Goal: Transaction & Acquisition: Book appointment/travel/reservation

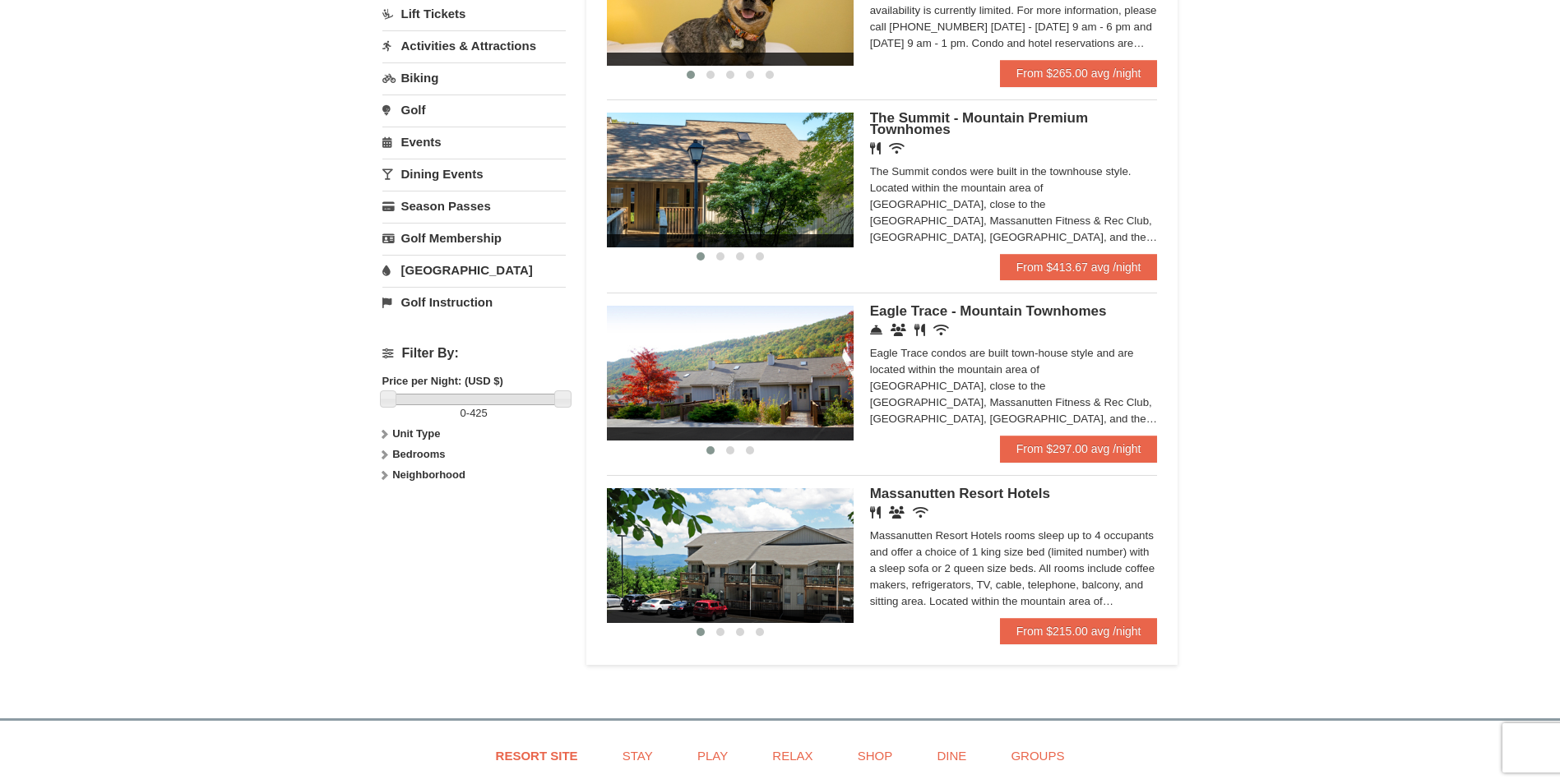
scroll to position [411, 0]
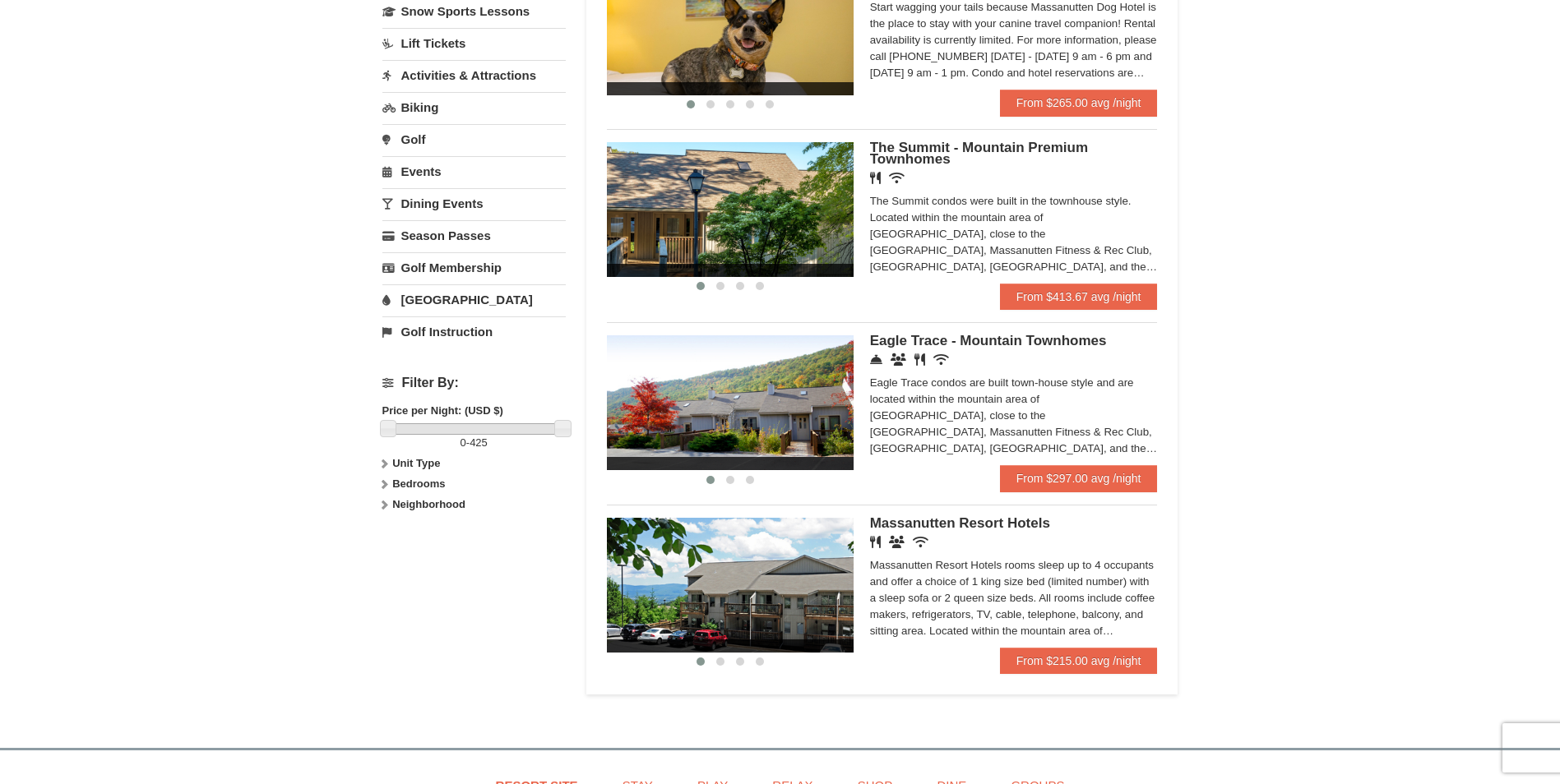
click at [1058, 339] on span "Eagle Trace - Mountain Townhomes" at bounding box center [988, 340] width 237 height 16
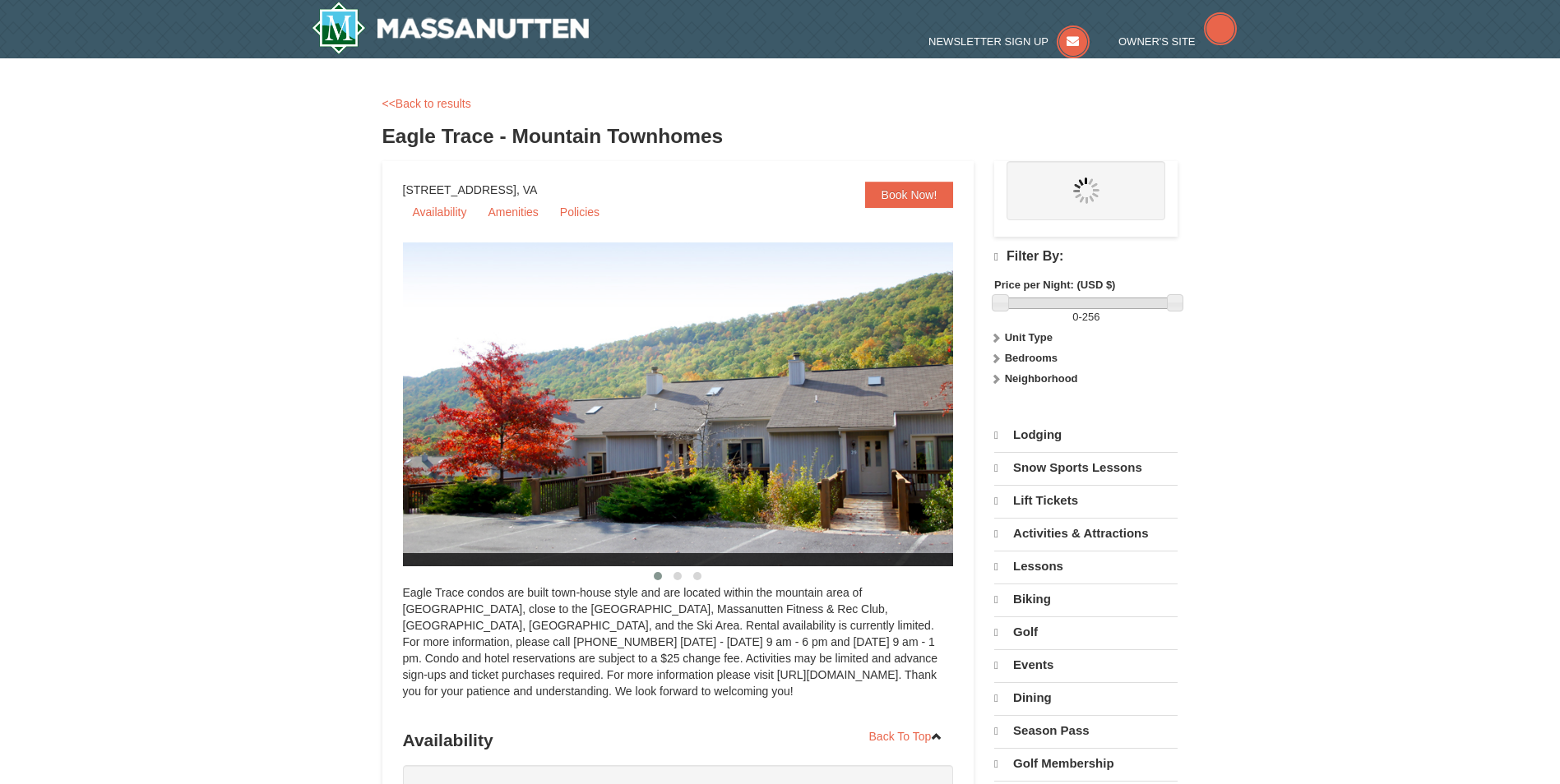
select select "9"
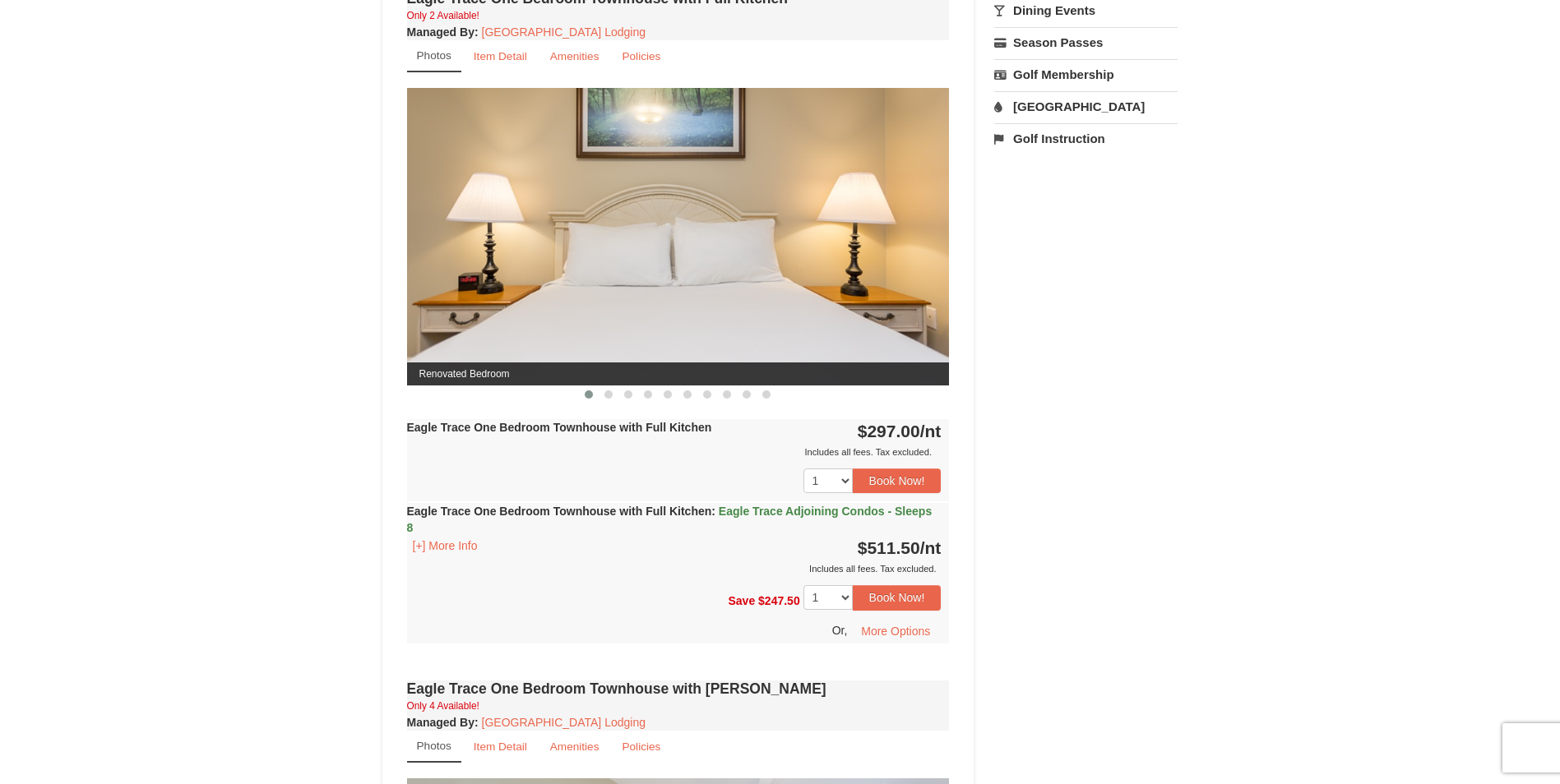
scroll to position [658, 0]
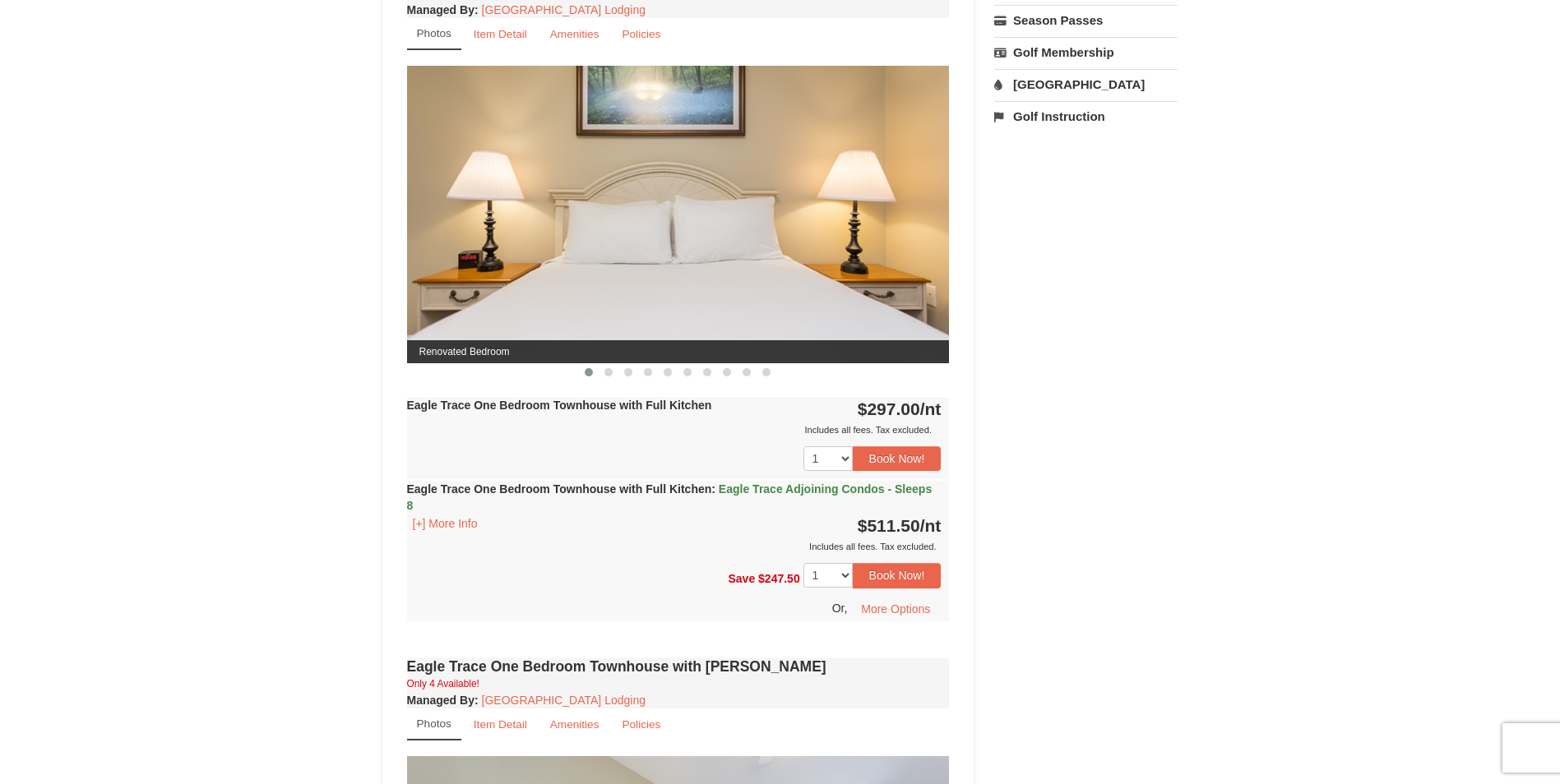
click at [907, 318] on img at bounding box center [678, 214] width 542 height 297
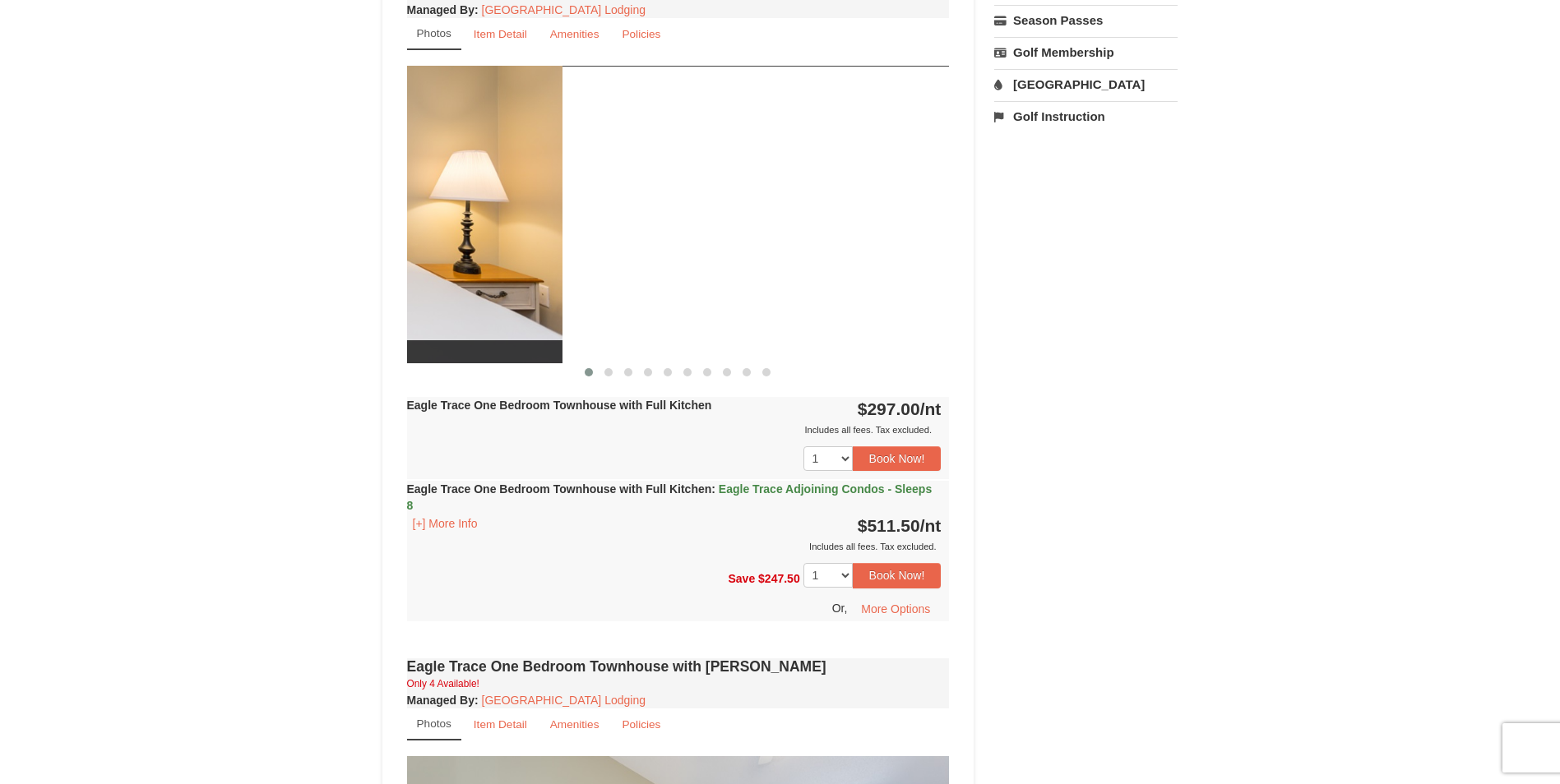
drag, startPoint x: 907, startPoint y: 318, endPoint x: 424, endPoint y: 274, distance: 485.0
click at [503, 294] on img at bounding box center [290, 214] width 542 height 297
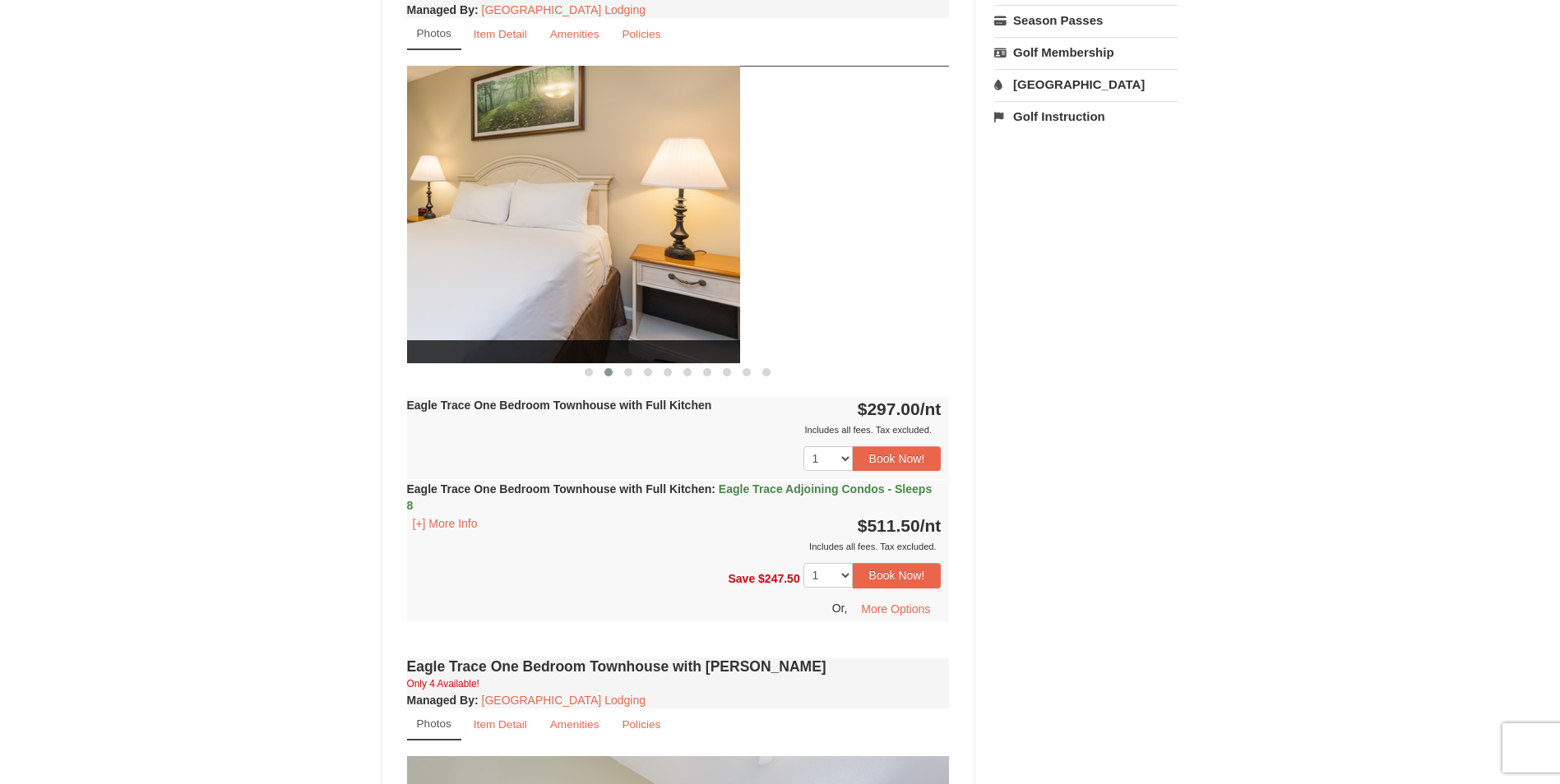
drag, startPoint x: 758, startPoint y: 274, endPoint x: 274, endPoint y: 260, distance: 484.2
click at [283, 260] on div "× <<Back to results Eagle Trace - Mountain Townhomes Book from $297.00! 1822 Re…" at bounding box center [780, 563] width 1560 height 2327
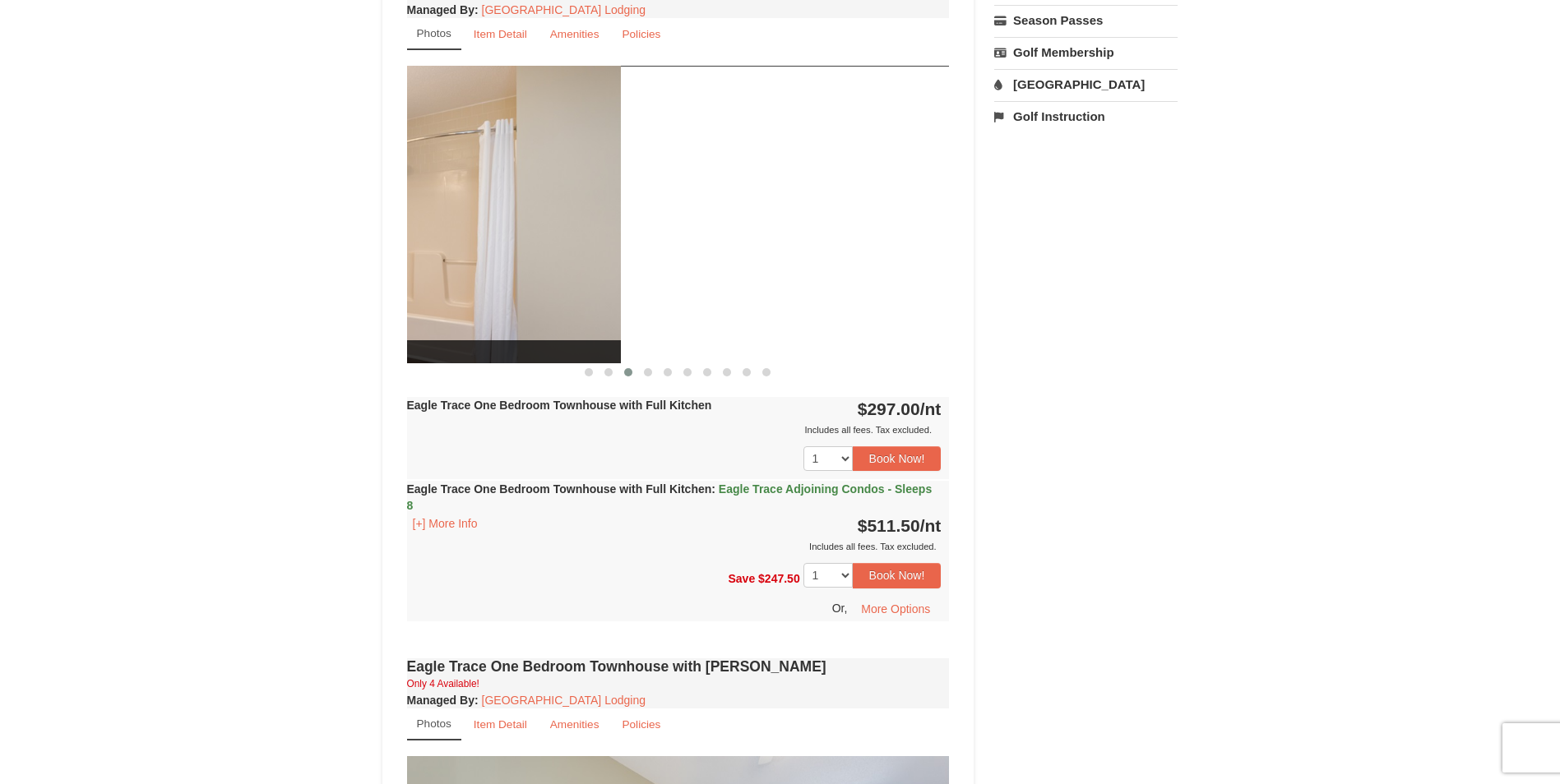
drag, startPoint x: 342, startPoint y: 271, endPoint x: 208, endPoint y: 264, distance: 134.2
click at [211, 265] on div "× <<Back to results Eagle Trace - Mountain Townhomes Book from $297.00! 1822 Re…" at bounding box center [780, 563] width 1560 height 2327
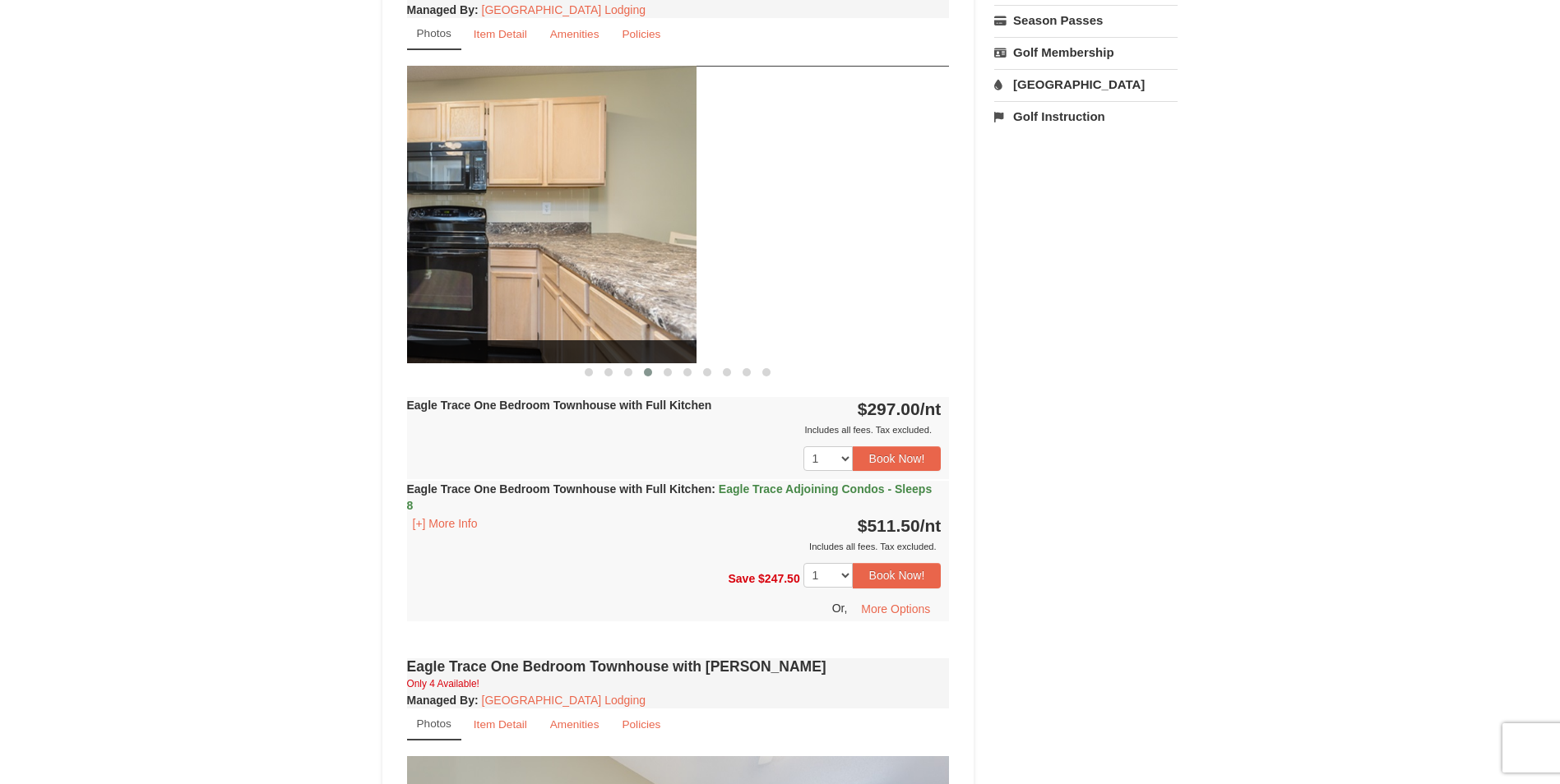
drag, startPoint x: 544, startPoint y: 285, endPoint x: 314, endPoint y: 280, distance: 230.1
click at [315, 280] on div "× <<Back to results Eagle Trace - Mountain Townhomes Book from $297.00! 1822 Re…" at bounding box center [780, 563] width 1560 height 2327
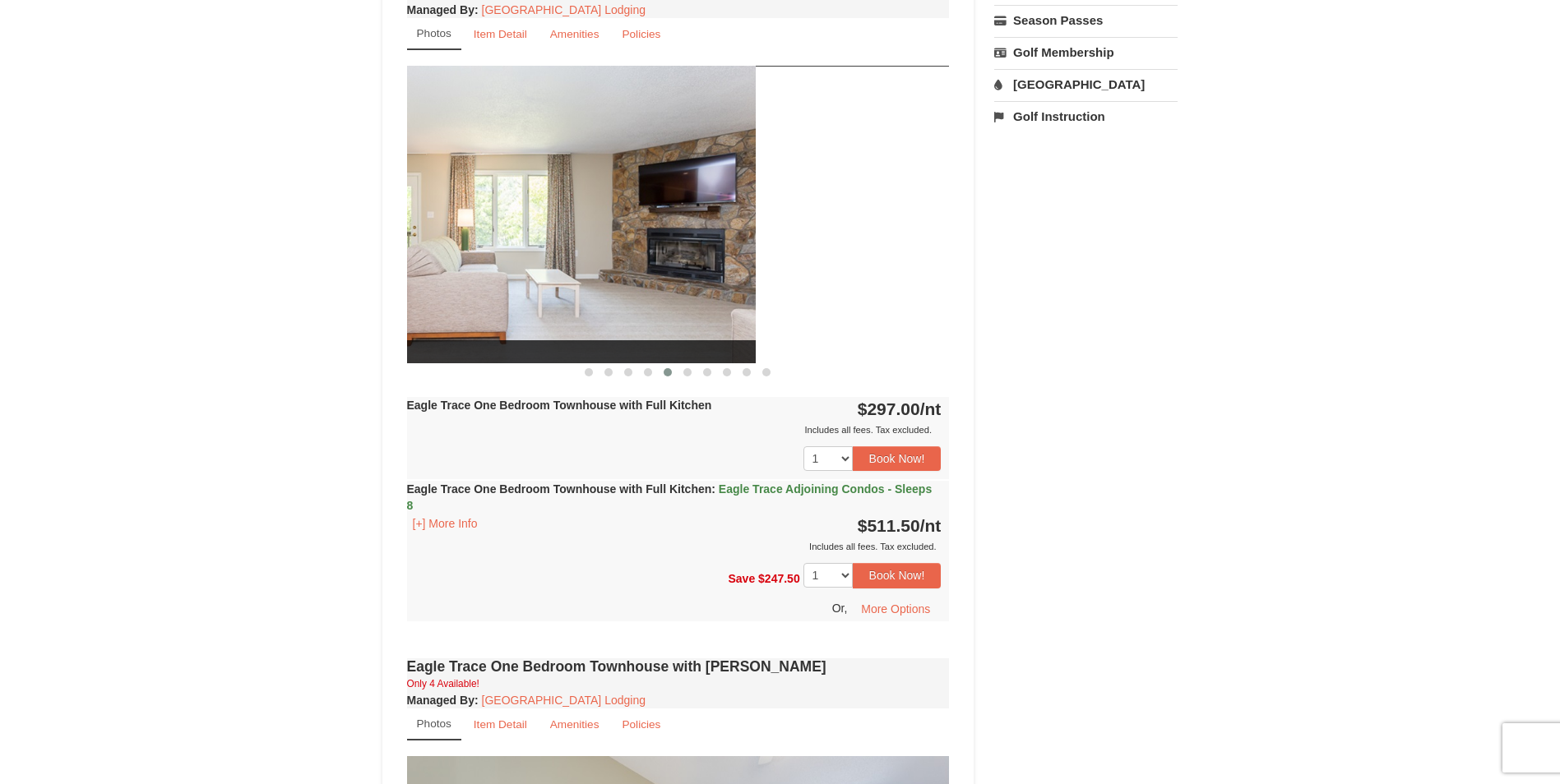
drag, startPoint x: 764, startPoint y: 301, endPoint x: 394, endPoint y: 299, distance: 370.0
click at [397, 299] on div "Book from $297.00! 1822 Resort Drive, Massanutten, VA Availability Amenities Po…" at bounding box center [678, 597] width 592 height 2187
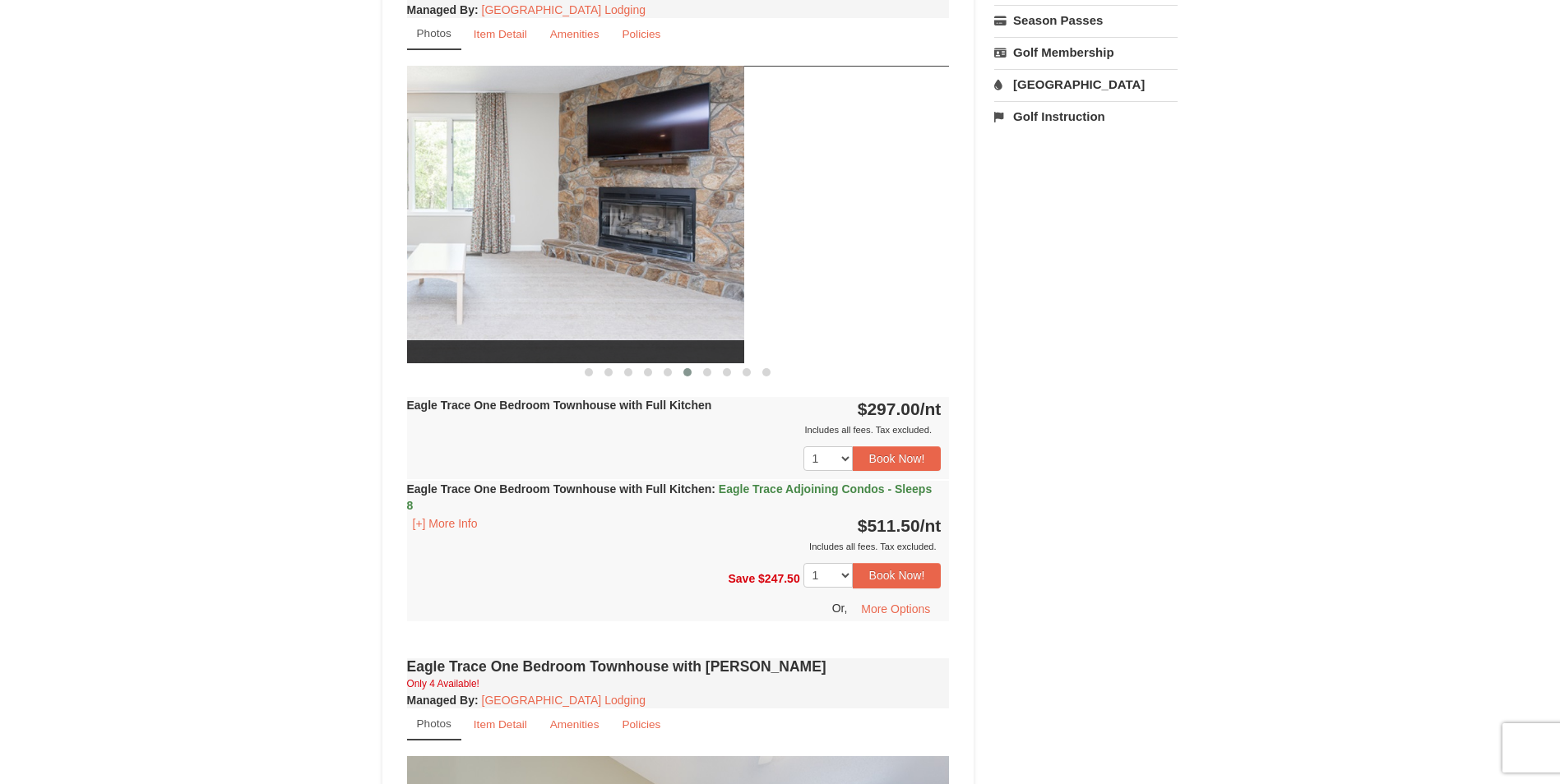
drag, startPoint x: 749, startPoint y: 309, endPoint x: 450, endPoint y: 292, distance: 299.5
click at [461, 294] on img at bounding box center [473, 214] width 542 height 297
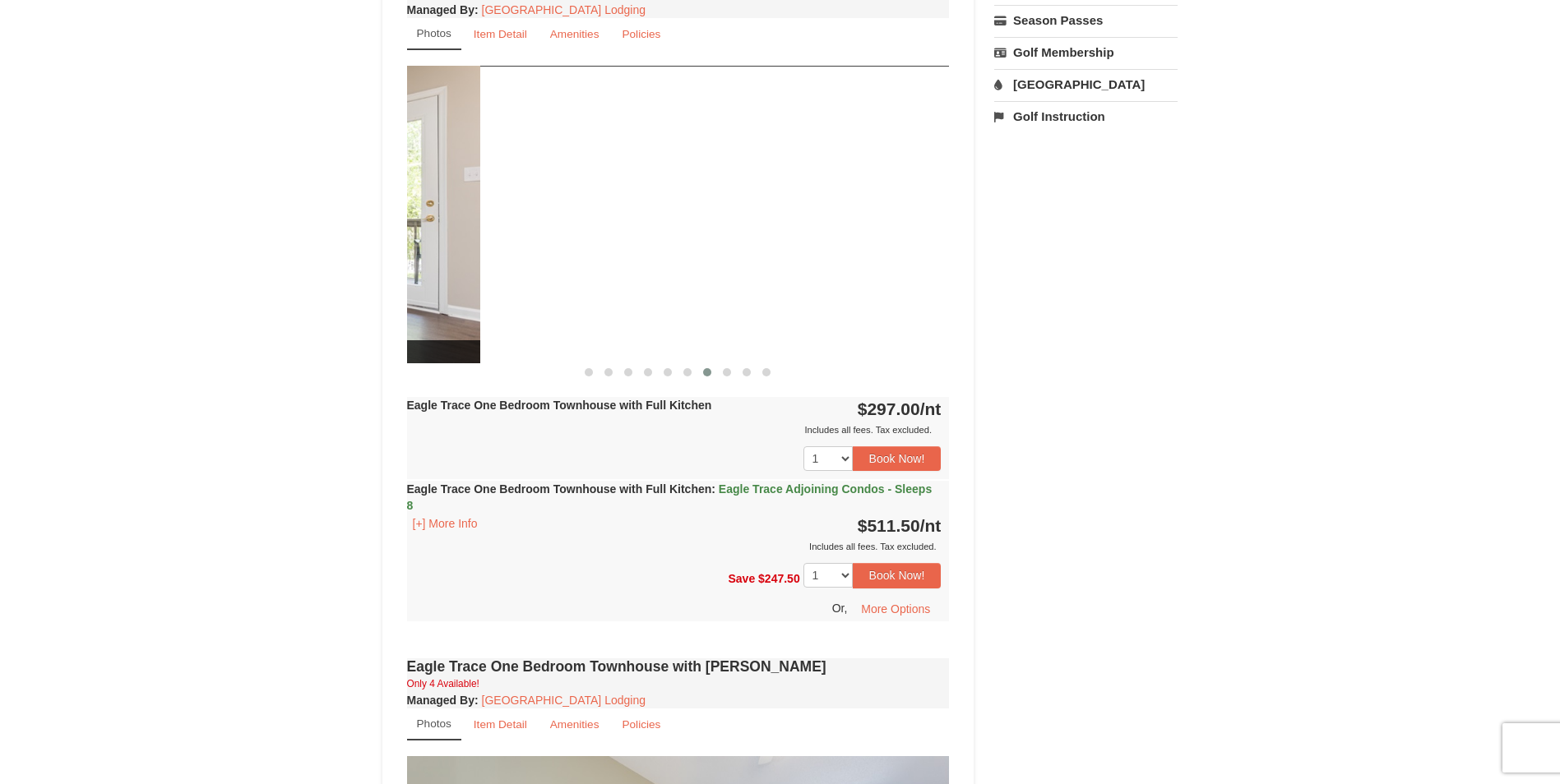
drag, startPoint x: 880, startPoint y: 282, endPoint x: 325, endPoint y: 247, distance: 556.1
click at [325, 247] on div "× <<Back to results Eagle Trace - Mountain Townhomes Book from $297.00! 1822 Re…" at bounding box center [780, 563] width 1560 height 2327
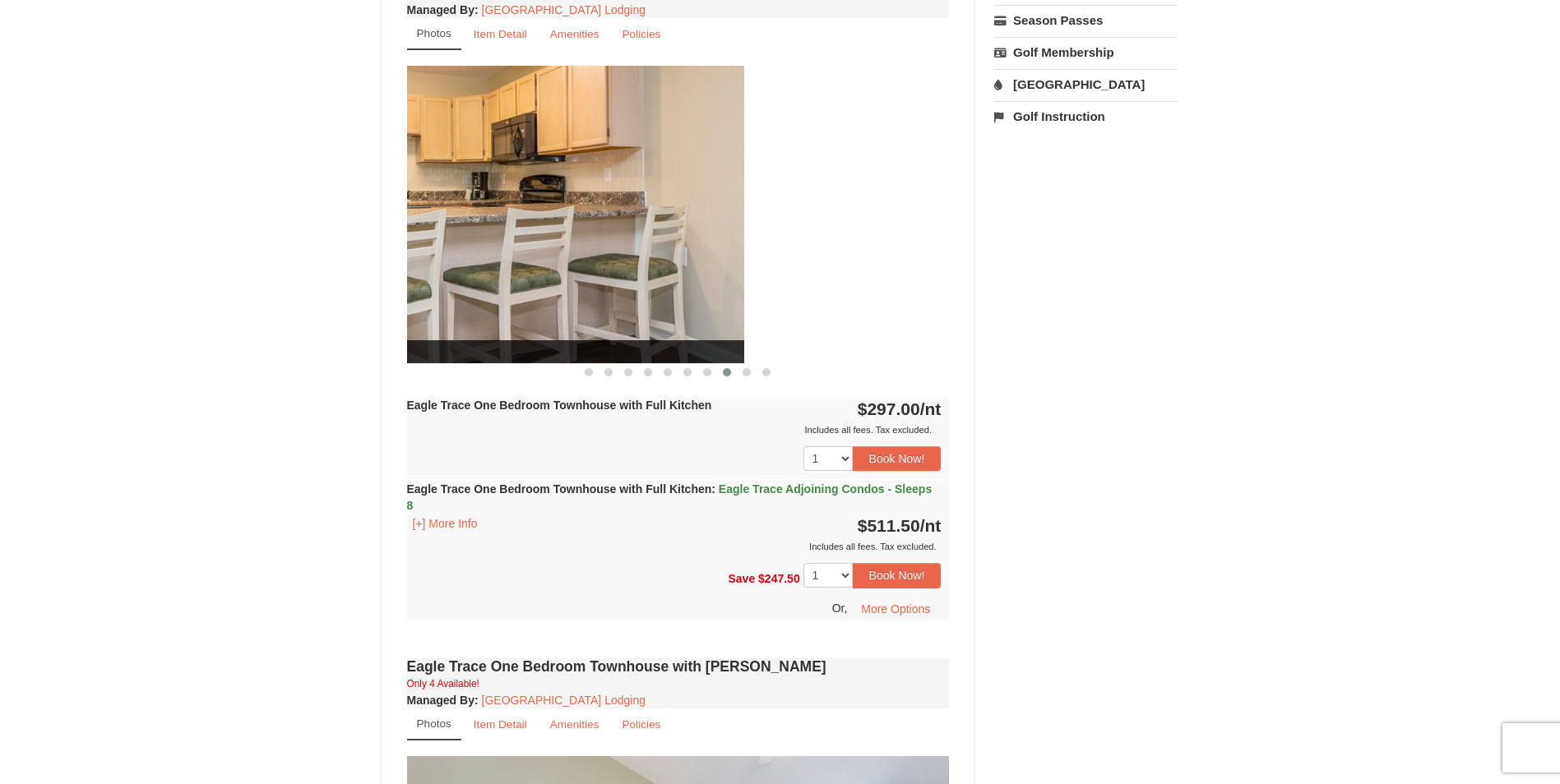
drag, startPoint x: 652, startPoint y: 270, endPoint x: 452, endPoint y: 256, distance: 200.5
click at [455, 256] on img at bounding box center [473, 214] width 542 height 297
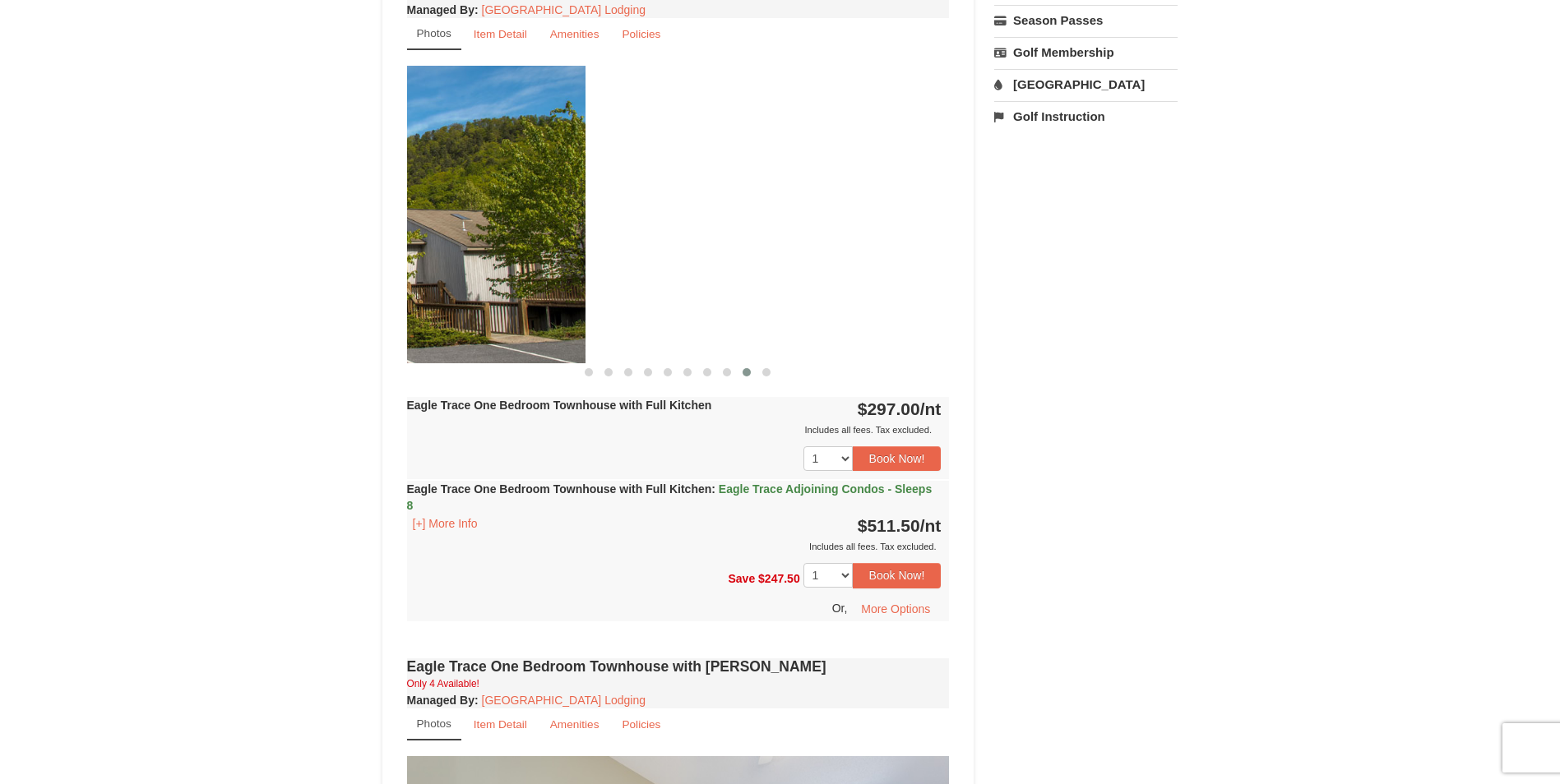
drag, startPoint x: 901, startPoint y: 250, endPoint x: 390, endPoint y: 223, distance: 511.7
click at [392, 224] on div "Book from $297.00! 1822 Resort Drive, Massanutten, VA Availability Amenities Po…" at bounding box center [678, 597] width 592 height 2187
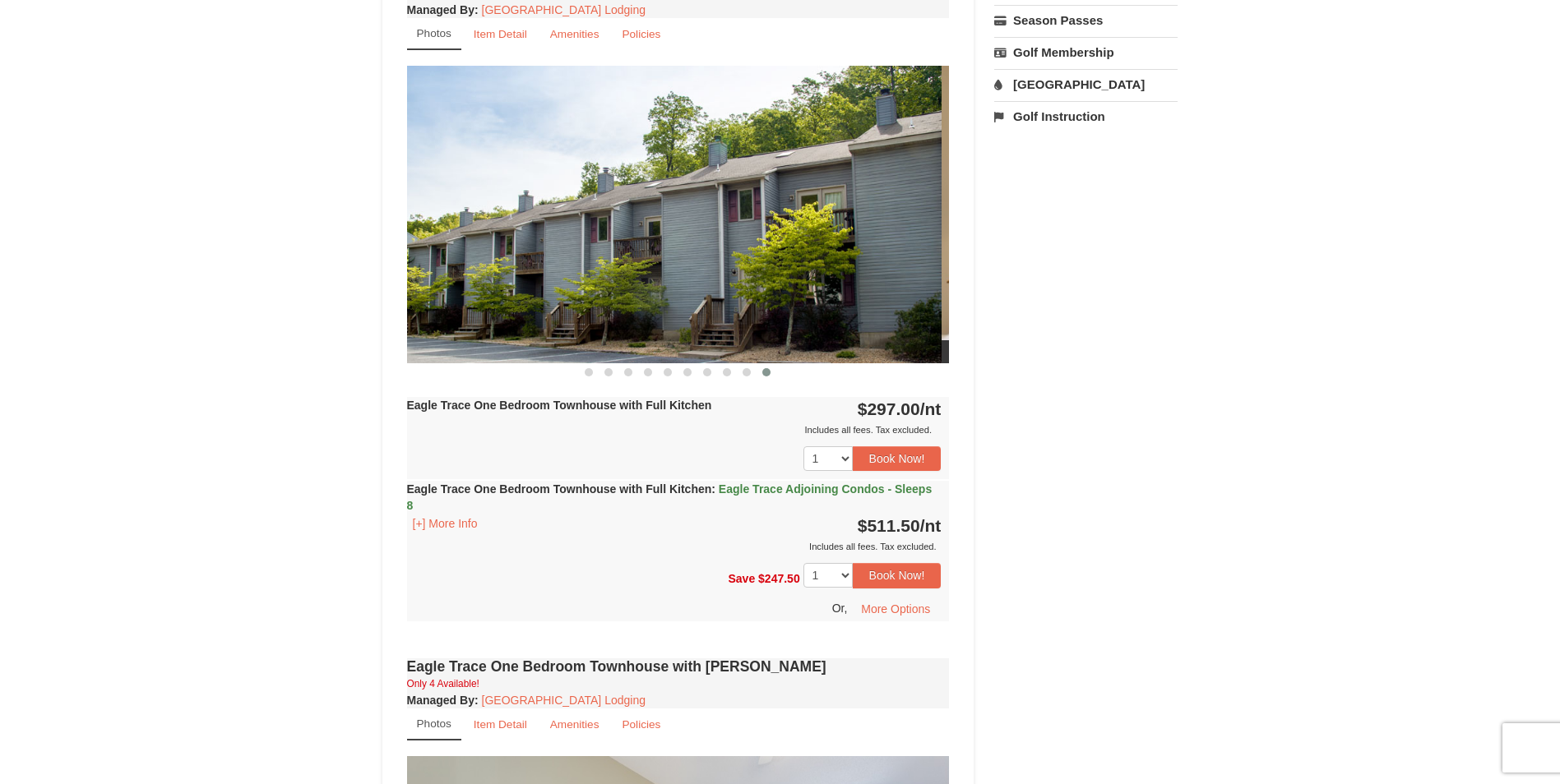
drag, startPoint x: 856, startPoint y: 245, endPoint x: 279, endPoint y: 236, distance: 577.1
click at [289, 237] on div "× <<Back to results Eagle Trace - Mountain Townhomes Book from $297.00! 1822 Re…" at bounding box center [780, 563] width 1560 height 2327
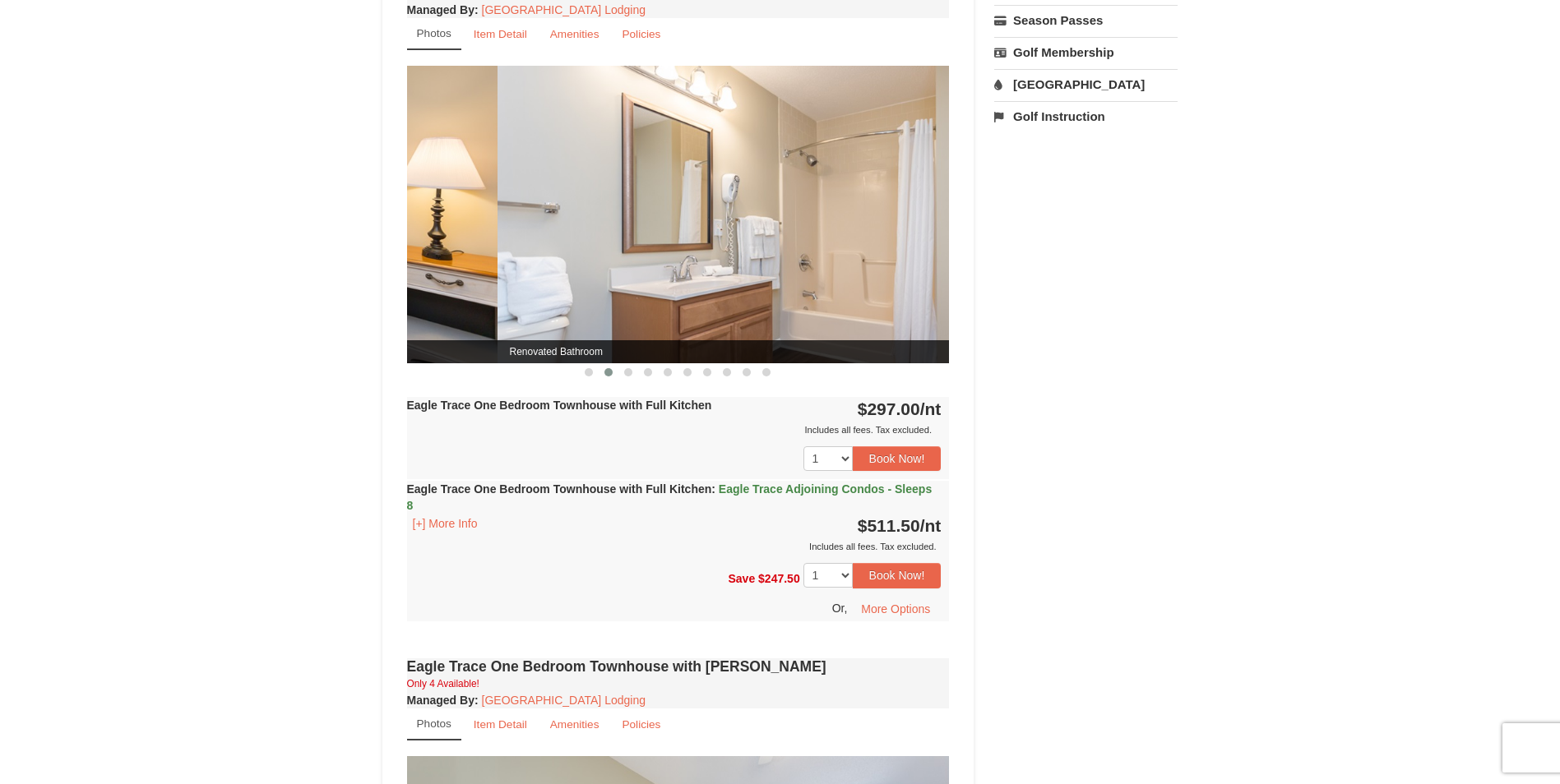
drag, startPoint x: 877, startPoint y: 281, endPoint x: 425, endPoint y: 285, distance: 452.0
click at [425, 285] on img at bounding box center [226, 214] width 542 height 297
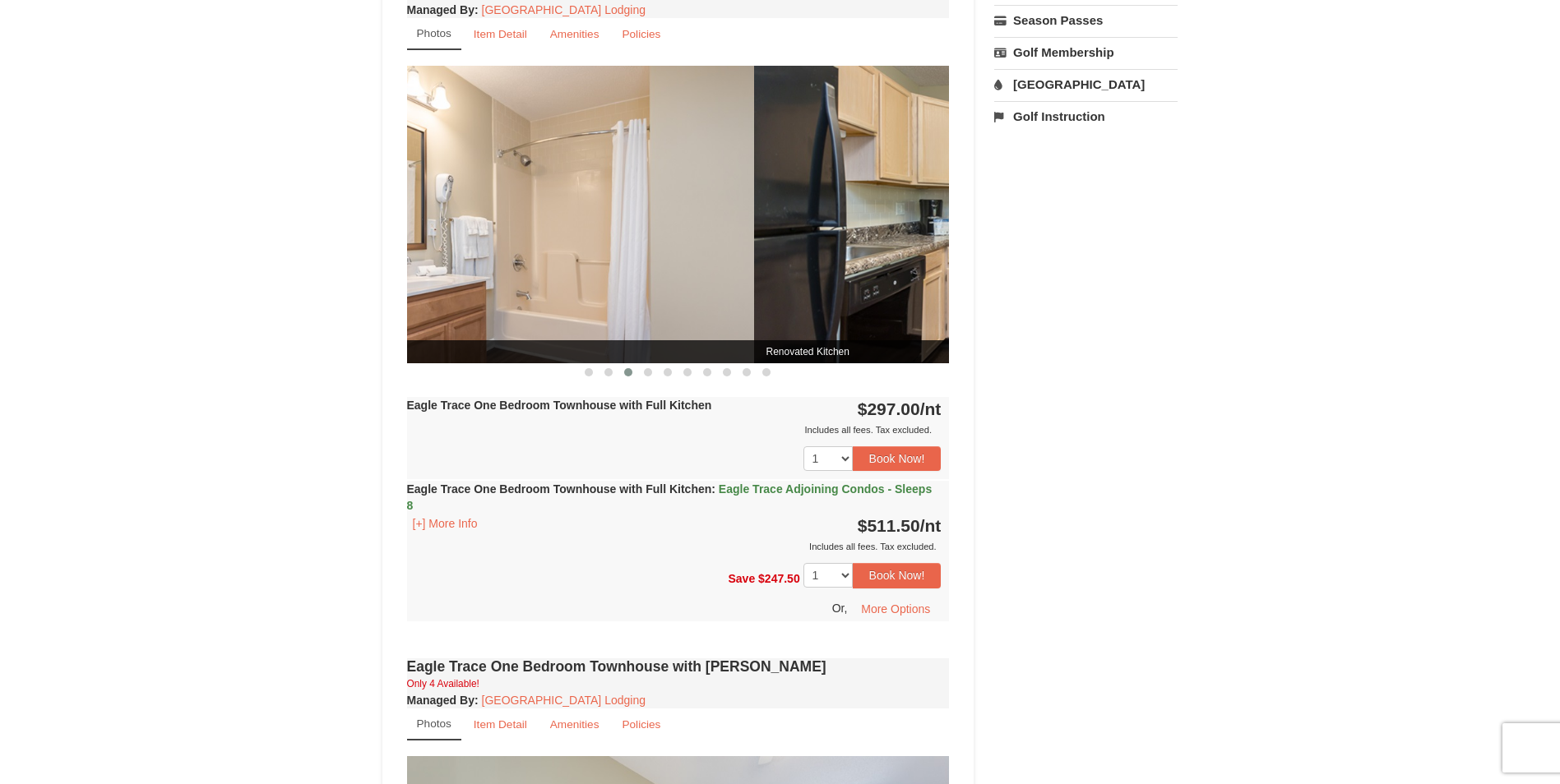
drag, startPoint x: 830, startPoint y: 297, endPoint x: 473, endPoint y: 267, distance: 358.3
click at [464, 272] on img at bounding box center [483, 214] width 542 height 297
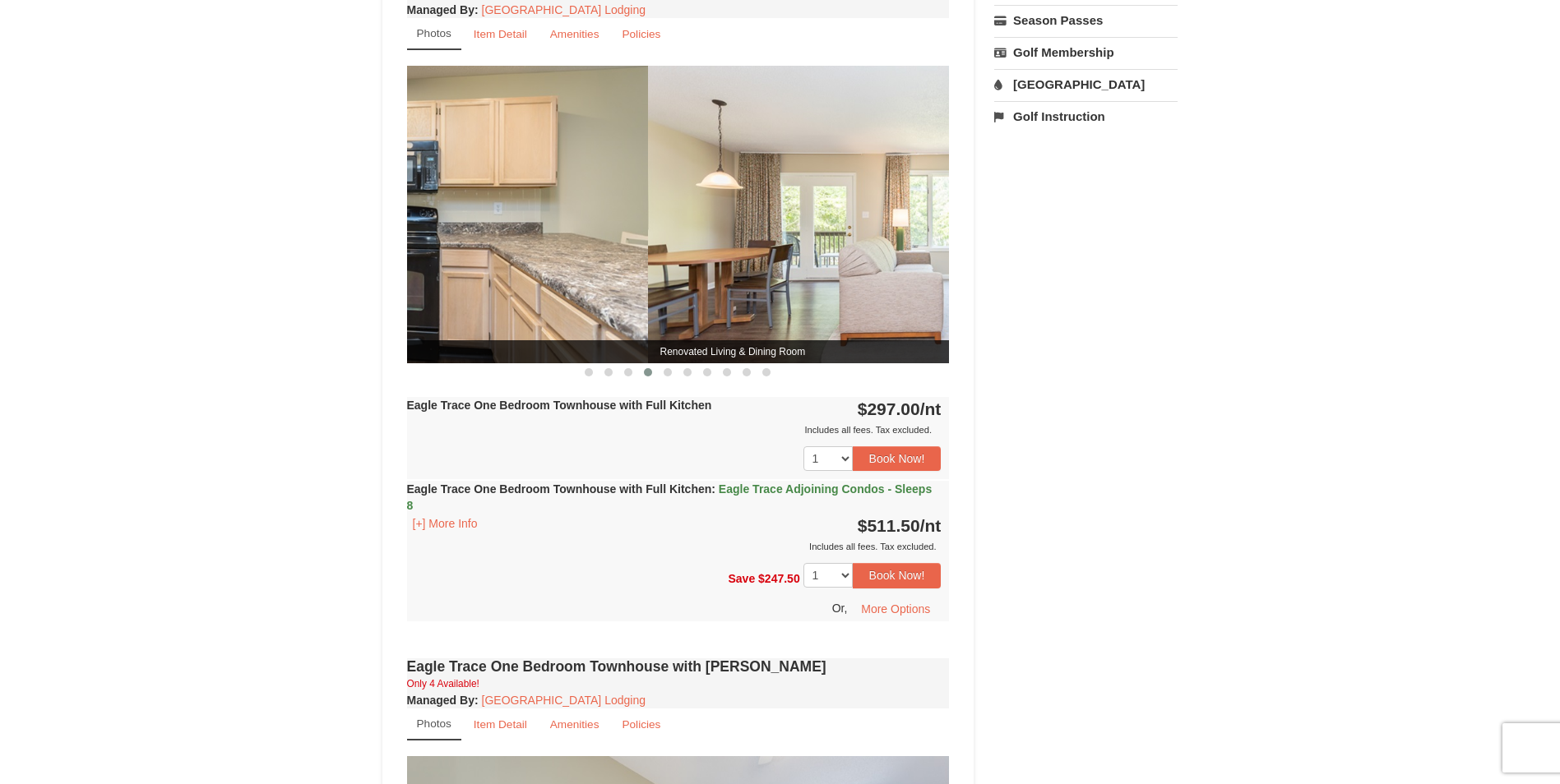
drag, startPoint x: 831, startPoint y: 278, endPoint x: 512, endPoint y: 286, distance: 319.1
click at [513, 286] on img at bounding box center [376, 214] width 542 height 297
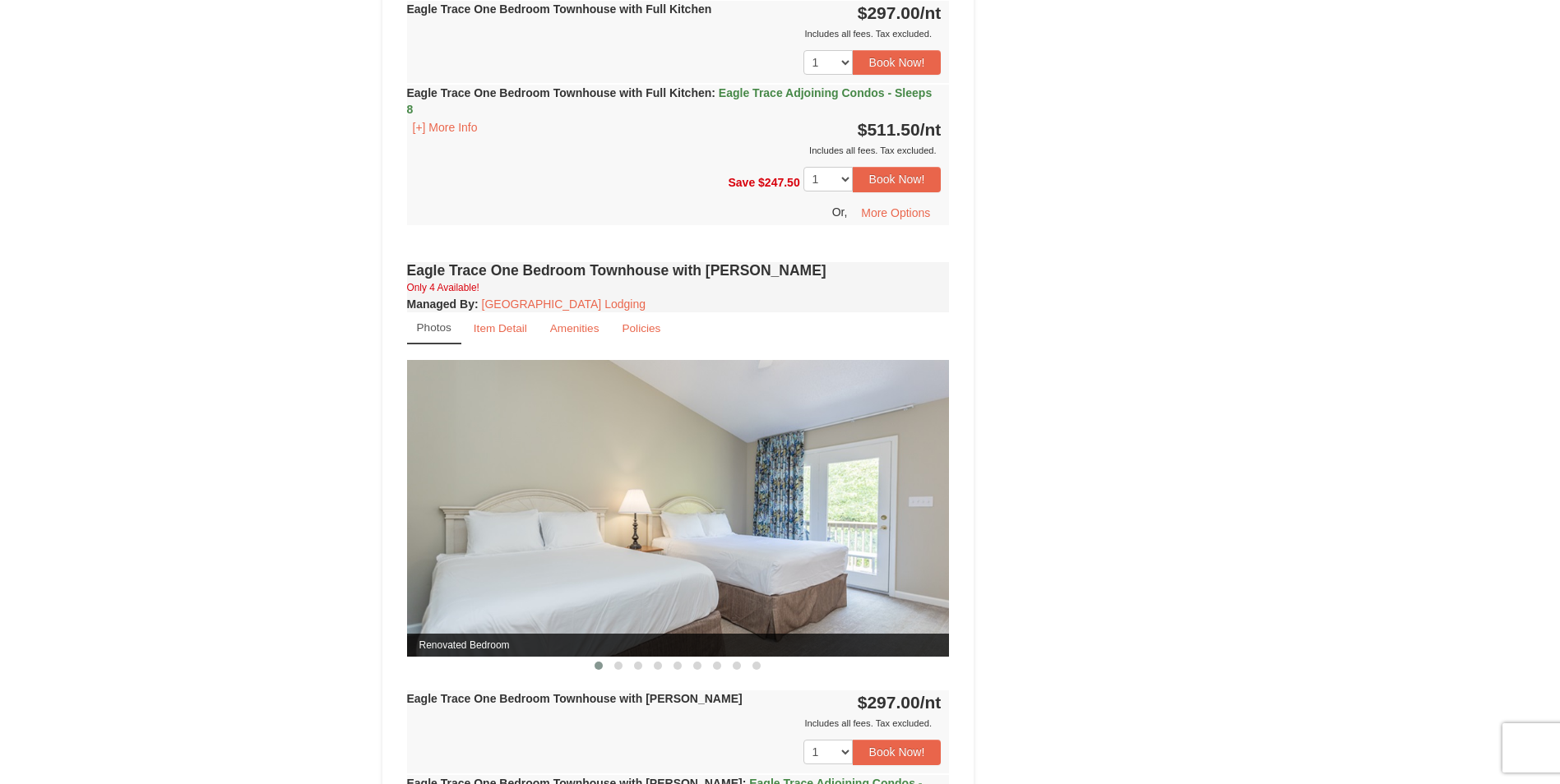
scroll to position [1069, 0]
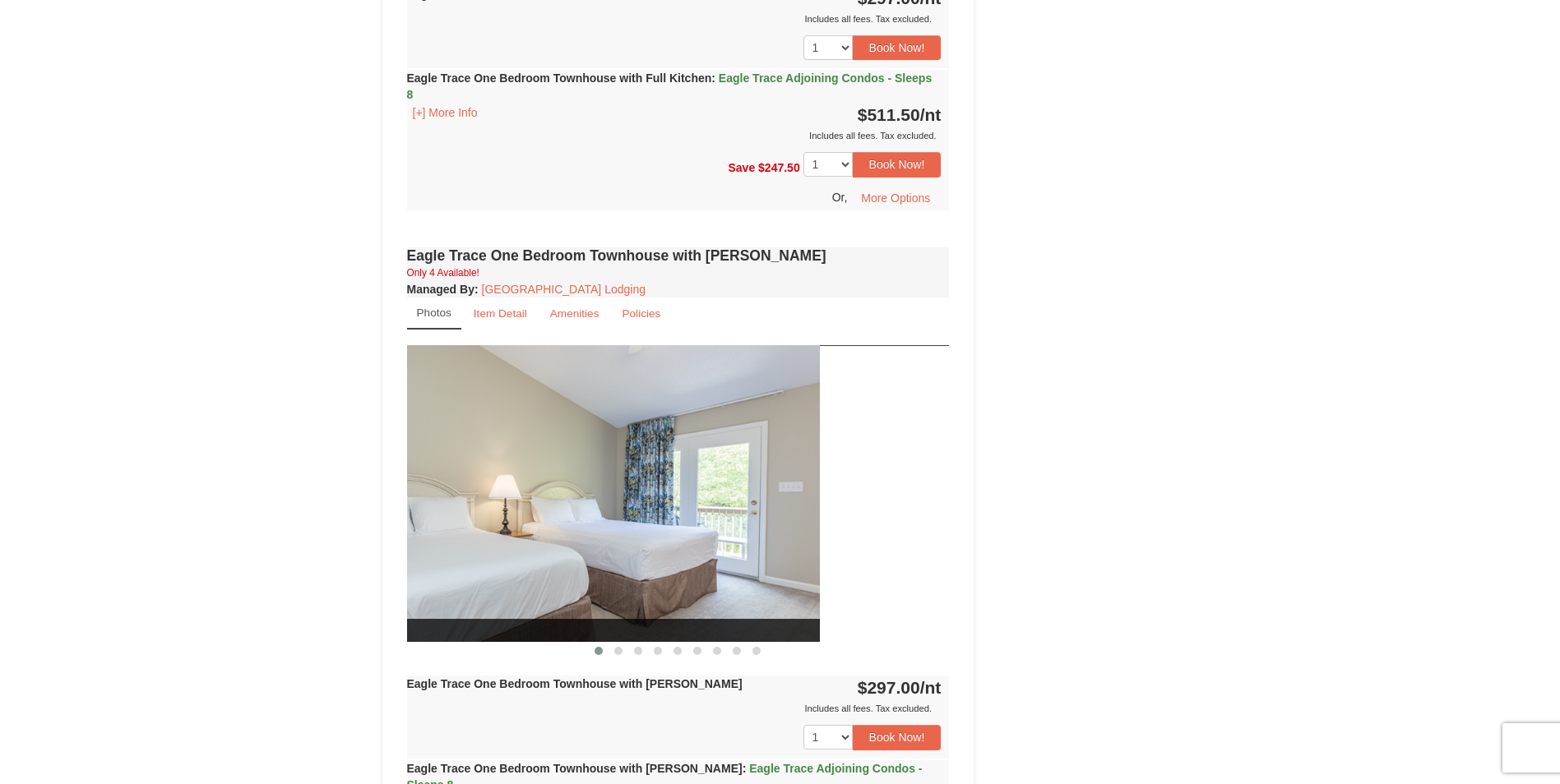
drag, startPoint x: 697, startPoint y: 504, endPoint x: 444, endPoint y: 526, distance: 254.0
click at [450, 526] on img at bounding box center [548, 494] width 542 height 297
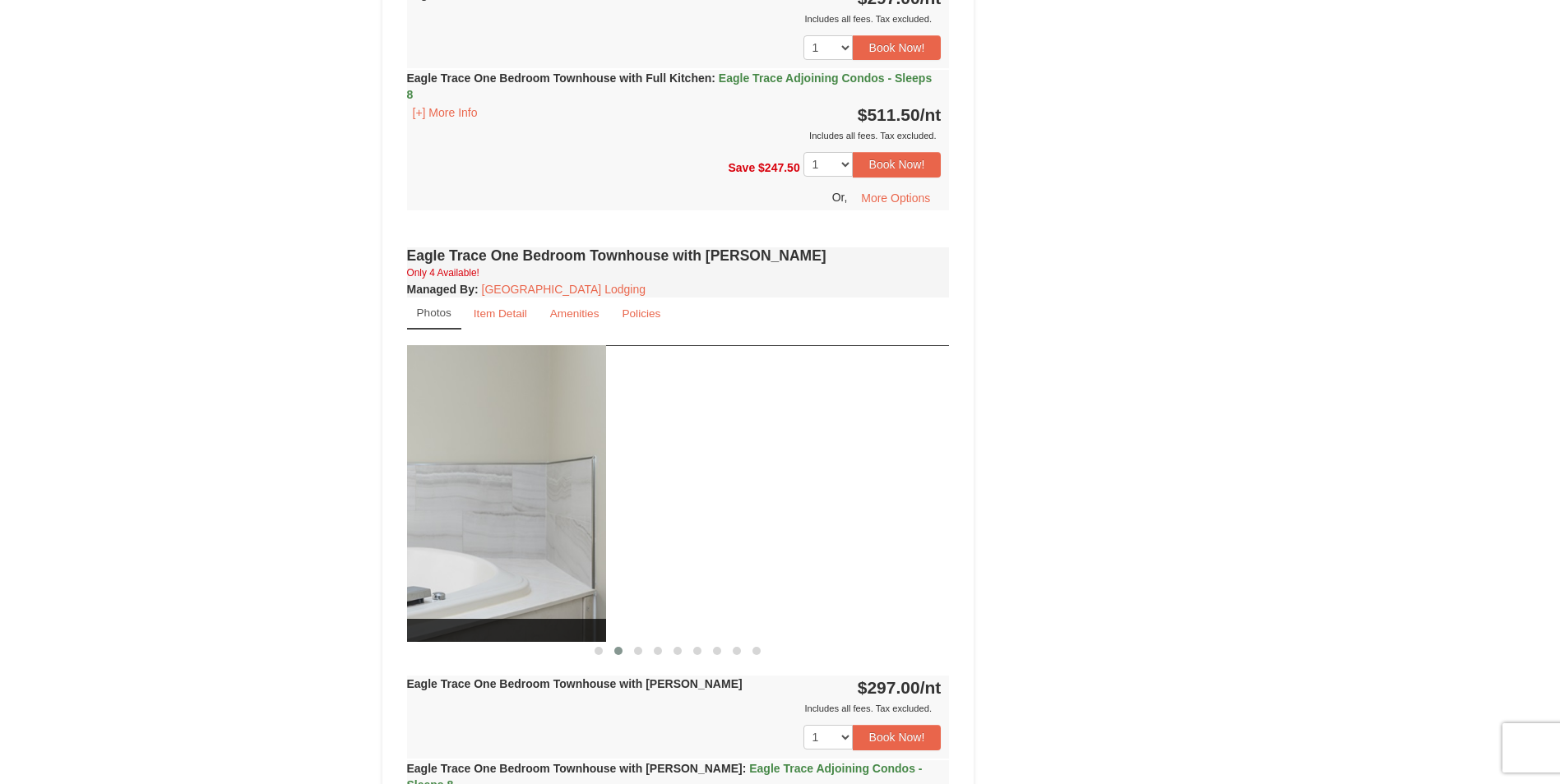
drag, startPoint x: 782, startPoint y: 496, endPoint x: 438, endPoint y: 526, distance: 345.3
click at [424, 532] on img at bounding box center [335, 494] width 542 height 297
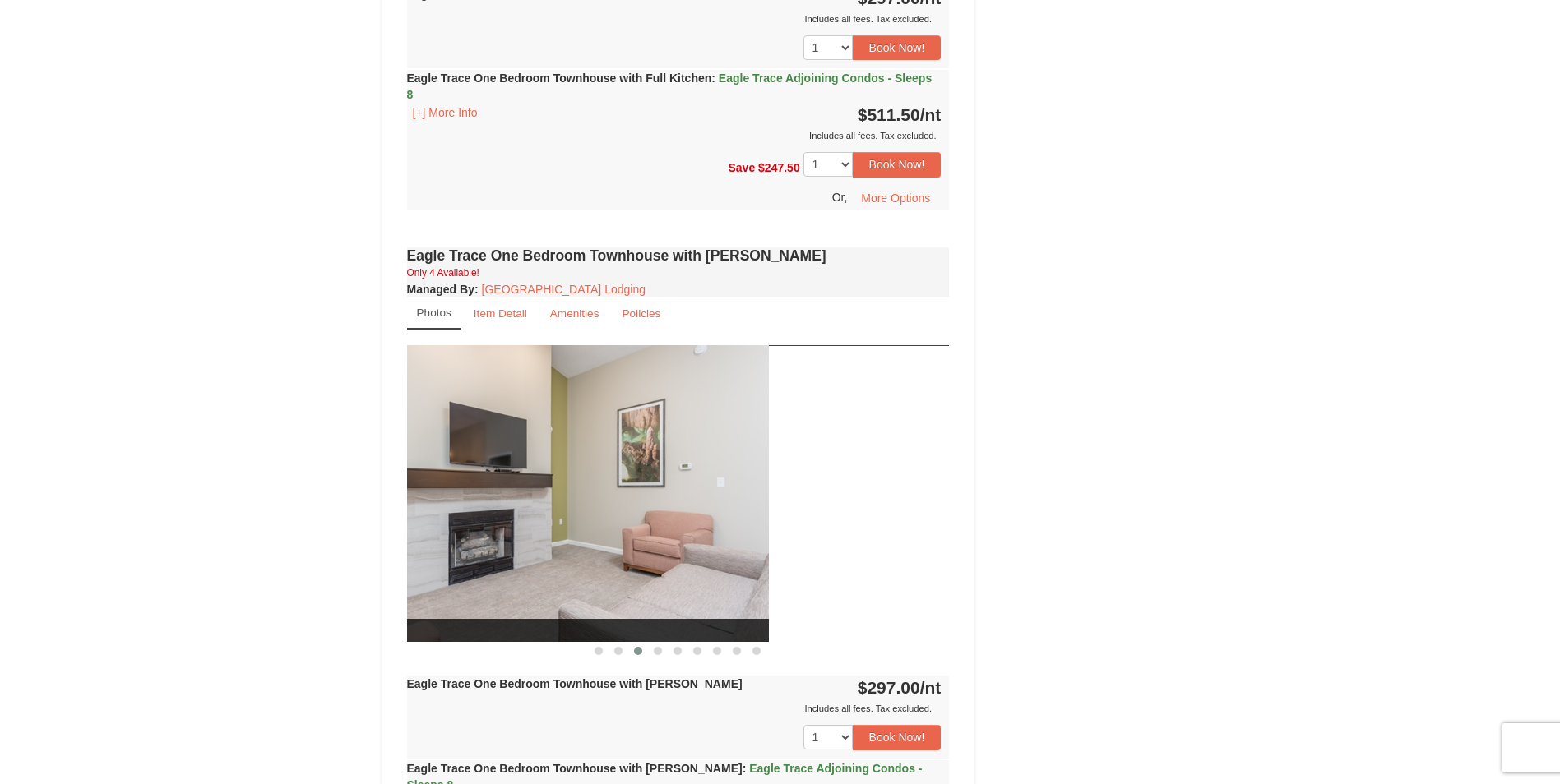
drag, startPoint x: 780, startPoint y: 508, endPoint x: 477, endPoint y: 526, distance: 303.5
click at [479, 526] on img at bounding box center [497, 494] width 542 height 297
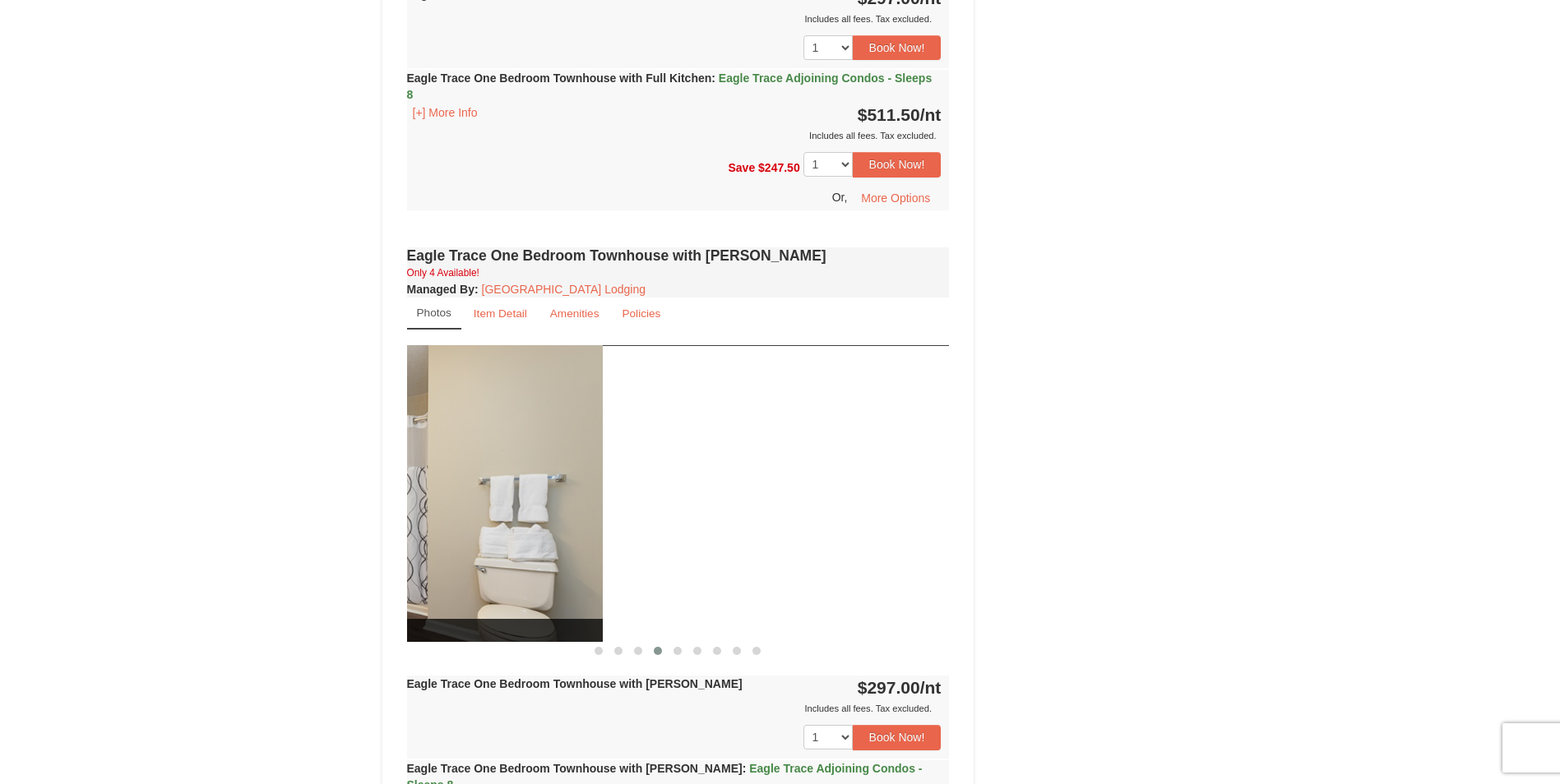
drag, startPoint x: 574, startPoint y: 528, endPoint x: 442, endPoint y: 532, distance: 132.1
click at [442, 532] on img at bounding box center [331, 494] width 542 height 297
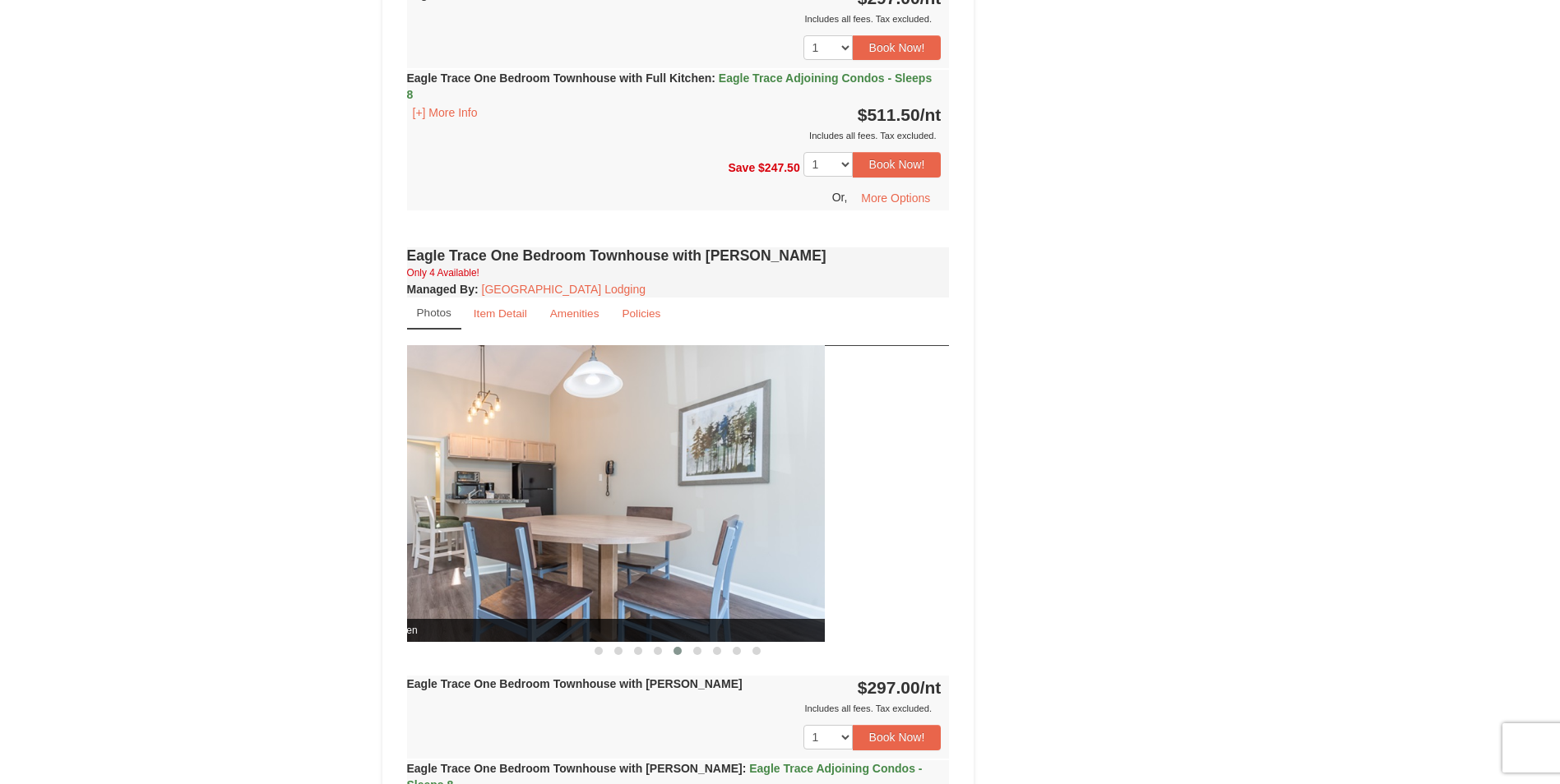
drag, startPoint x: 740, startPoint y: 532, endPoint x: 370, endPoint y: 554, distance: 370.7
click at [370, 554] on div "× <<Back to results Eagle Trace - Mountain Townhomes Book from $297.00! 1822 Re…" at bounding box center [780, 153] width 829 height 2294
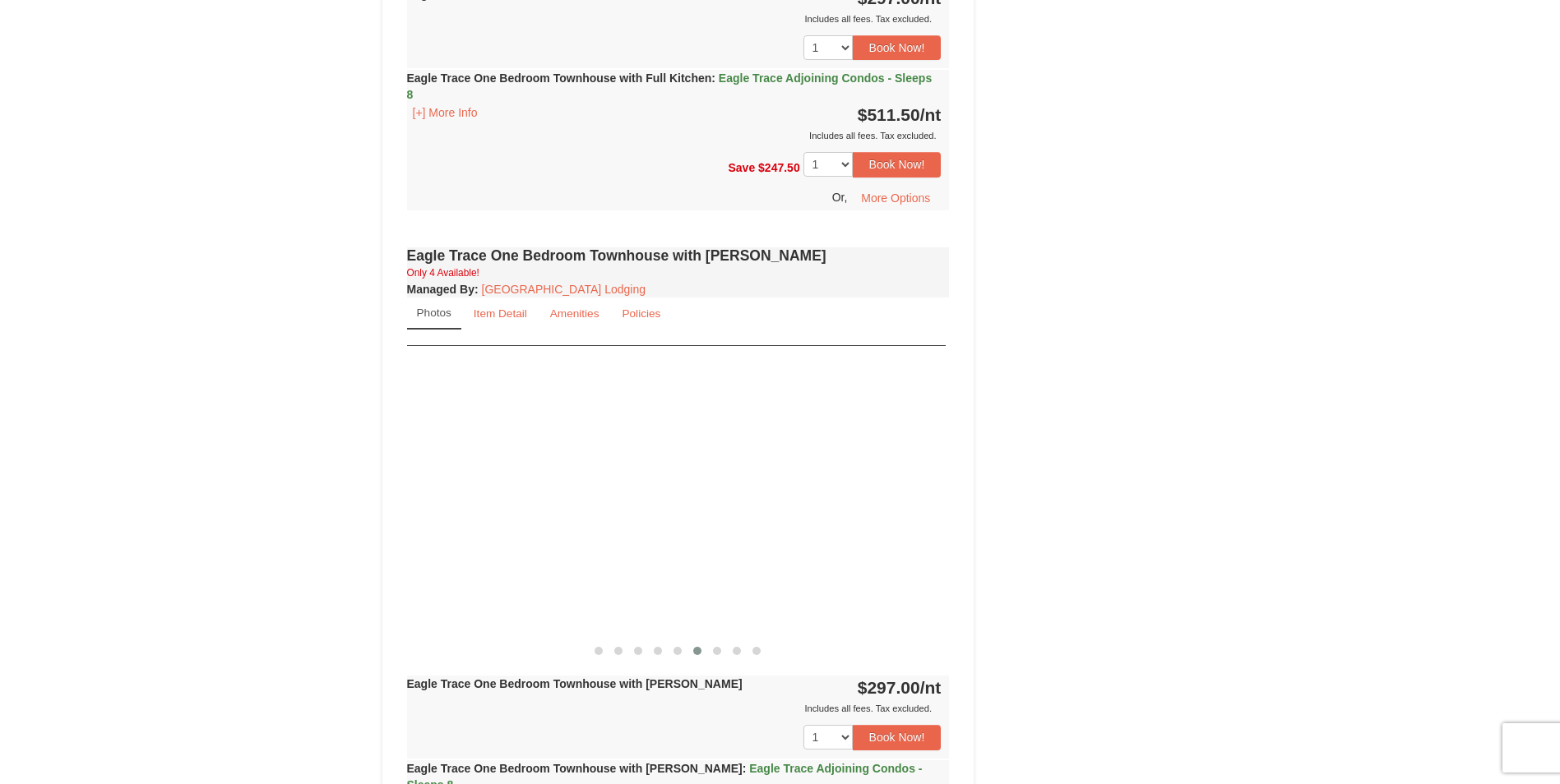
drag, startPoint x: 769, startPoint y: 527, endPoint x: 285, endPoint y: 541, distance: 484.2
click at [285, 541] on div "× <<Back to results Eagle Trace - Mountain Townhomes Book from $297.00! 1822 Re…" at bounding box center [780, 153] width 1560 height 2327
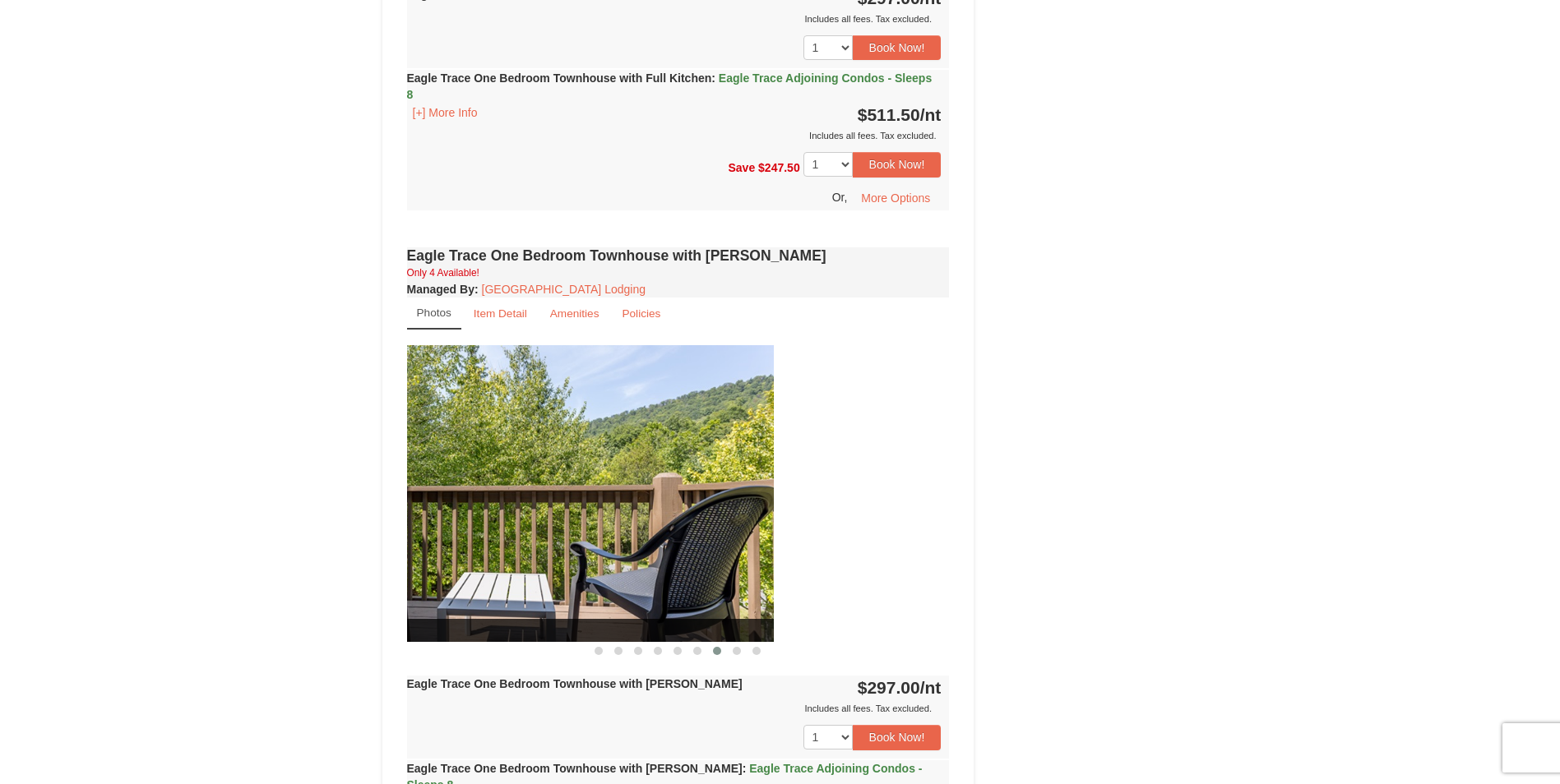
drag, startPoint x: 666, startPoint y: 532, endPoint x: 270, endPoint y: 544, distance: 396.2
click at [270, 544] on div "× <<Back to results Eagle Trace - Mountain Townhomes Book from $297.00! 1822 Re…" at bounding box center [780, 153] width 1560 height 2327
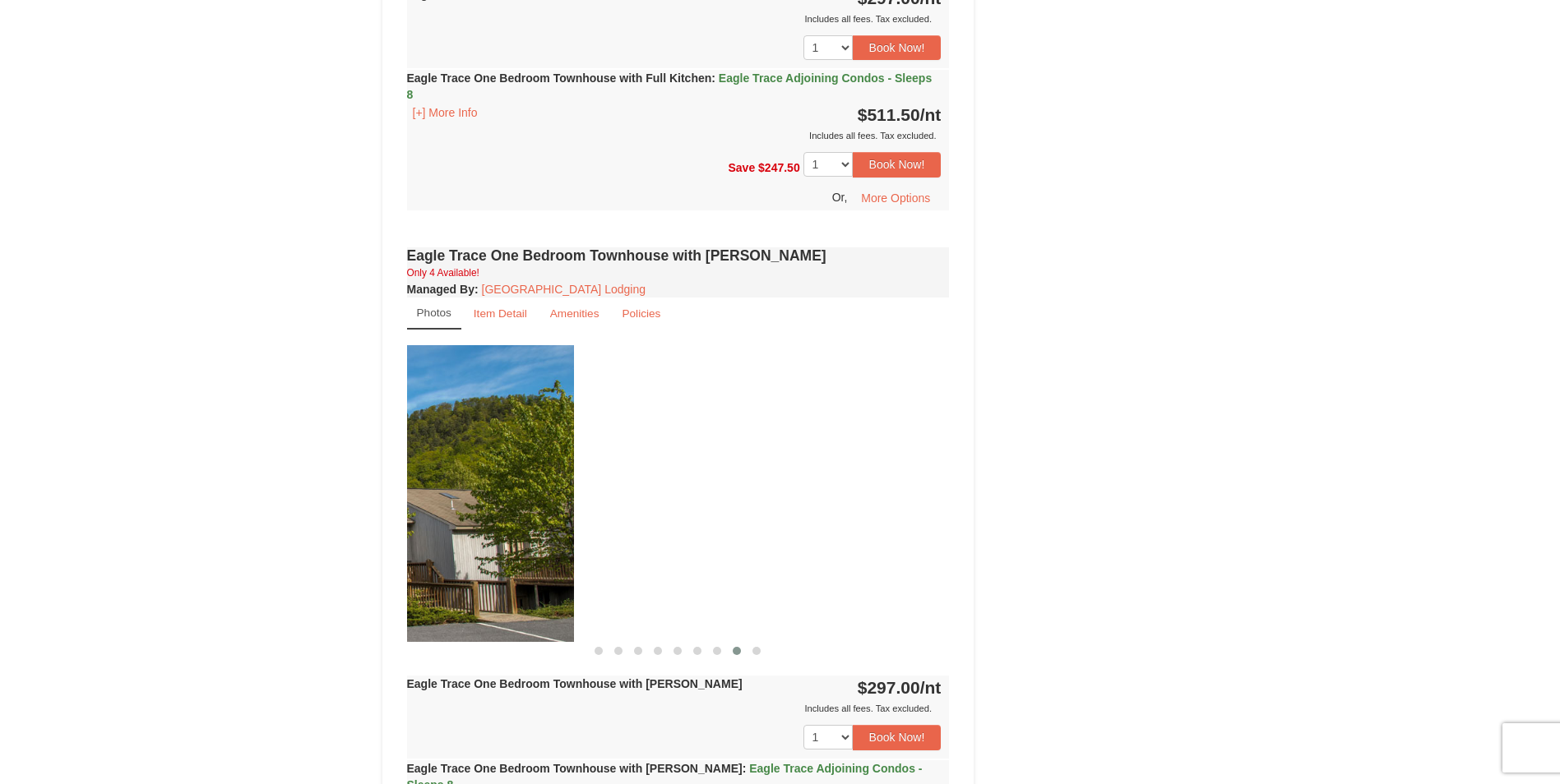
drag, startPoint x: 681, startPoint y: 592, endPoint x: 319, endPoint y: 594, distance: 362.0
click at [319, 594] on div "× <<Back to results Eagle Trace - Mountain Townhomes Book from $297.00! 1822 Re…" at bounding box center [780, 153] width 1560 height 2327
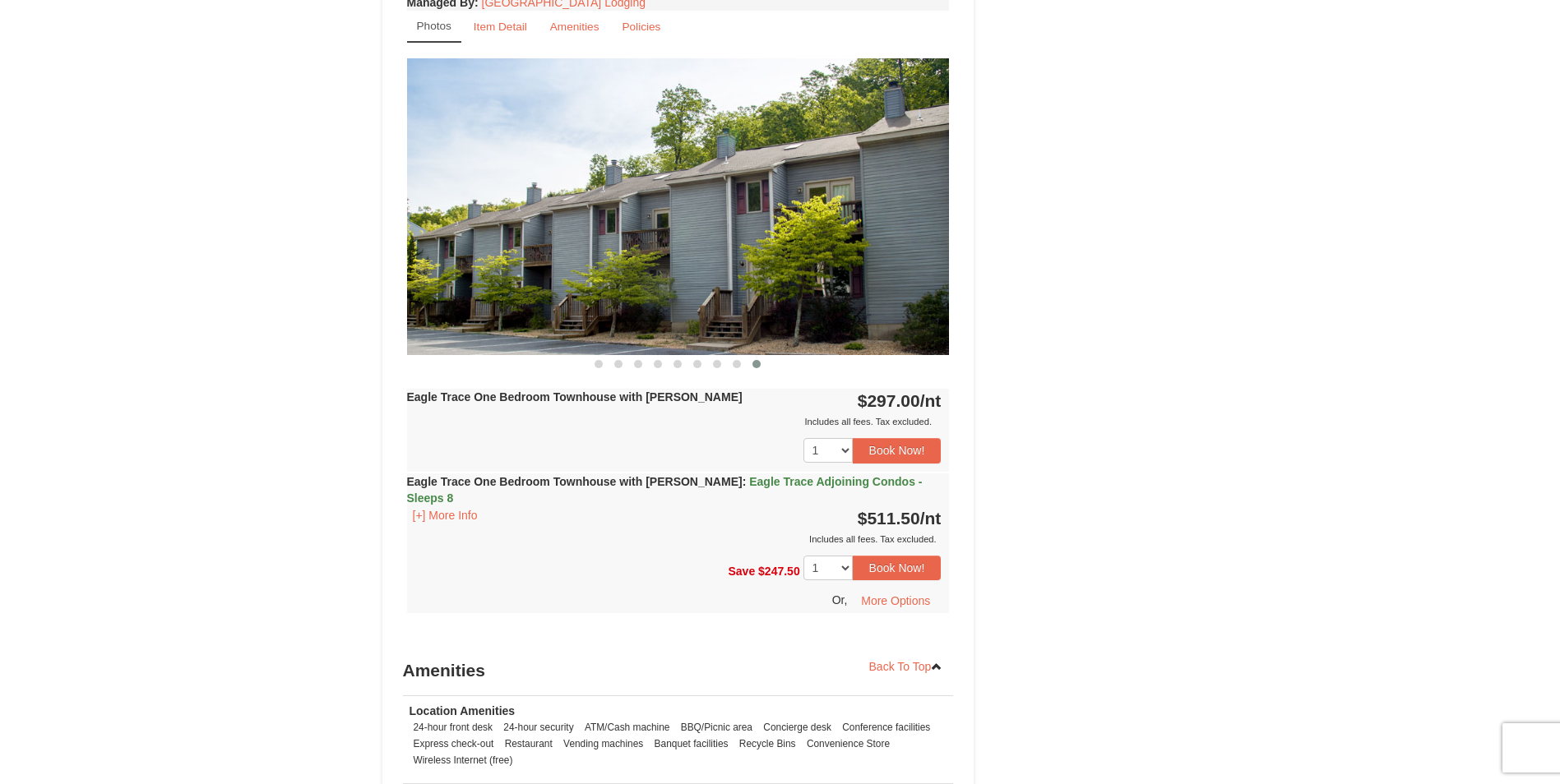
scroll to position [1398, 0]
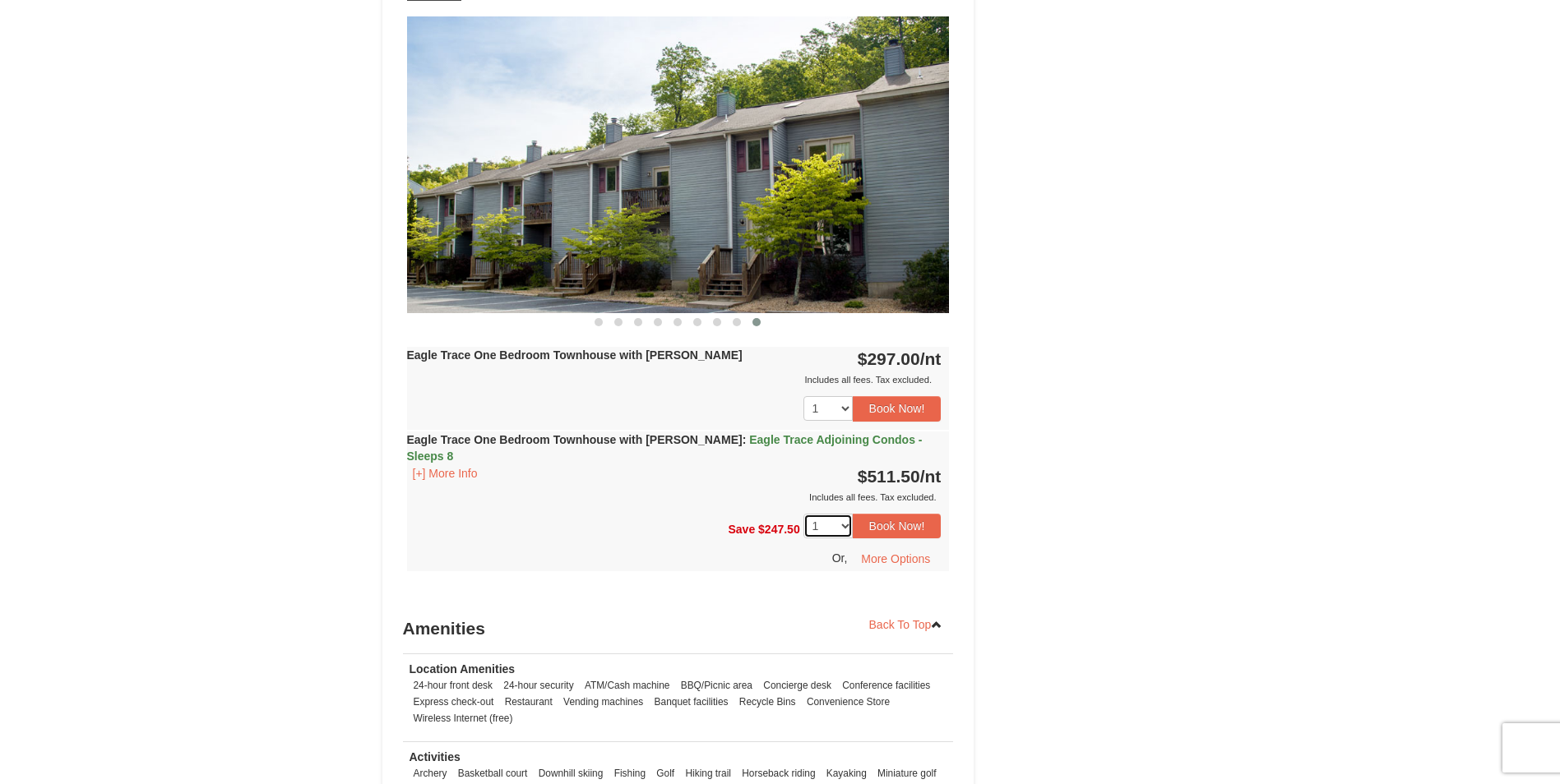
click at [842, 514] on select "1 2 3 4" at bounding box center [828, 526] width 50 height 25
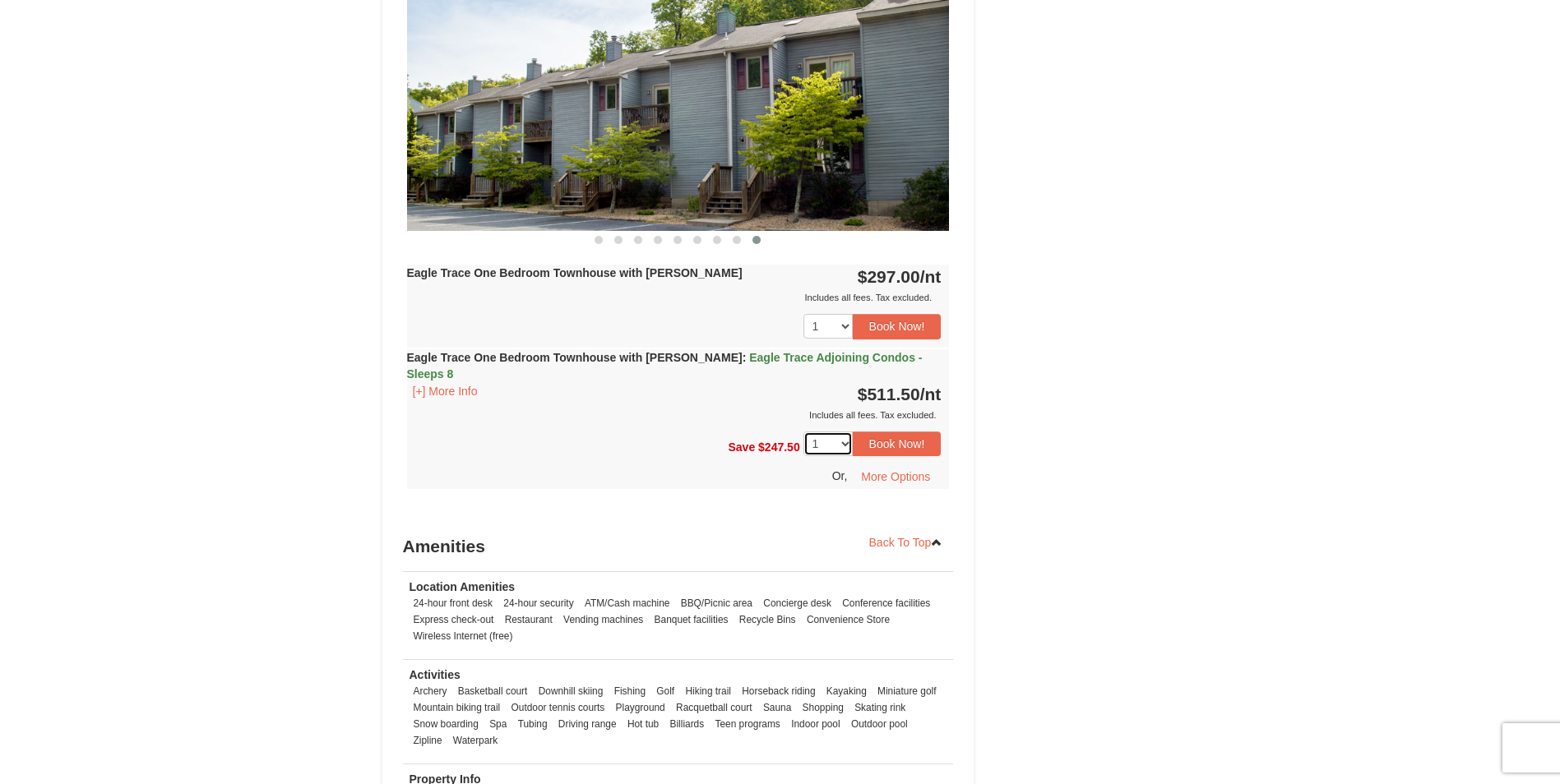
scroll to position [1151, 0]
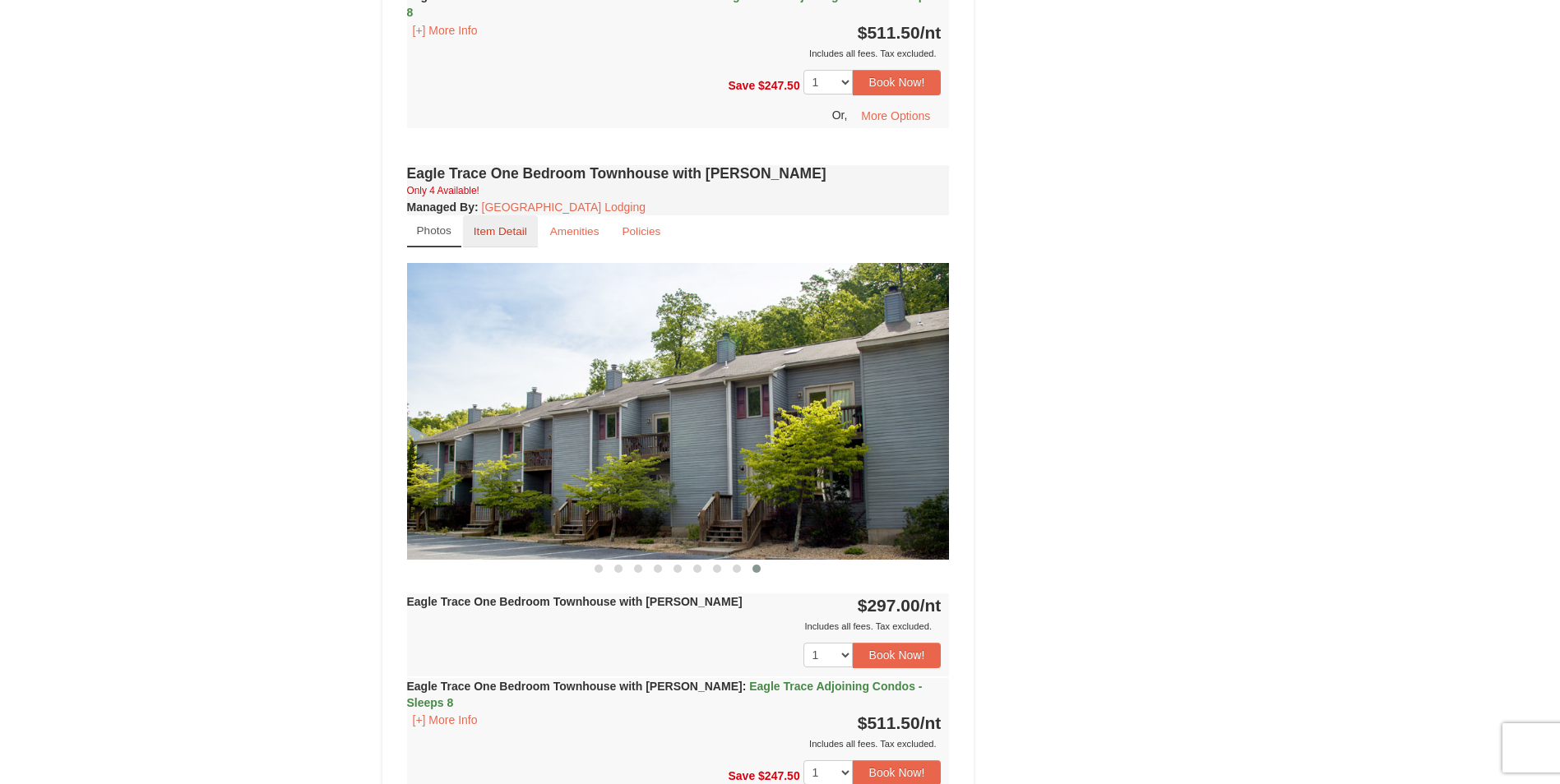
click at [507, 232] on small "Item Detail" at bounding box center [500, 231] width 53 height 12
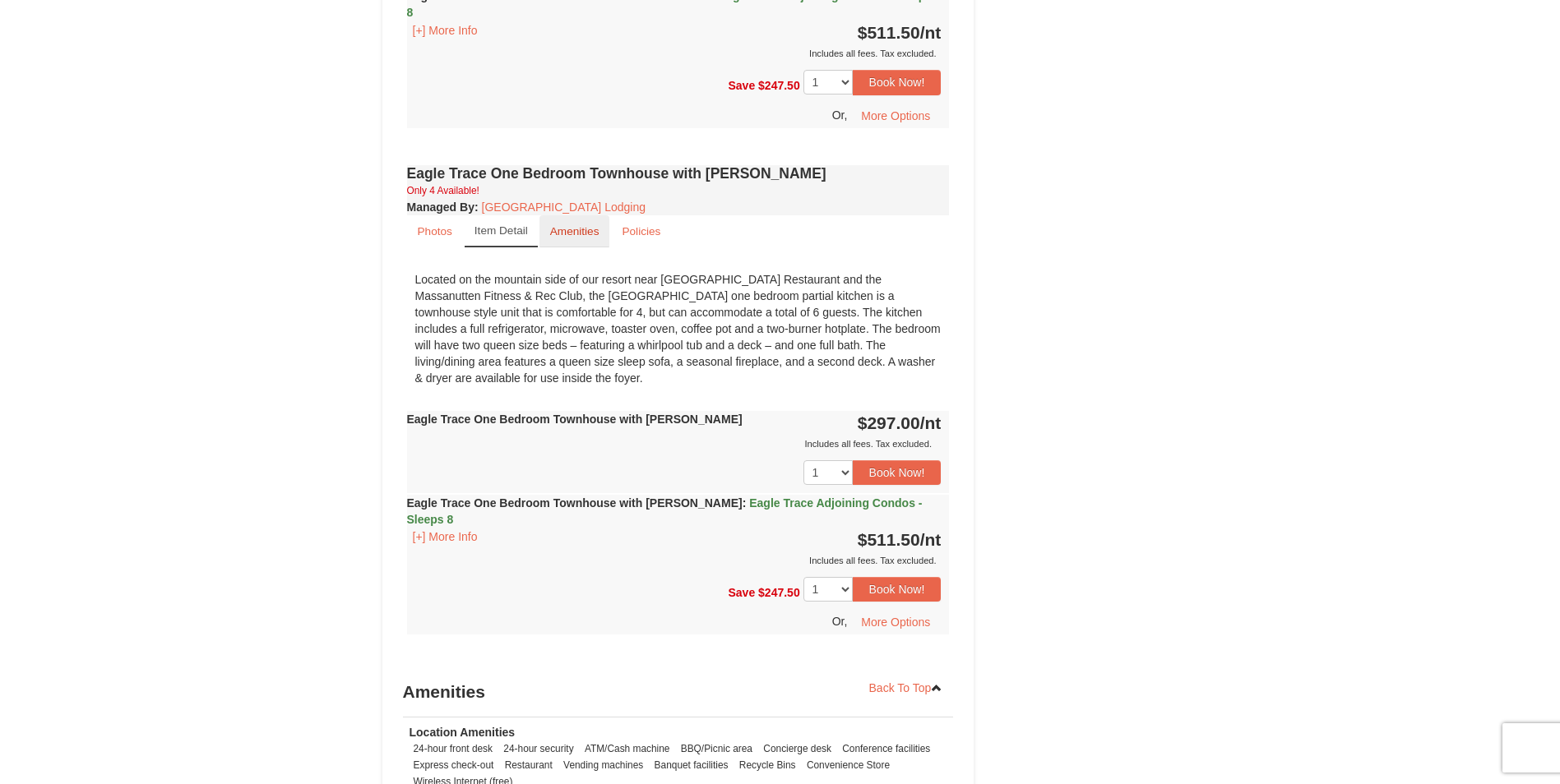
click at [575, 234] on small "Amenities" at bounding box center [575, 231] width 50 height 12
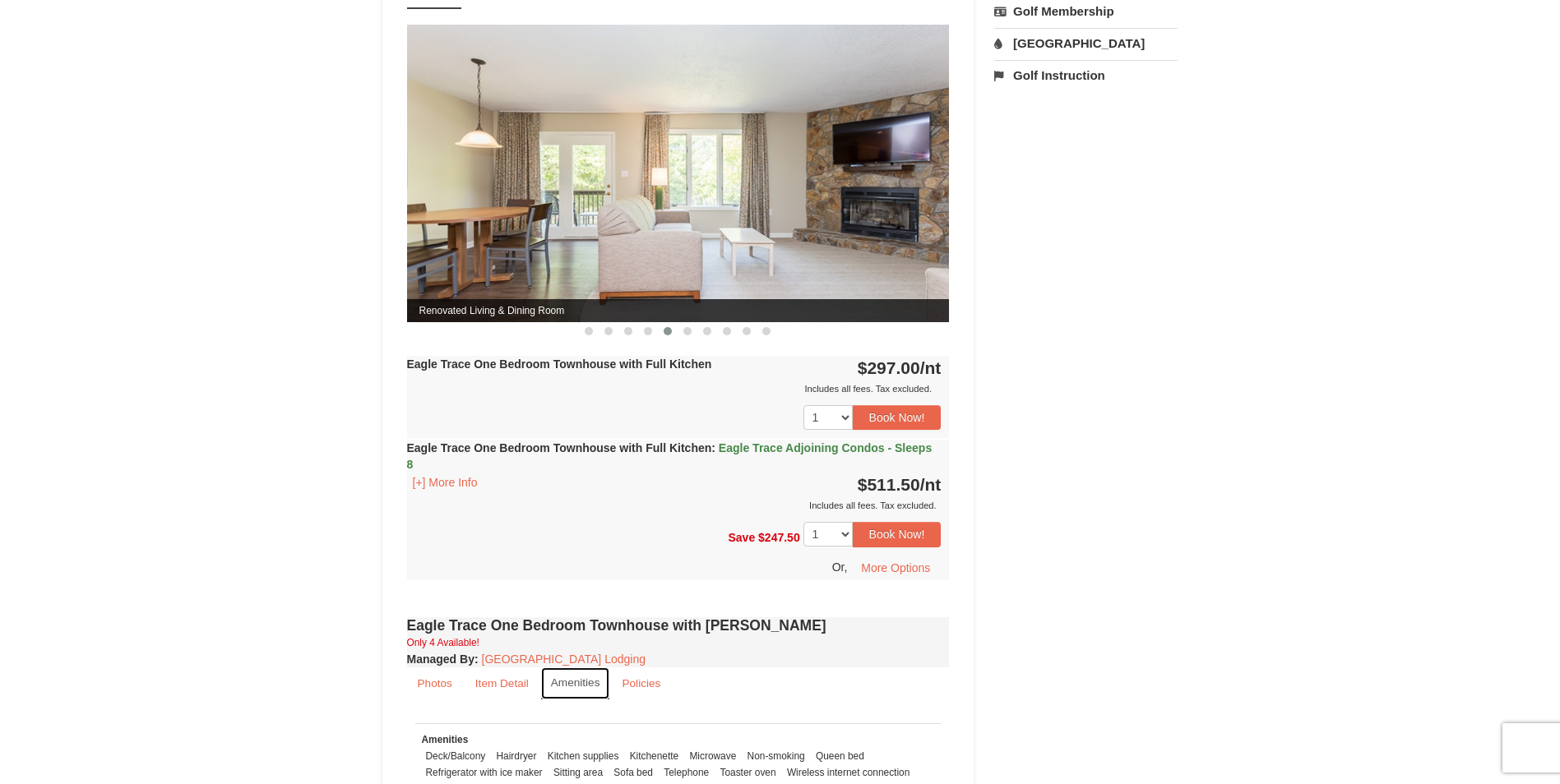
scroll to position [494, 0]
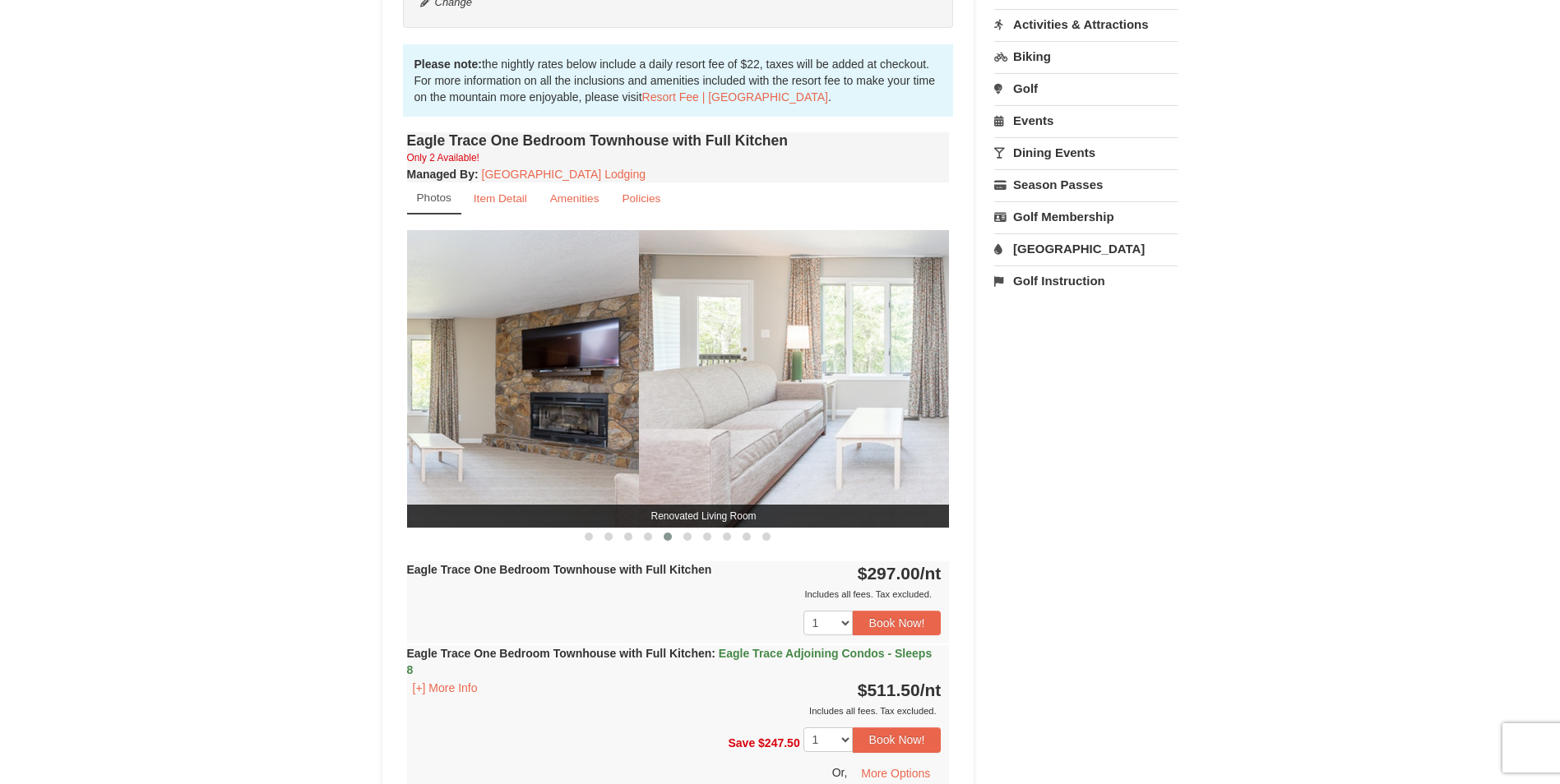
drag, startPoint x: 732, startPoint y: 387, endPoint x: 382, endPoint y: 403, distance: 350.4
click at [386, 403] on div "Book from $297.00! 1822 Resort Drive, Massanutten, VA Availability Amenities Po…" at bounding box center [678, 692] width 592 height 2051
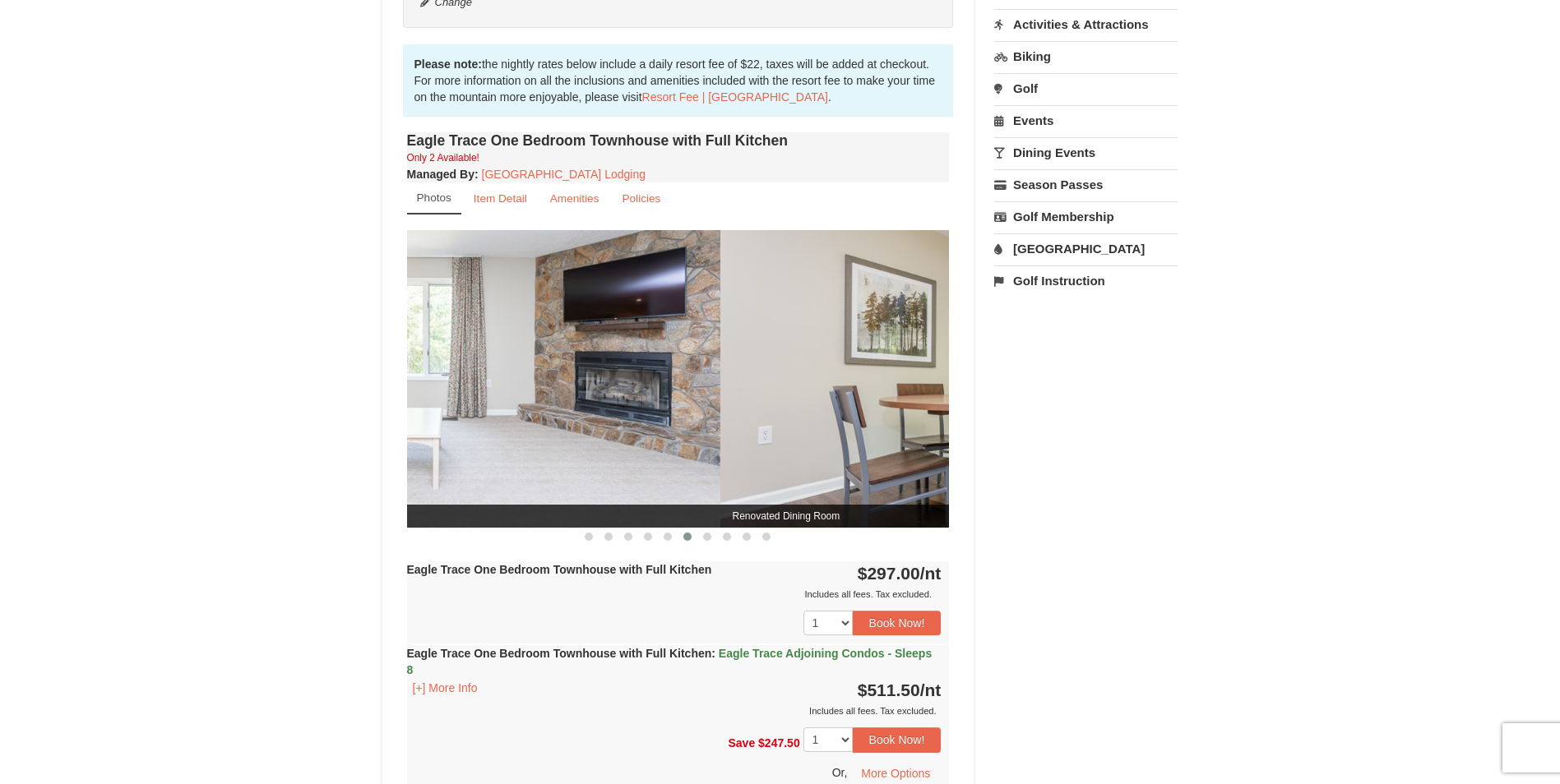
drag, startPoint x: 710, startPoint y: 374, endPoint x: 444, endPoint y: 372, distance: 266.0
click at [460, 376] on img at bounding box center [449, 378] width 542 height 297
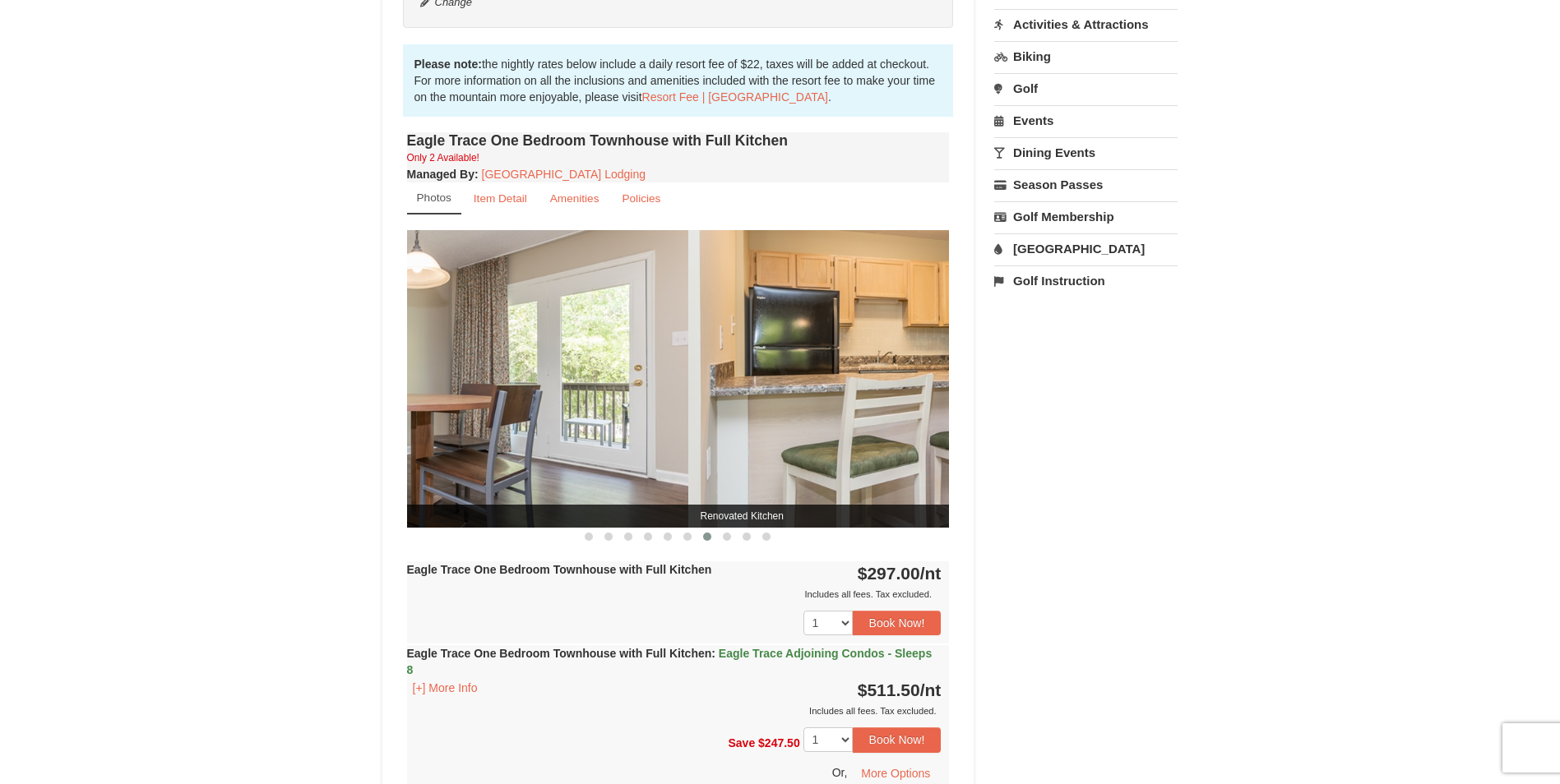
drag, startPoint x: 814, startPoint y: 354, endPoint x: 509, endPoint y: 378, distance: 305.9
click at [511, 378] on img at bounding box center [416, 378] width 542 height 297
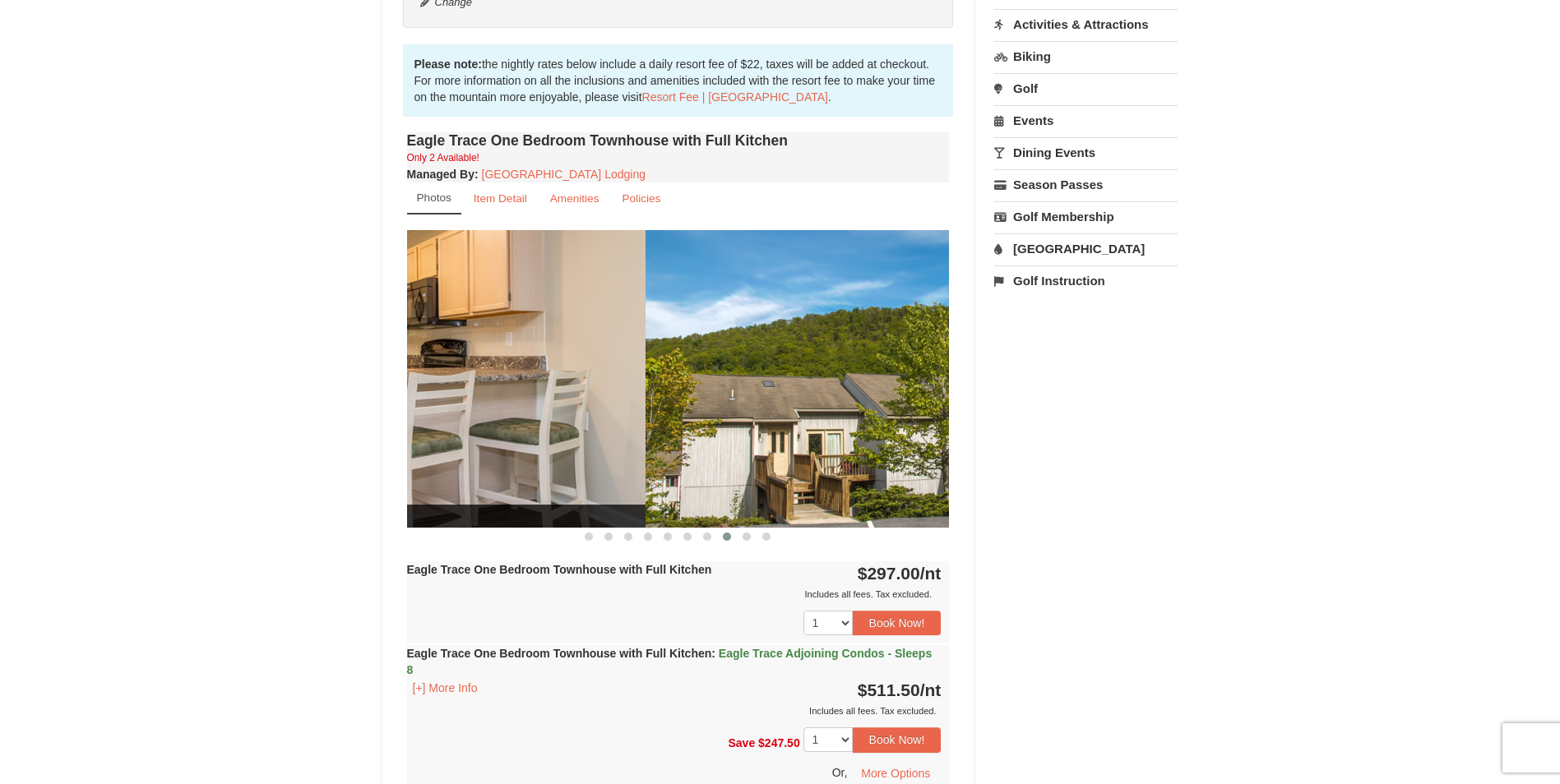
drag, startPoint x: 734, startPoint y: 362, endPoint x: 451, endPoint y: 360, distance: 283.0
click at [453, 361] on img at bounding box center [374, 378] width 542 height 297
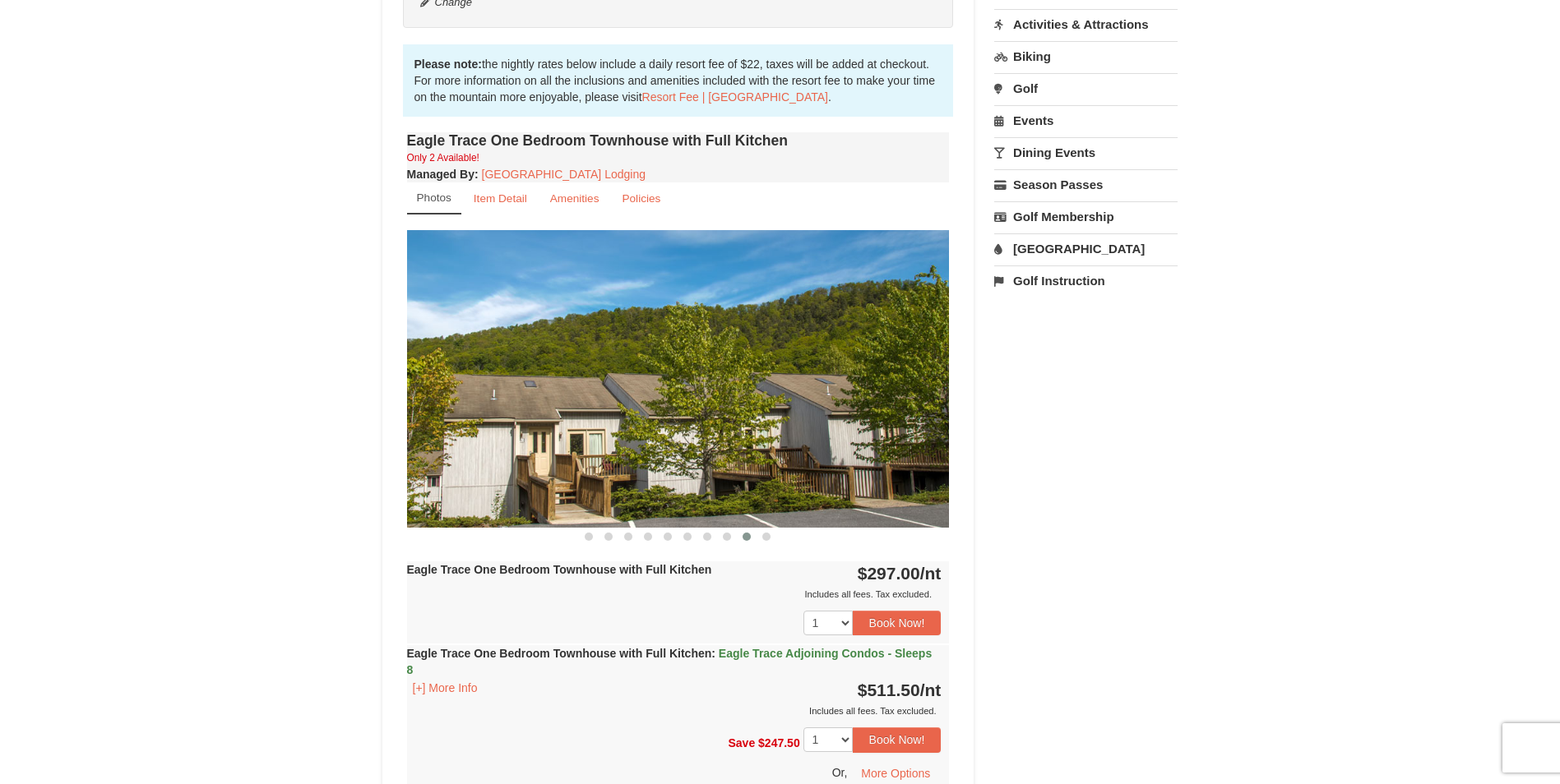
drag, startPoint x: 740, startPoint y: 351, endPoint x: 562, endPoint y: 349, distance: 178.0
click at [585, 359] on img at bounding box center [678, 378] width 542 height 297
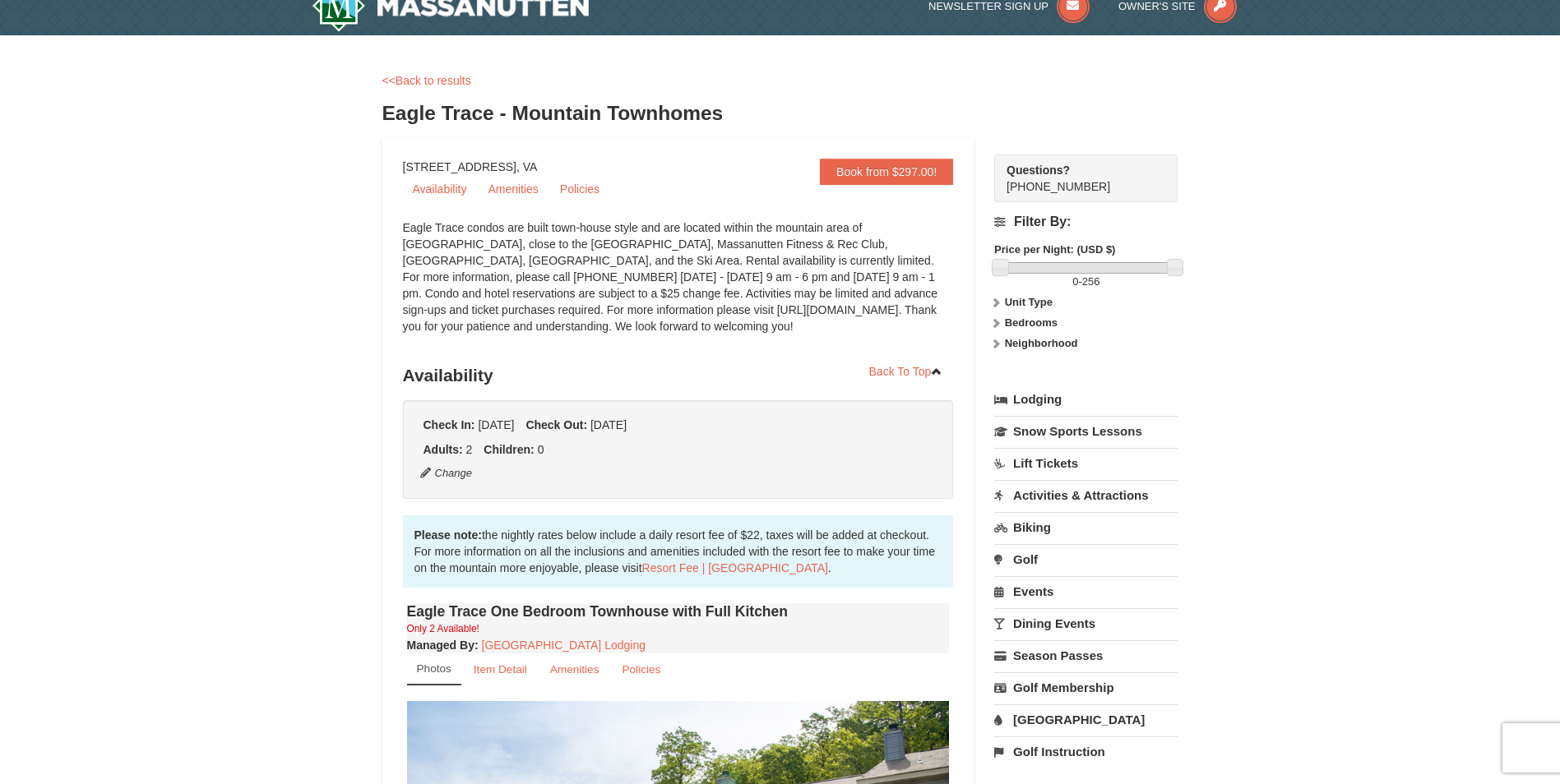
scroll to position [0, 0]
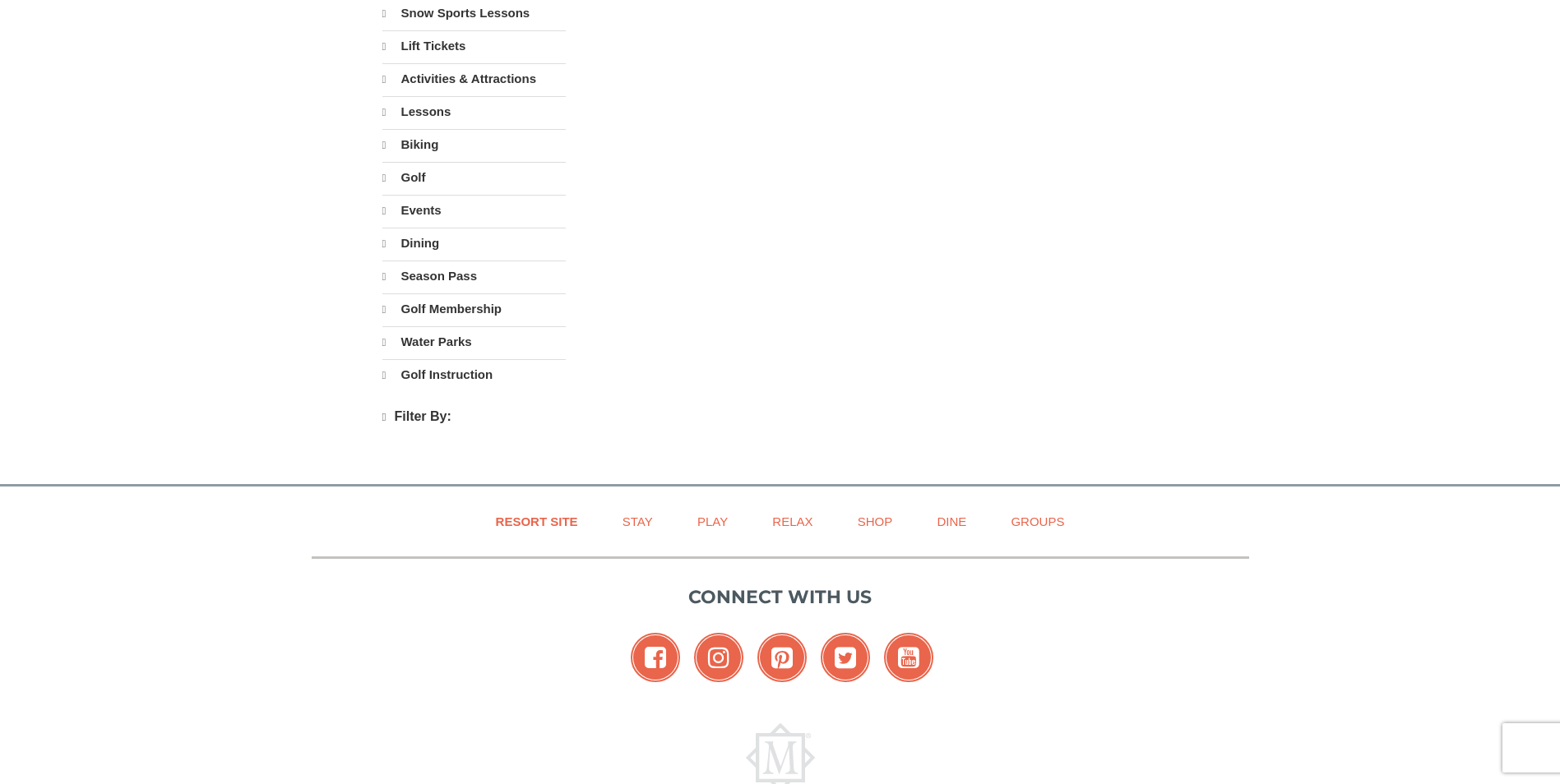
select select "9"
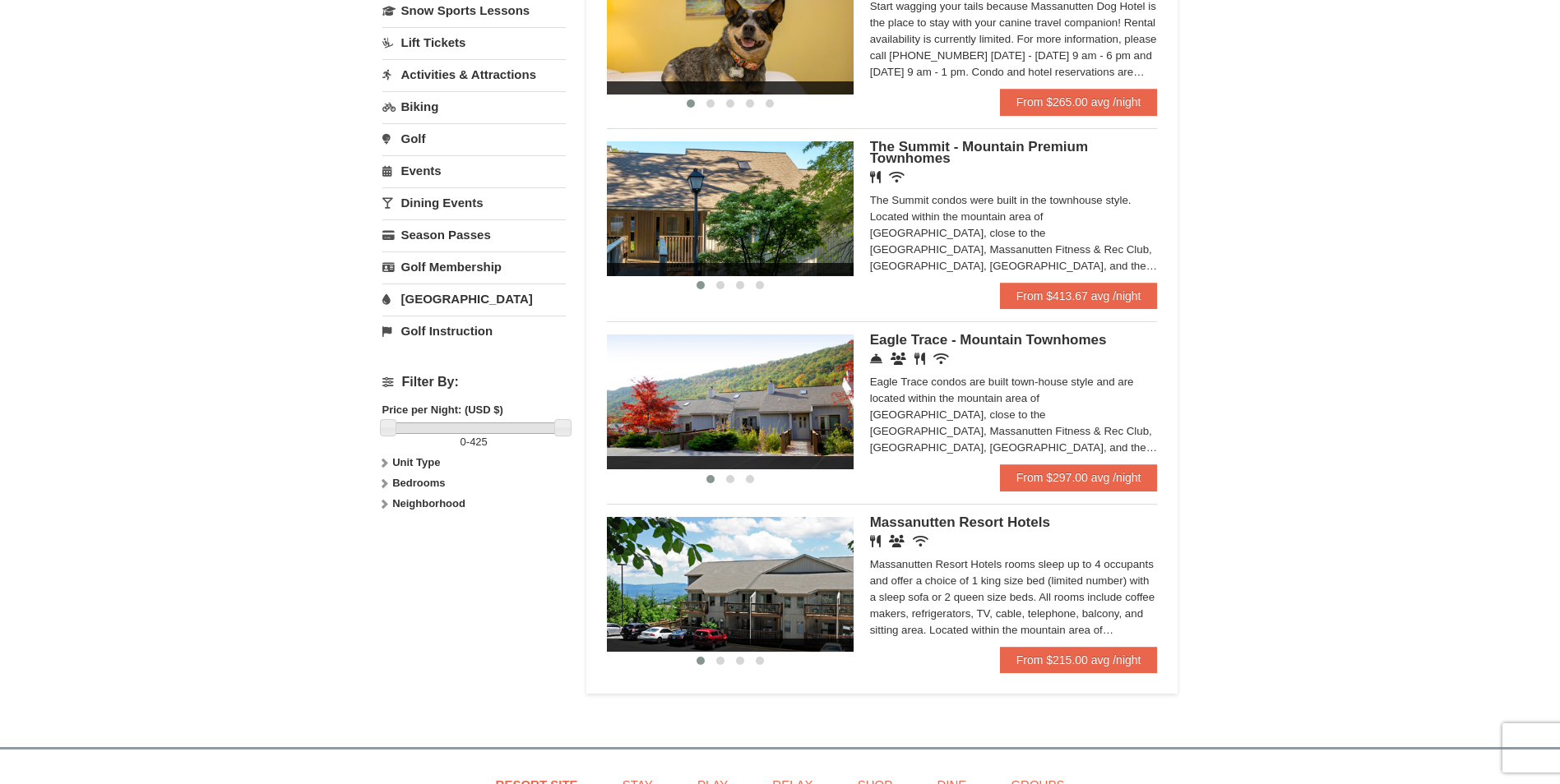
scroll to position [411, 0]
click at [939, 142] on span "The Summit - Mountain Premium Townhomes" at bounding box center [978, 153] width 218 height 28
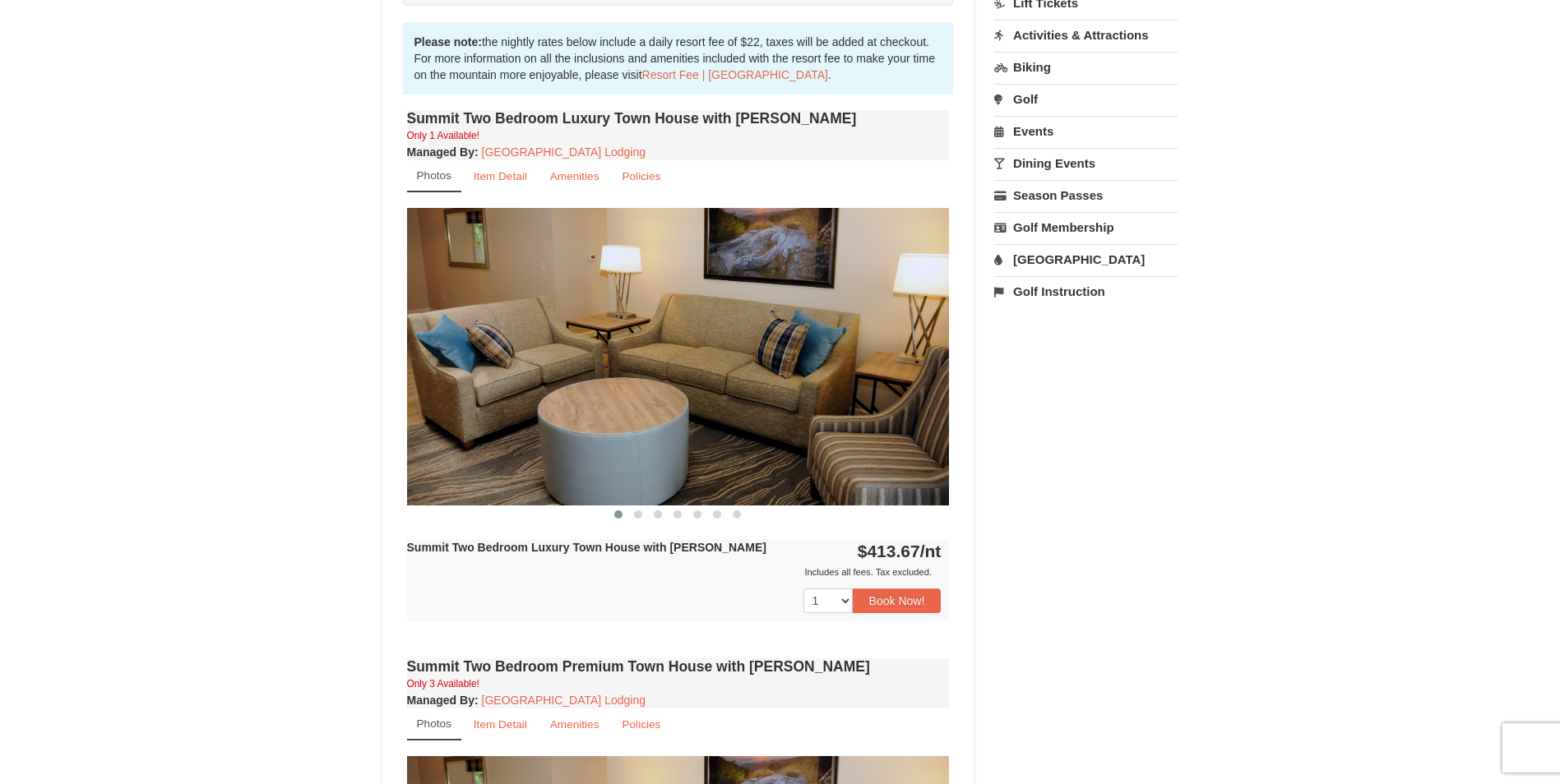
scroll to position [494, 0]
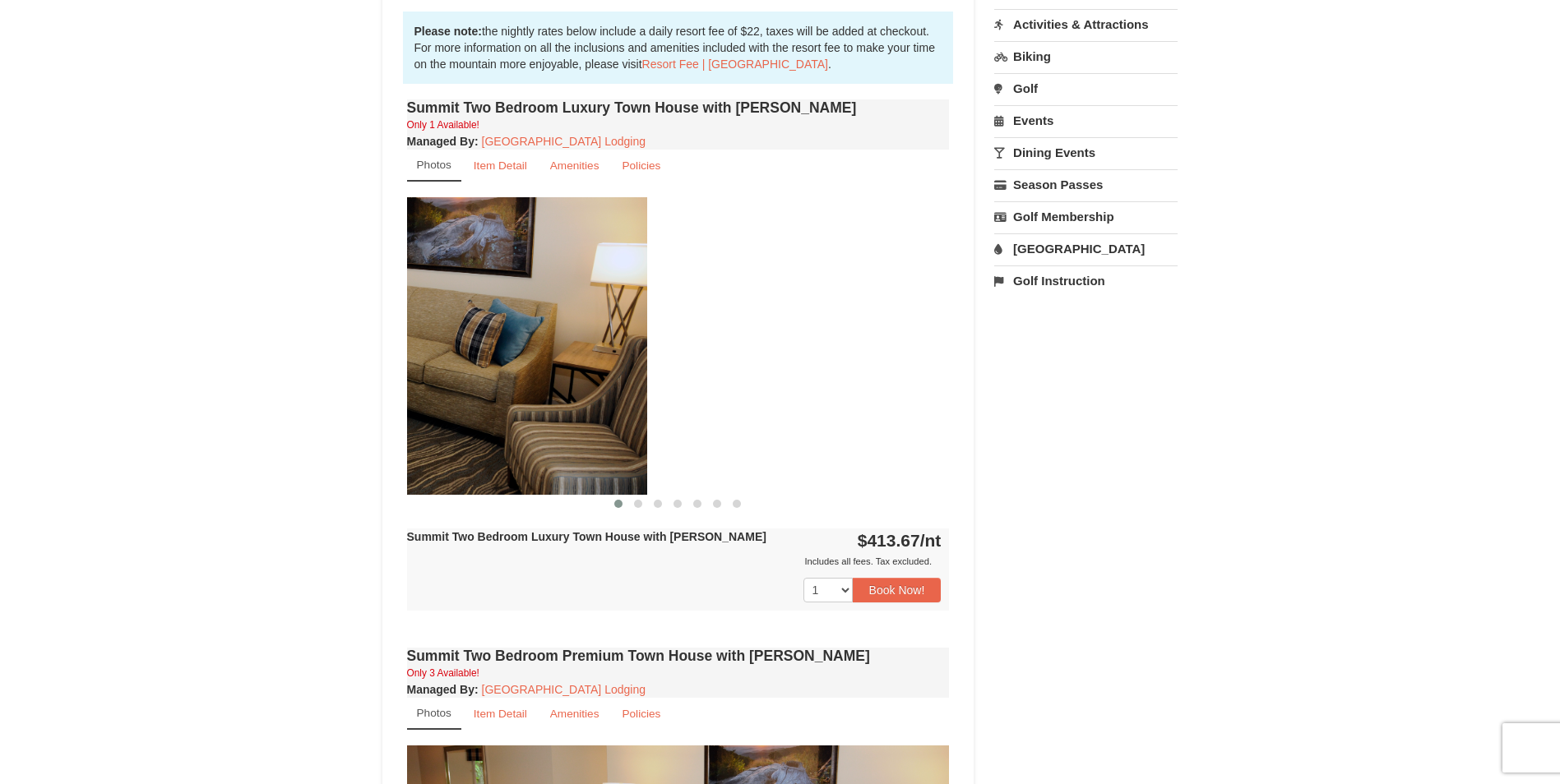
drag, startPoint x: 825, startPoint y: 393, endPoint x: 473, endPoint y: 416, distance: 352.8
click at [473, 416] on img at bounding box center [376, 346] width 542 height 297
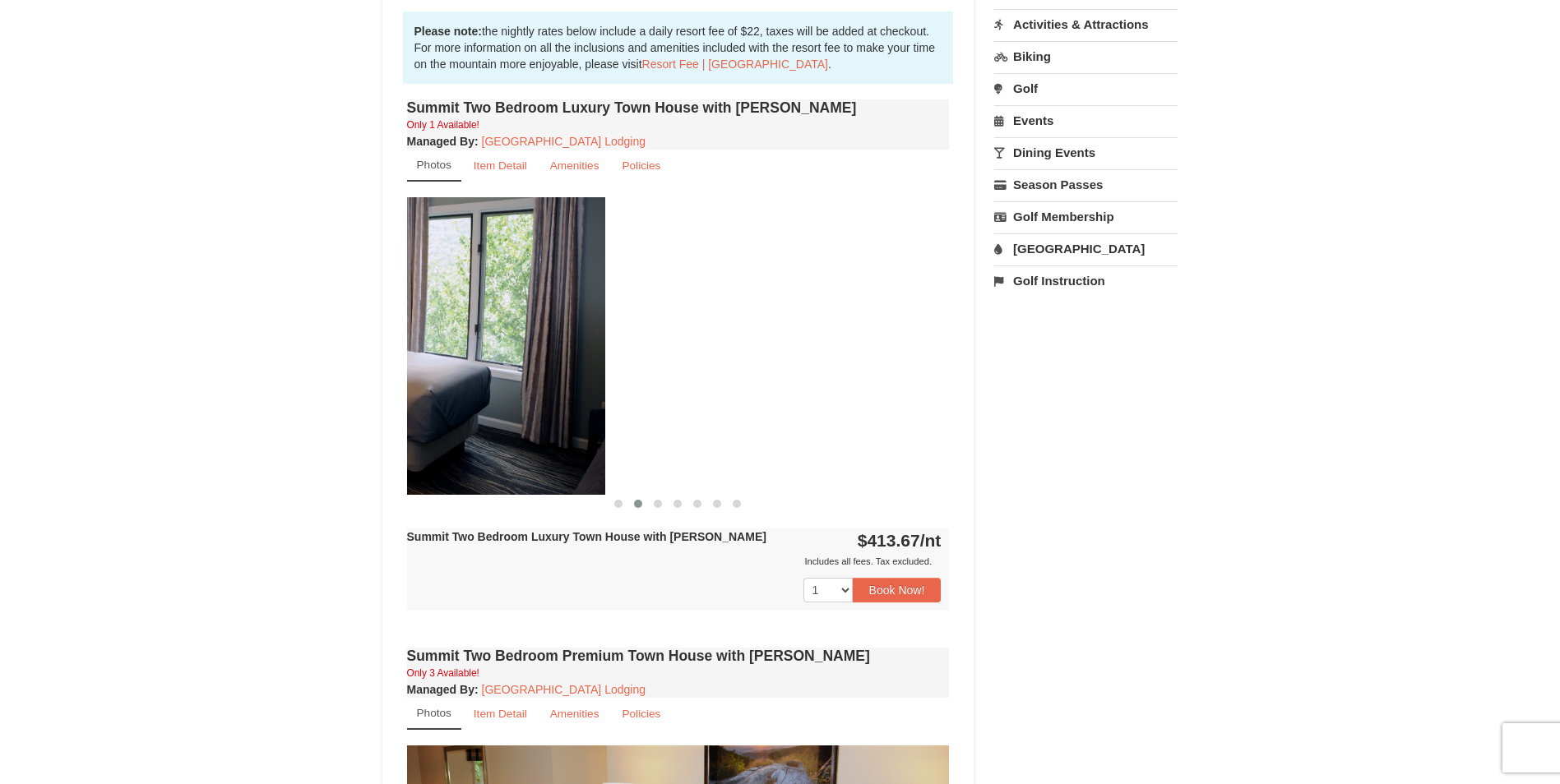
drag, startPoint x: 777, startPoint y: 382, endPoint x: 351, endPoint y: 392, distance: 426.1
click at [353, 393] on div "× <<Back to results The Summit - Mountain Premium Townhomes Book from $414.00! …" at bounding box center [780, 553] width 1560 height 1978
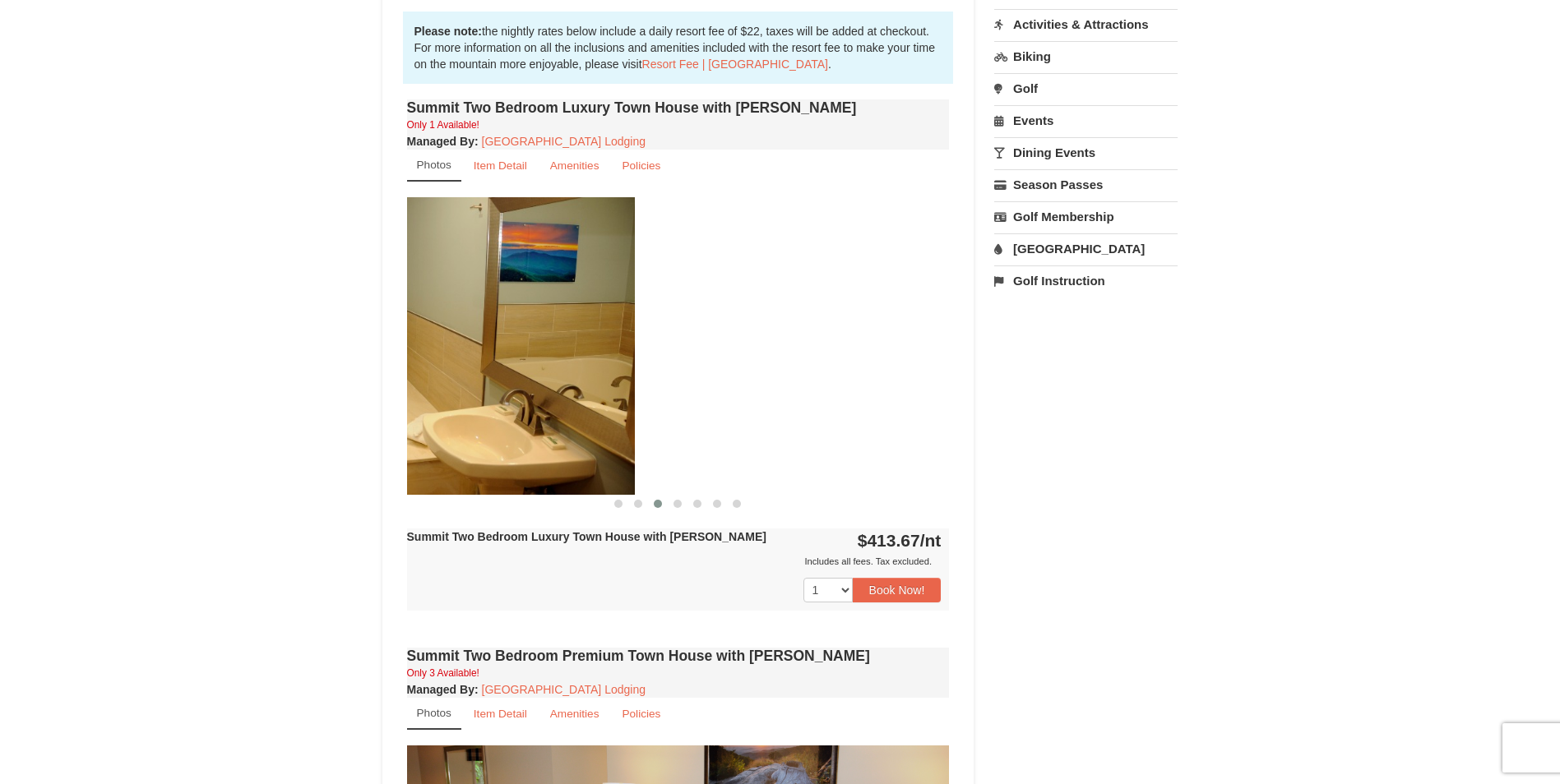
drag, startPoint x: 785, startPoint y: 378, endPoint x: 404, endPoint y: 392, distance: 381.3
click at [405, 393] on div "Summit Two Bedroom Luxury Town House with Jacuzzi Only 1 Available! Managed By …" at bounding box center [678, 369] width 551 height 549
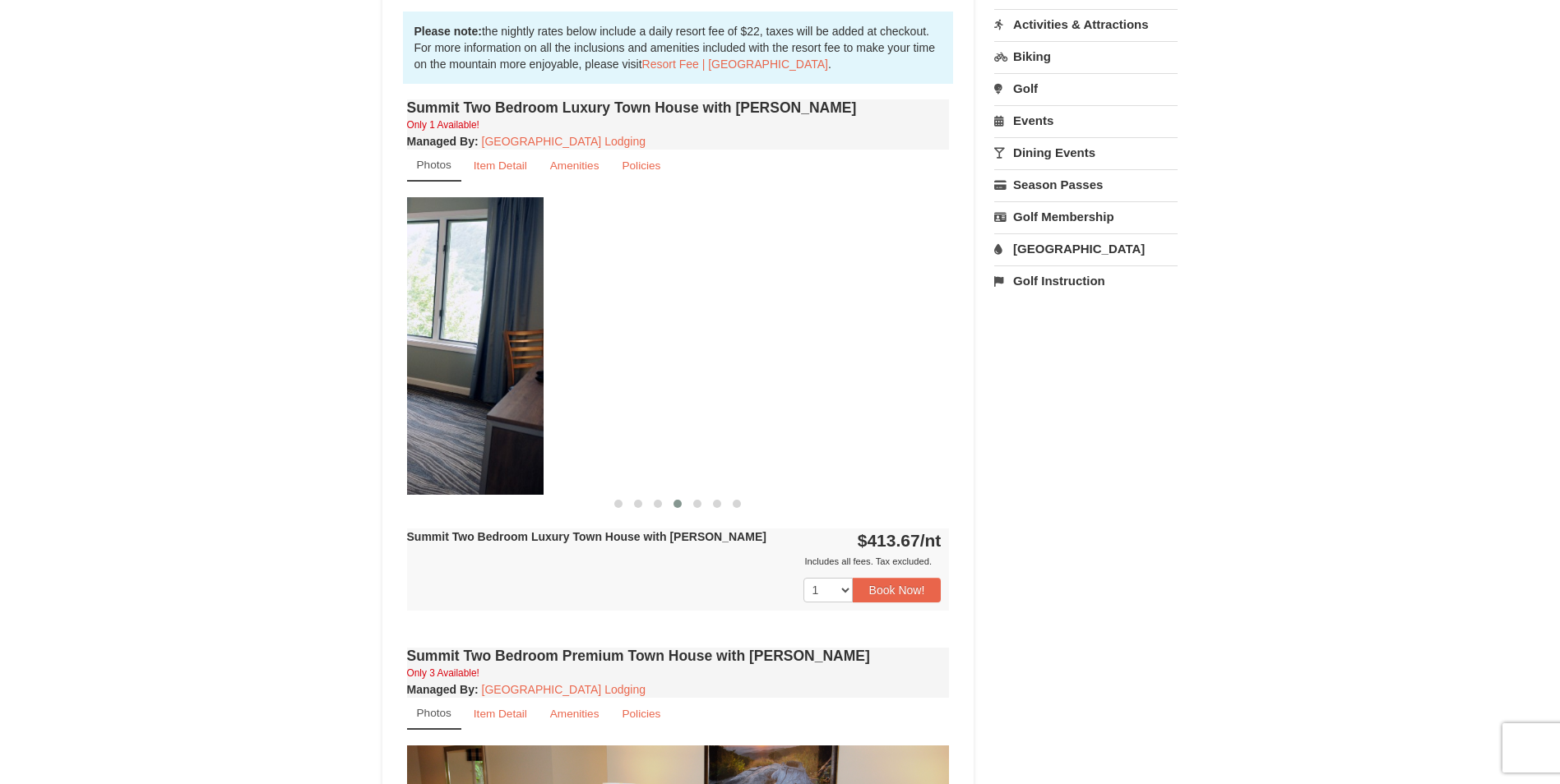
drag, startPoint x: 694, startPoint y: 381, endPoint x: 405, endPoint y: 381, distance: 289.0
click at [404, 392] on div "Summit Two Bedroom Luxury Town House with Jacuzzi Only 1 Available! Managed By …" at bounding box center [678, 369] width 551 height 549
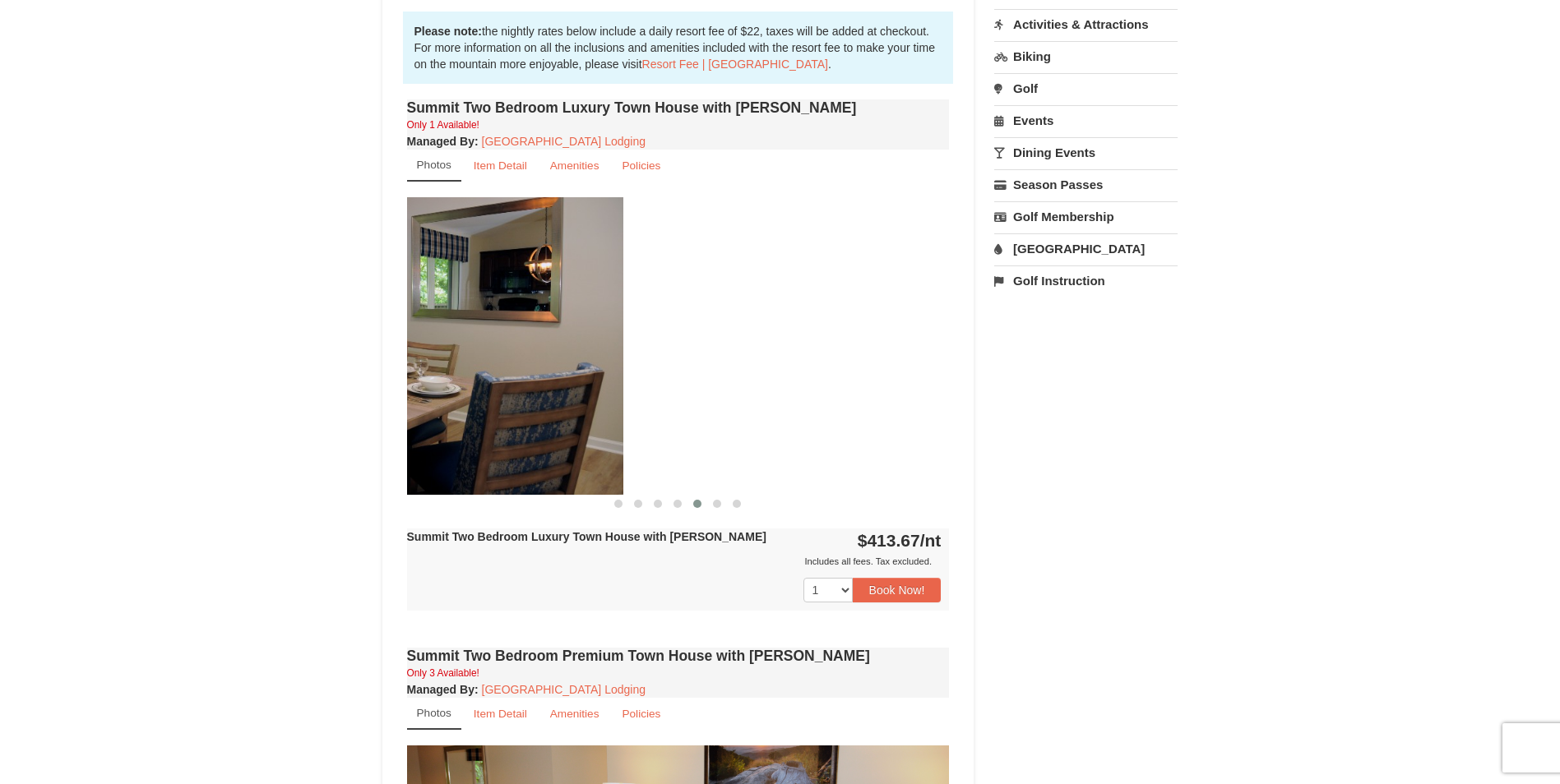
drag, startPoint x: 833, startPoint y: 356, endPoint x: 395, endPoint y: 383, distance: 438.8
click at [396, 384] on div "Book from $414.00! 1822 Resort Drive, Massanutten, VA Availability Amenities Po…" at bounding box center [678, 586] width 592 height 1838
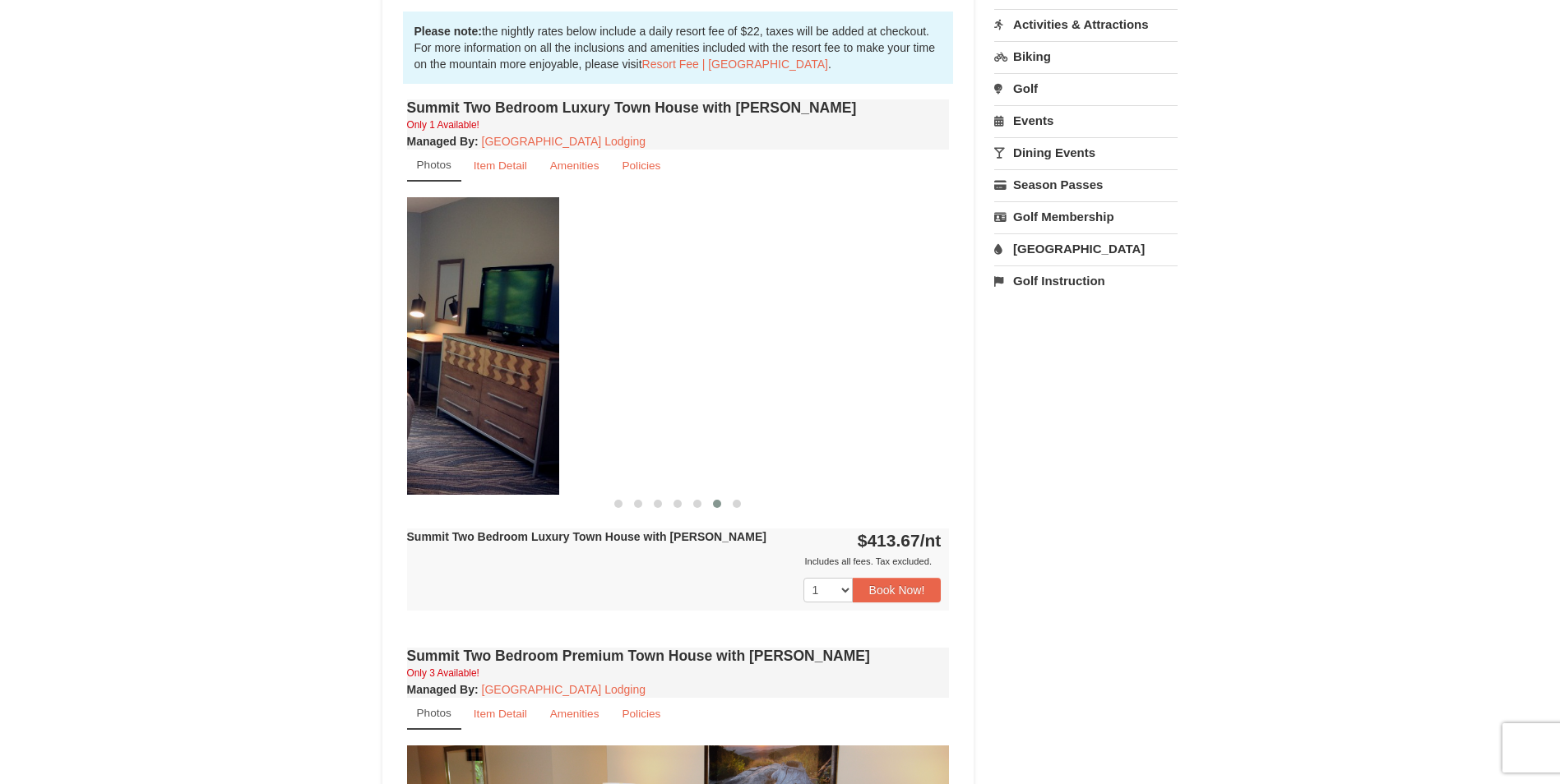
drag, startPoint x: 869, startPoint y: 361, endPoint x: 400, endPoint y: 355, distance: 469.0
click at [410, 360] on img at bounding box center [288, 346] width 542 height 297
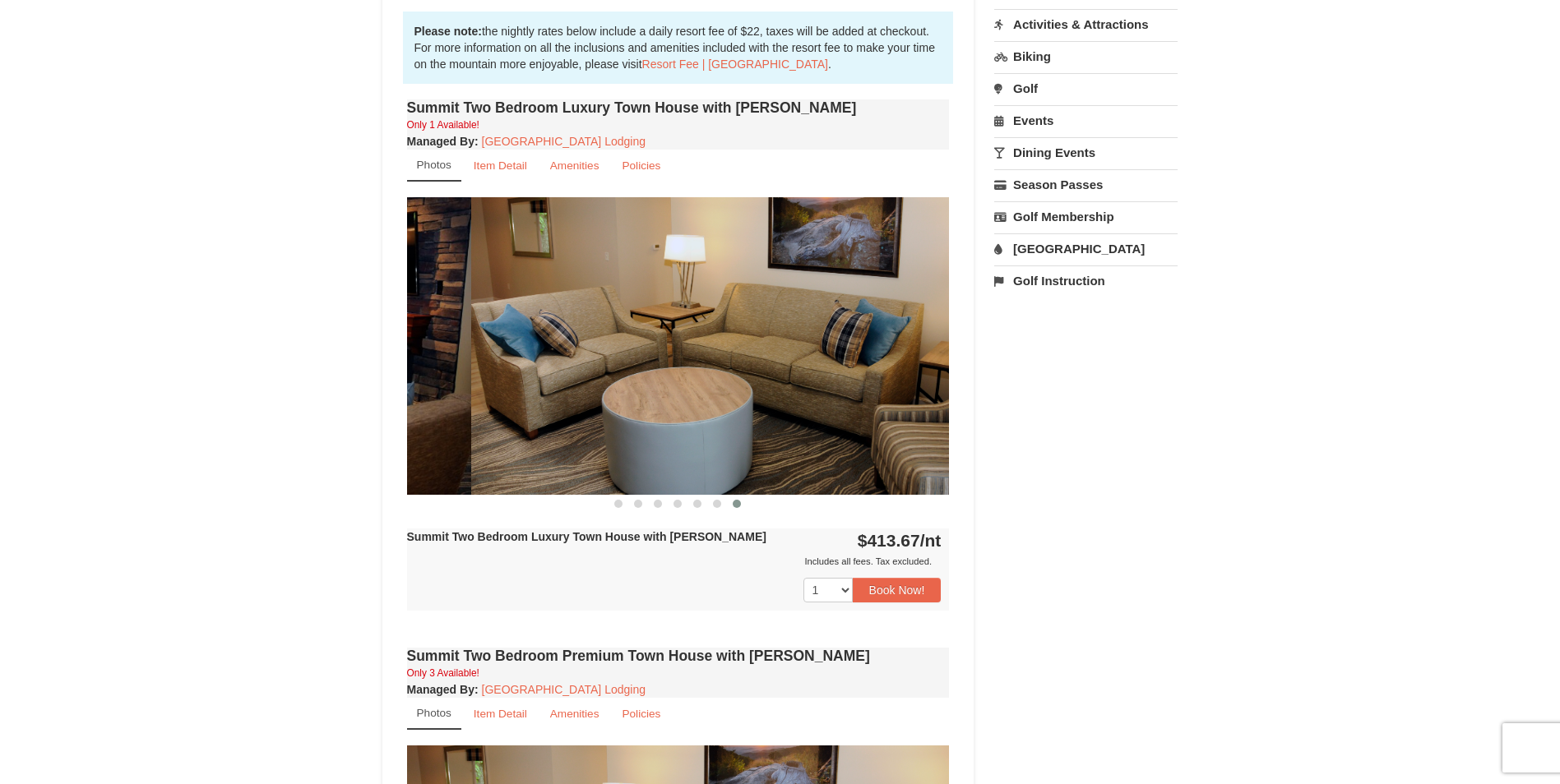
drag, startPoint x: 880, startPoint y: 349, endPoint x: 394, endPoint y: 348, distance: 486.0
click at [401, 351] on div "Book from $414.00! 1822 Resort Drive, Massanutten, VA Availability Amenities Po…" at bounding box center [678, 586] width 592 height 1838
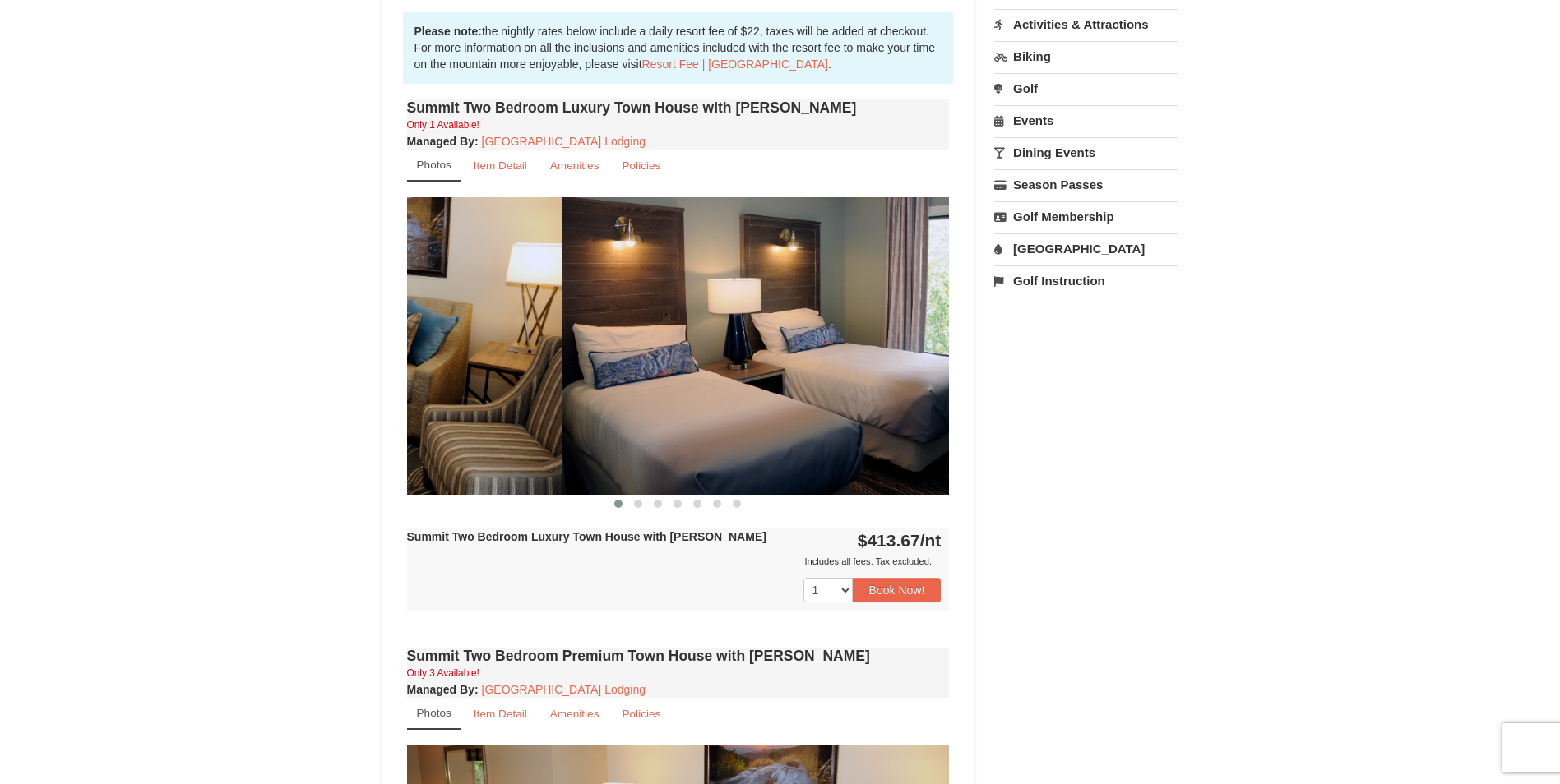
drag, startPoint x: 875, startPoint y: 339, endPoint x: 327, endPoint y: 355, distance: 548.2
click at [327, 355] on div "× <<Back to results The Summit - Mountain Premium Townhomes Book from $414.00! …" at bounding box center [780, 553] width 1560 height 1978
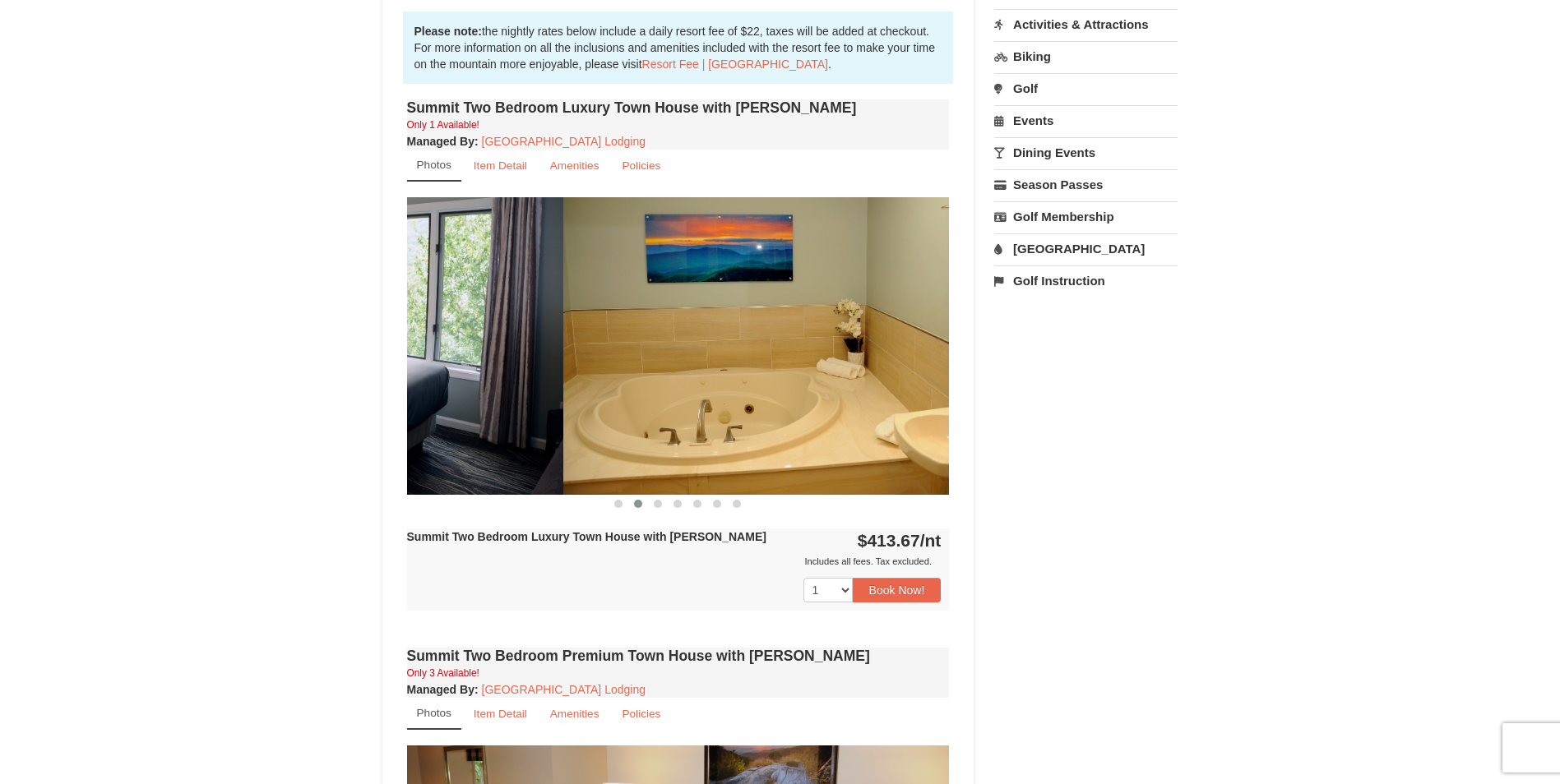
drag, startPoint x: 918, startPoint y: 409, endPoint x: 448, endPoint y: 437, distance: 470.8
click at [453, 440] on img at bounding box center [291, 346] width 542 height 297
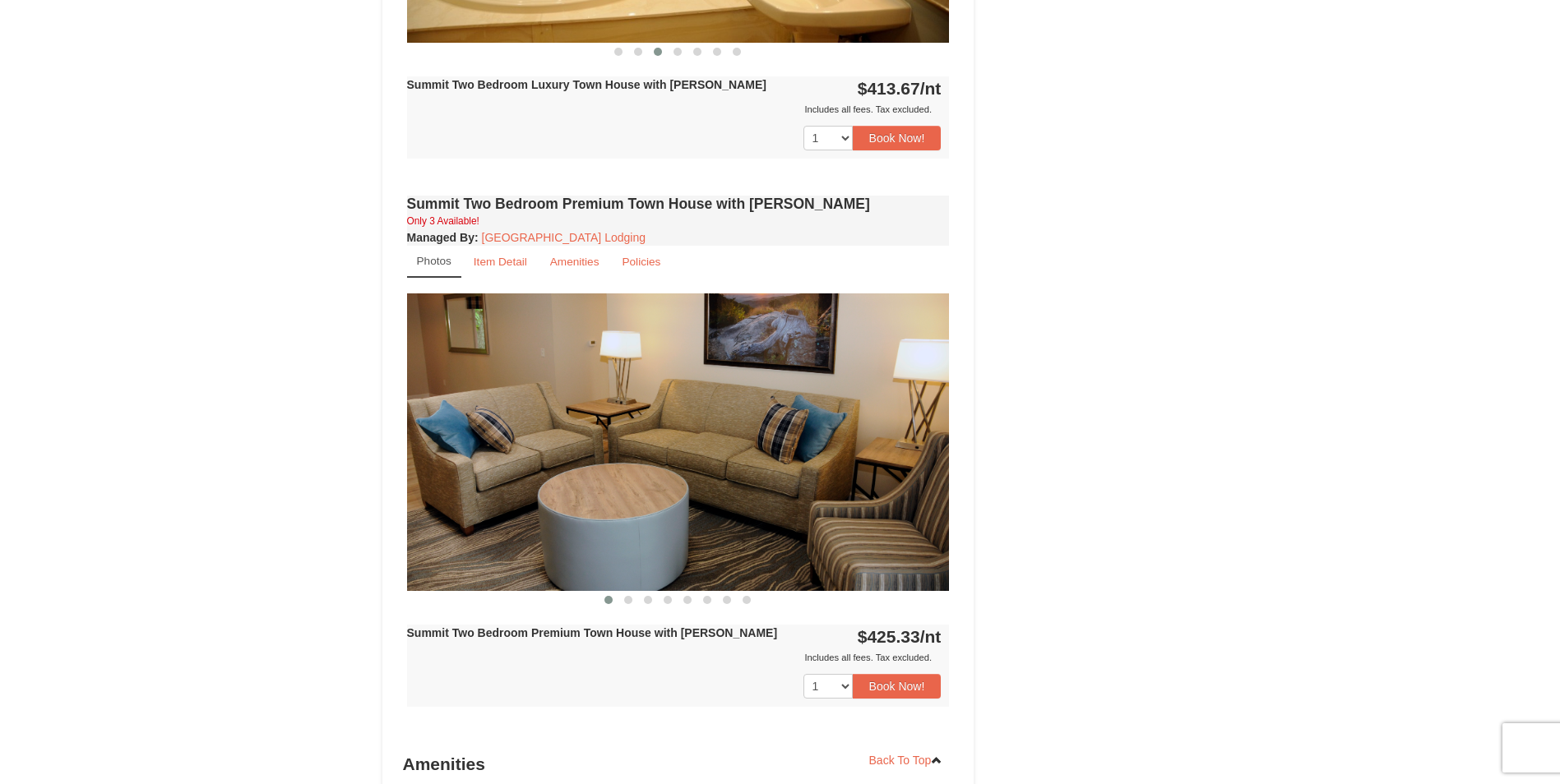
scroll to position [1069, 0]
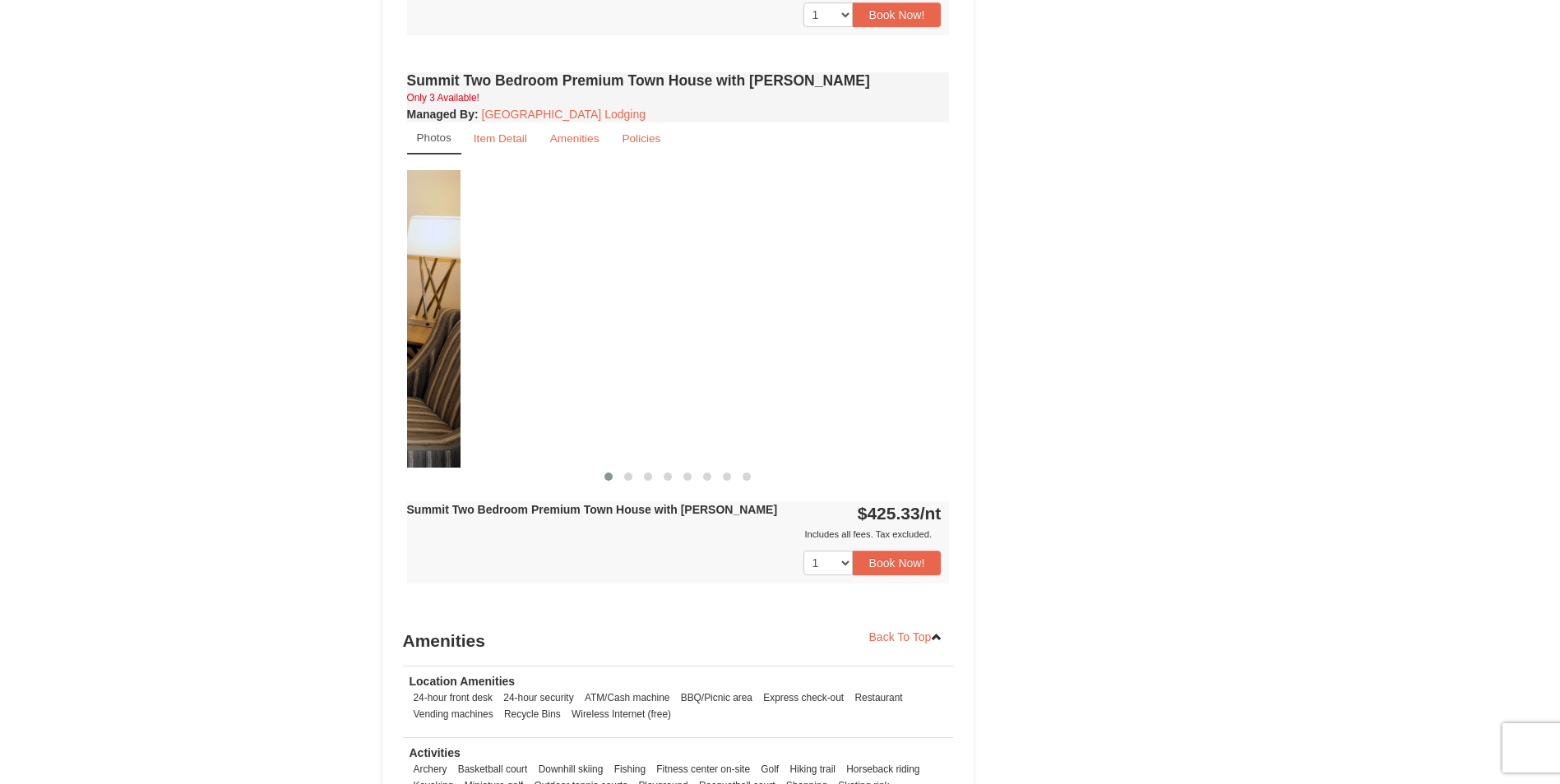
drag, startPoint x: 467, startPoint y: 373, endPoint x: 324, endPoint y: 369, distance: 143.1
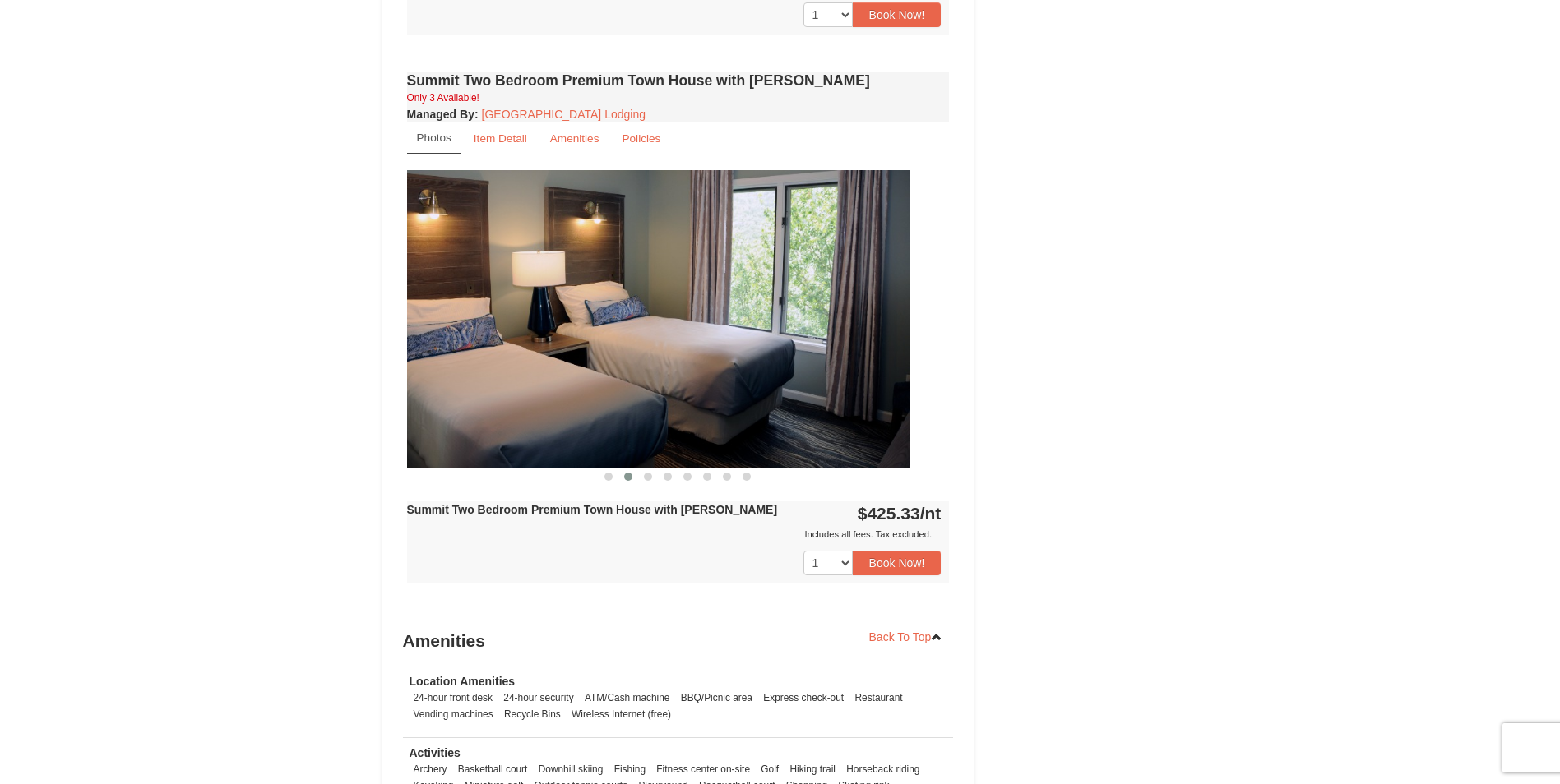
drag, startPoint x: 712, startPoint y: 350, endPoint x: 232, endPoint y: 361, distance: 480.1
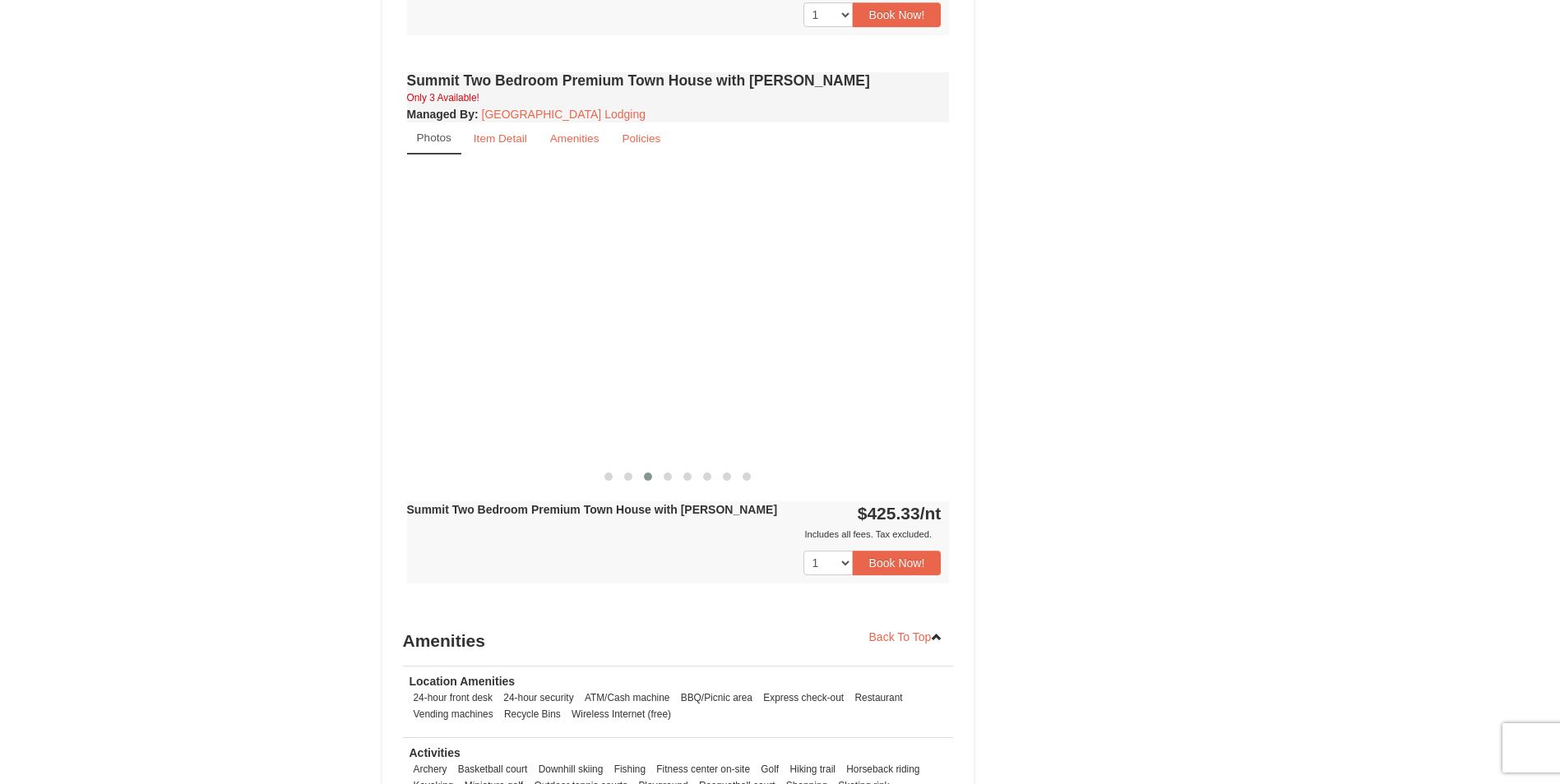
drag, startPoint x: 818, startPoint y: 393, endPoint x: 12, endPoint y: 381, distance: 806.1
drag, startPoint x: 694, startPoint y: 370, endPoint x: 114, endPoint y: 341, distance: 580.7
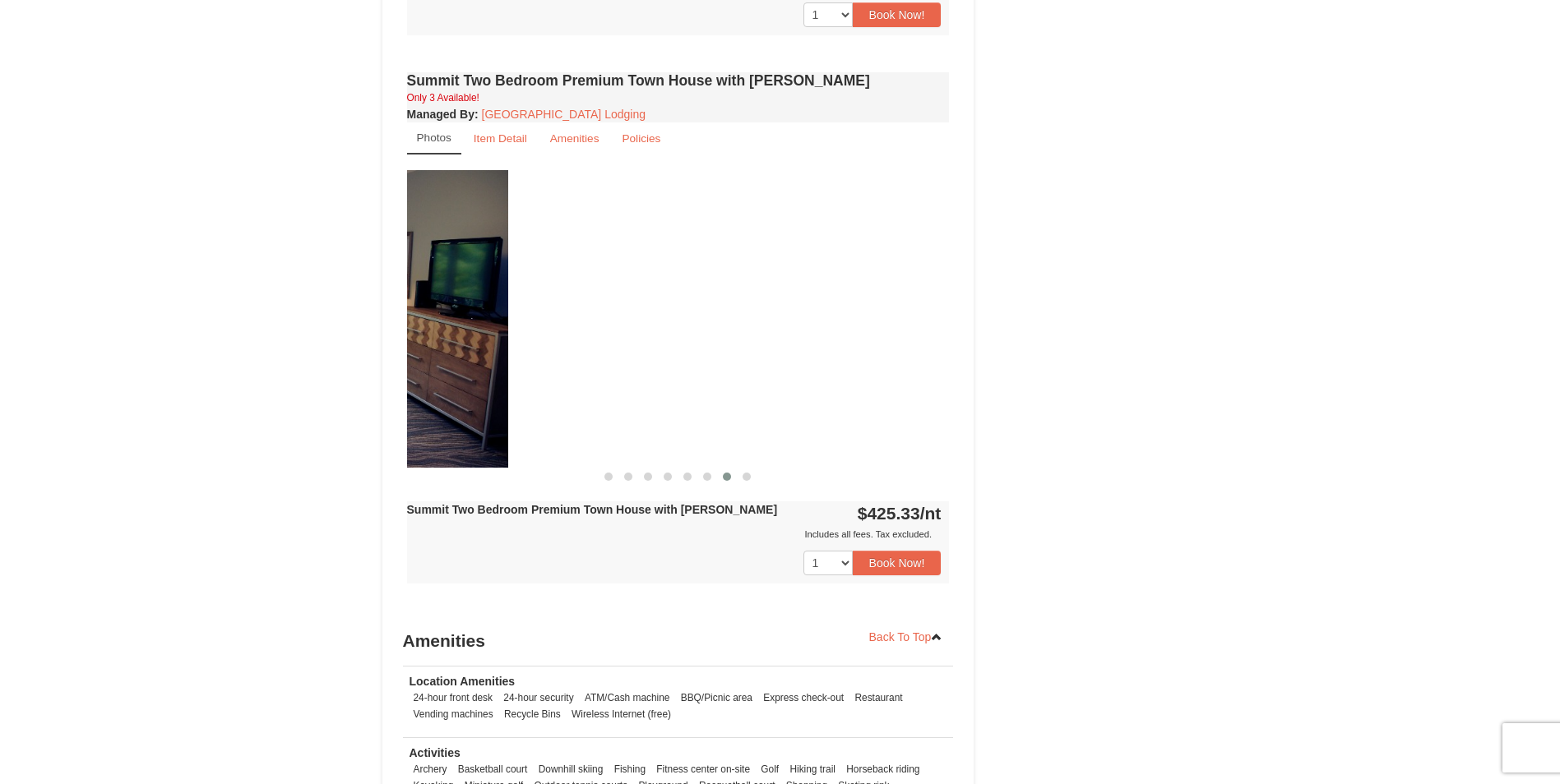
drag, startPoint x: 646, startPoint y: 363, endPoint x: 154, endPoint y: 349, distance: 492.2
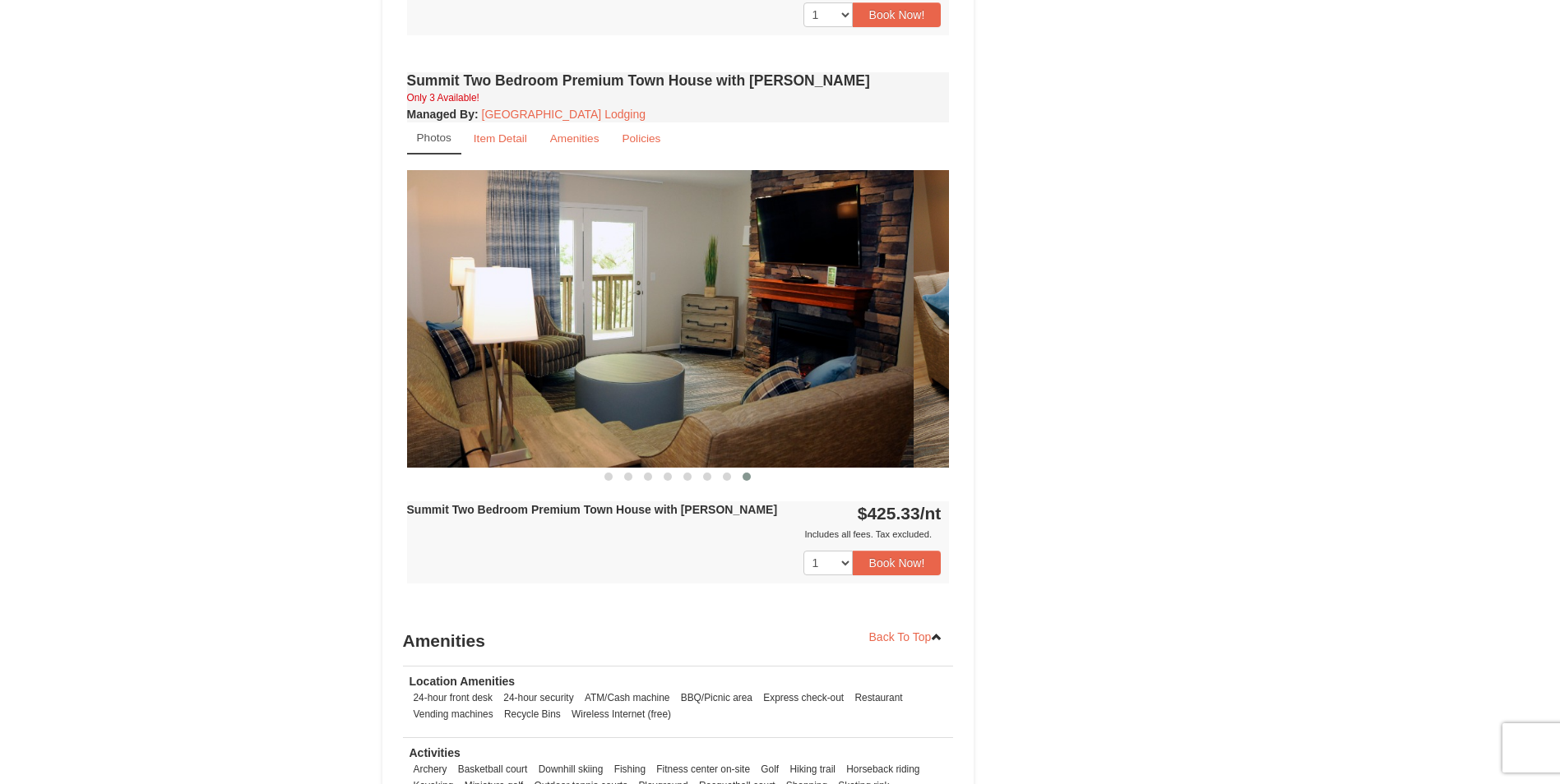
drag, startPoint x: 775, startPoint y: 348, endPoint x: 347, endPoint y: 381, distance: 429.3
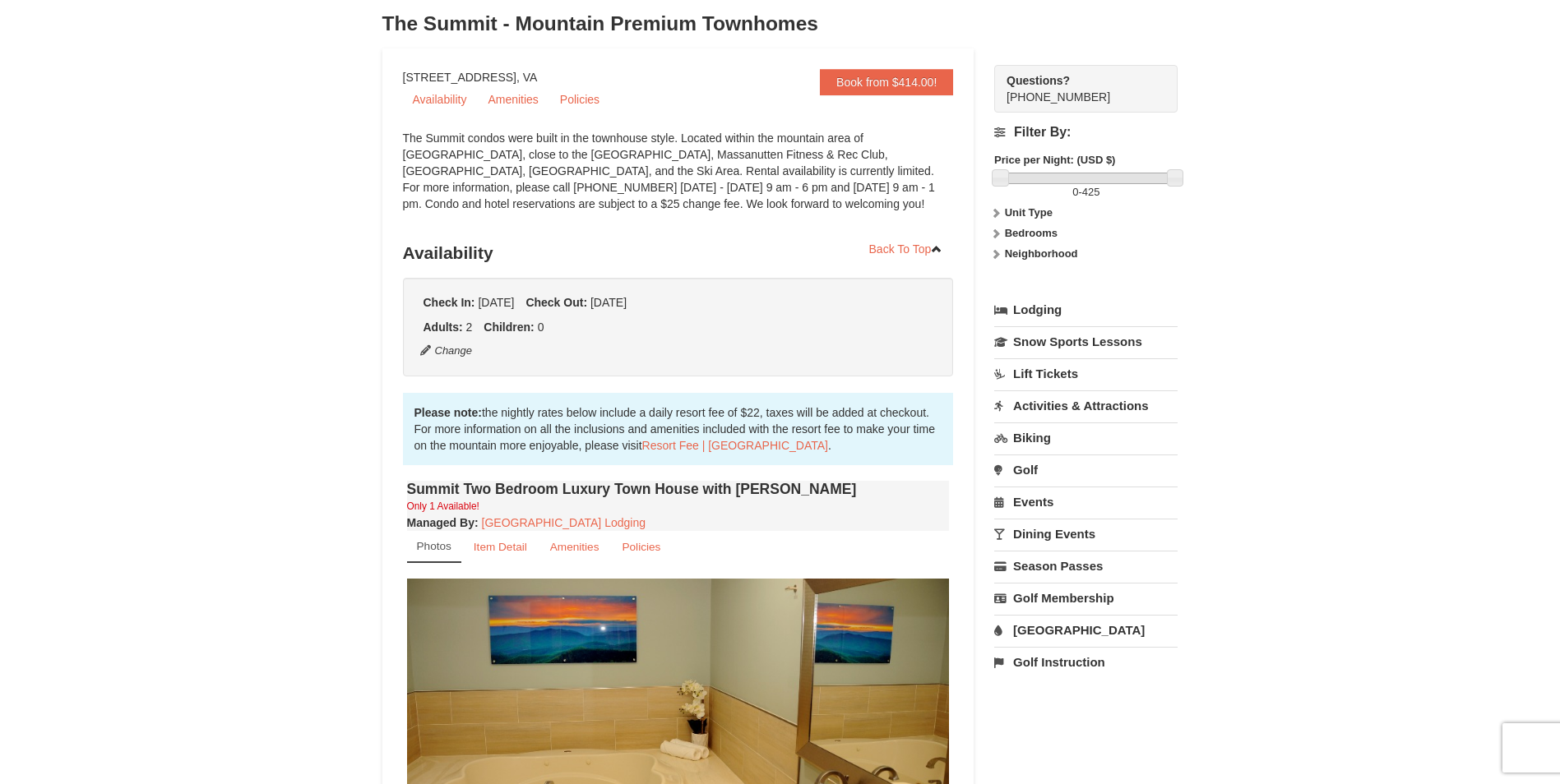
scroll to position [0, 0]
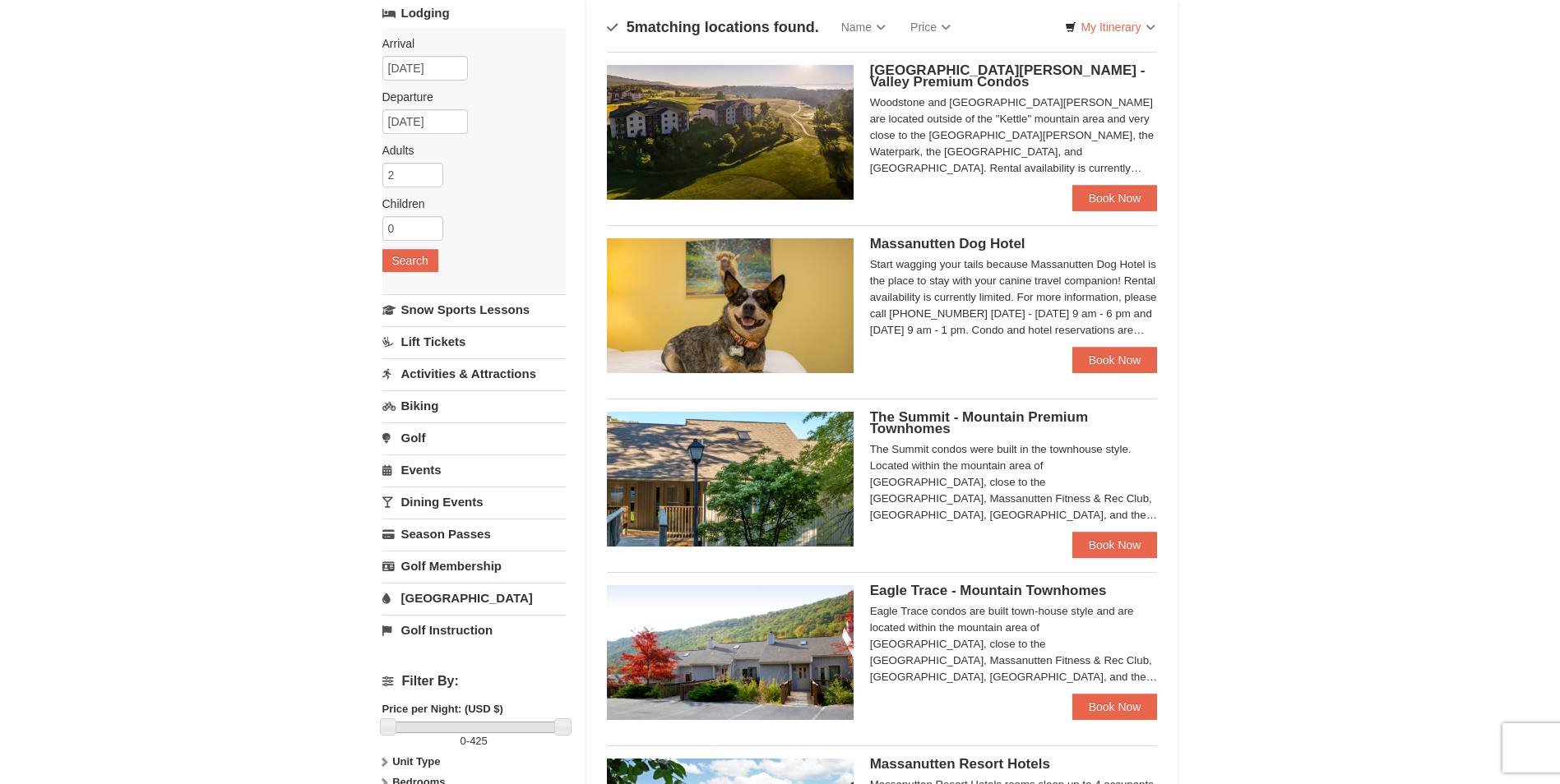
scroll to position [83, 0]
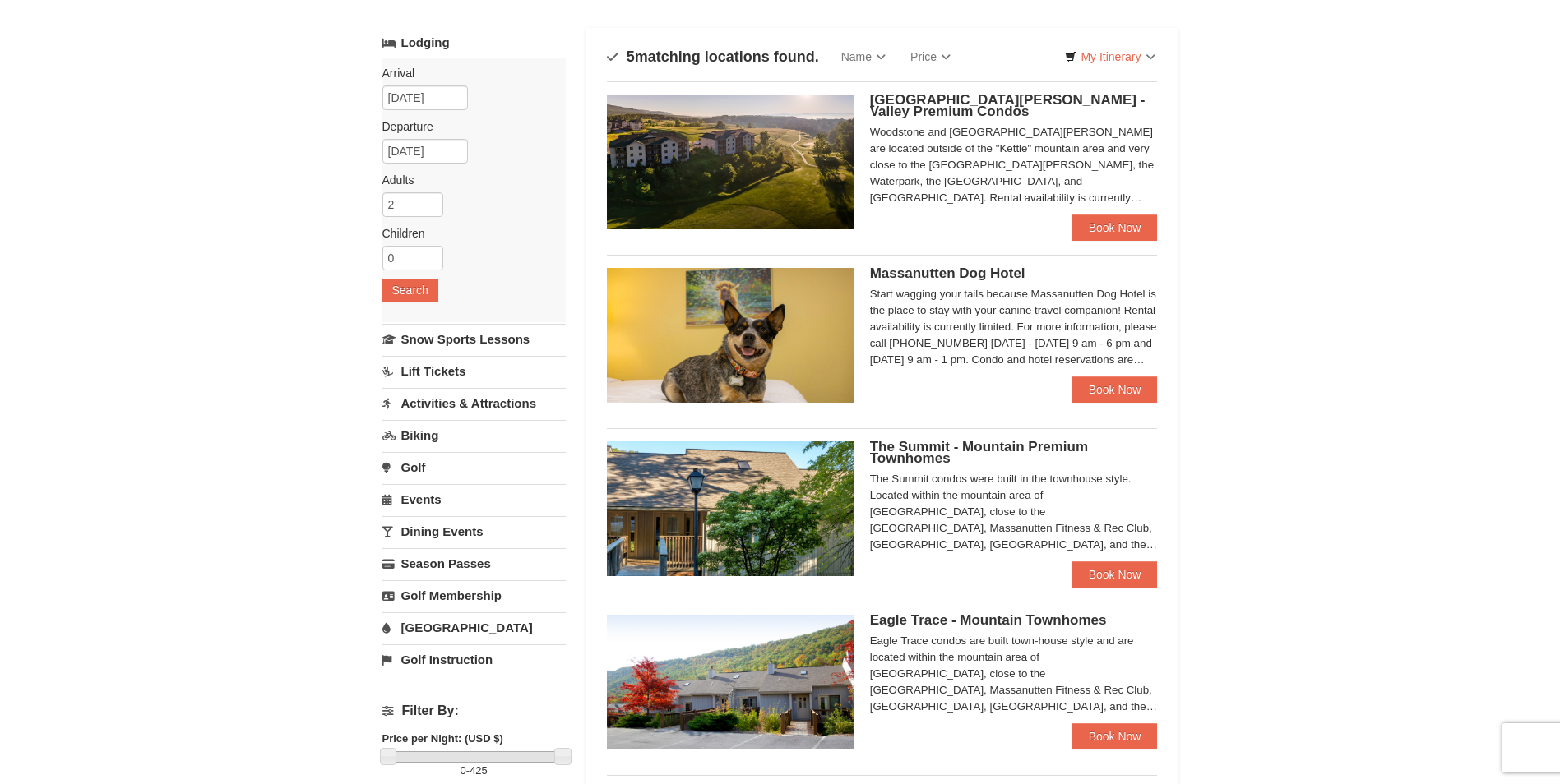
click at [769, 151] on img at bounding box center [730, 162] width 246 height 135
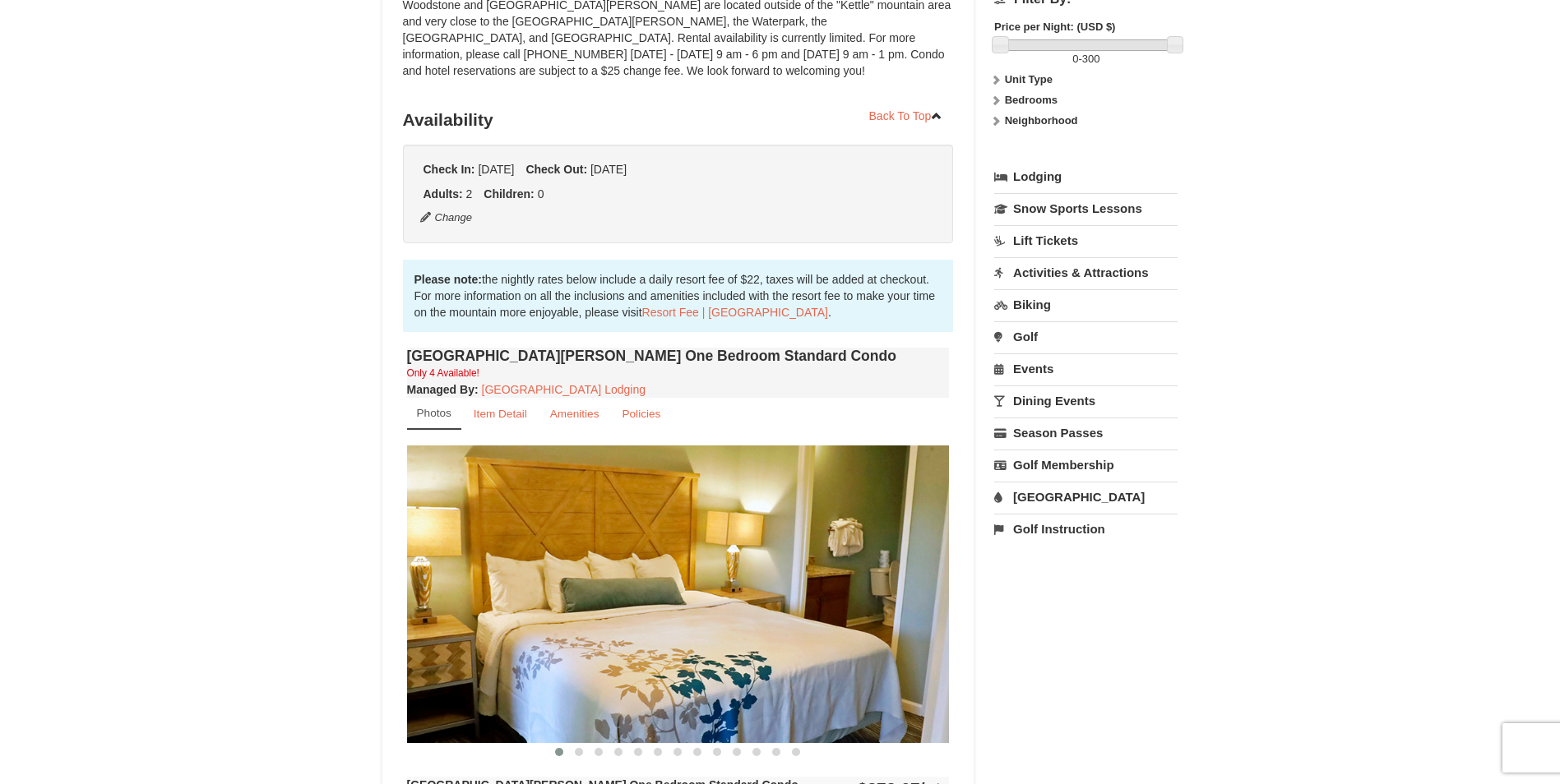
scroll to position [246, 0]
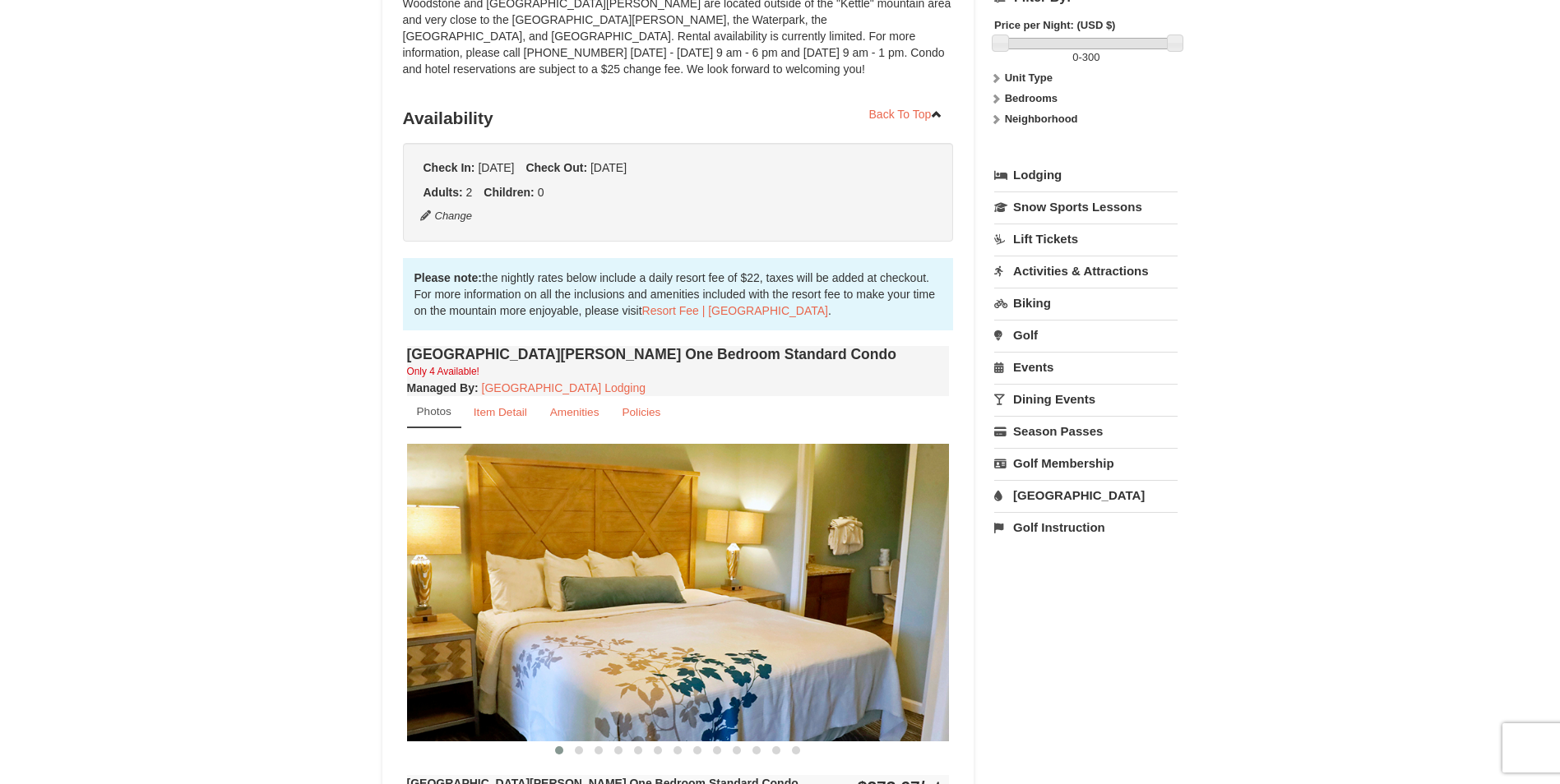
drag, startPoint x: 871, startPoint y: 663, endPoint x: 500, endPoint y: 660, distance: 371.0
click at [500, 660] on img at bounding box center [678, 592] width 542 height 297
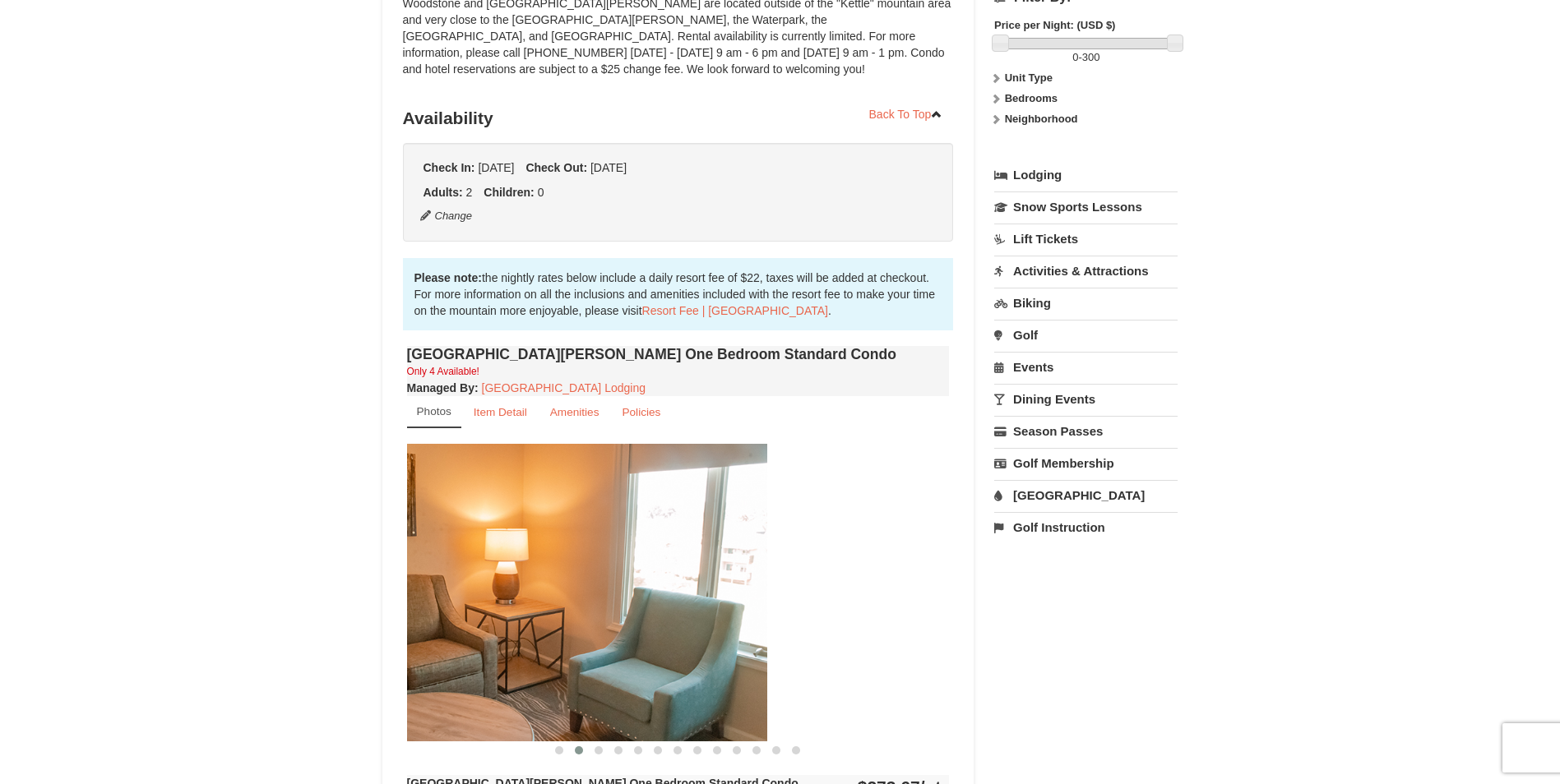
drag, startPoint x: 697, startPoint y: 603, endPoint x: 466, endPoint y: 593, distance: 231.2
click at [468, 593] on img at bounding box center [495, 592] width 542 height 297
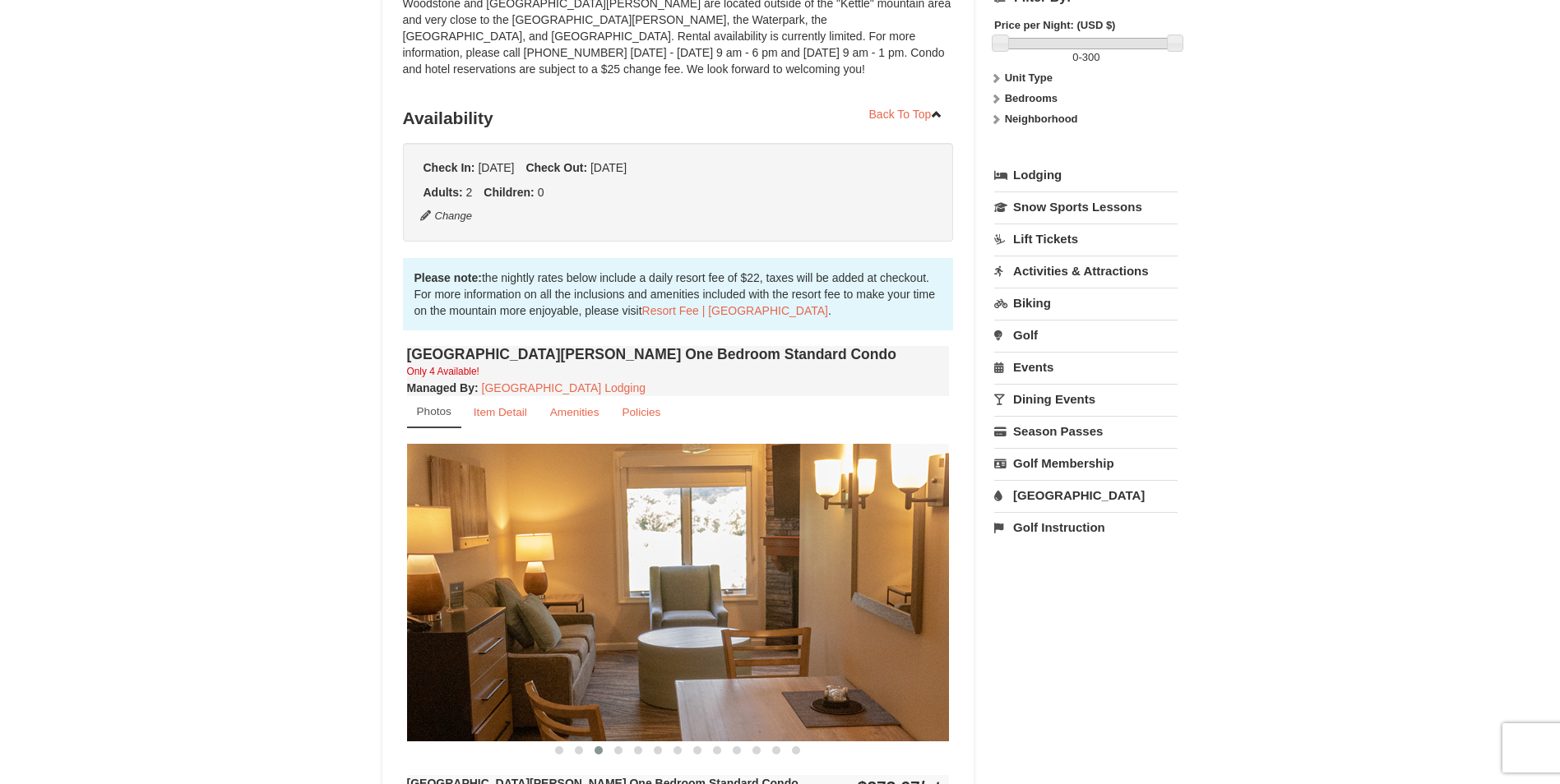
drag, startPoint x: 796, startPoint y: 574, endPoint x: 378, endPoint y: 563, distance: 418.1
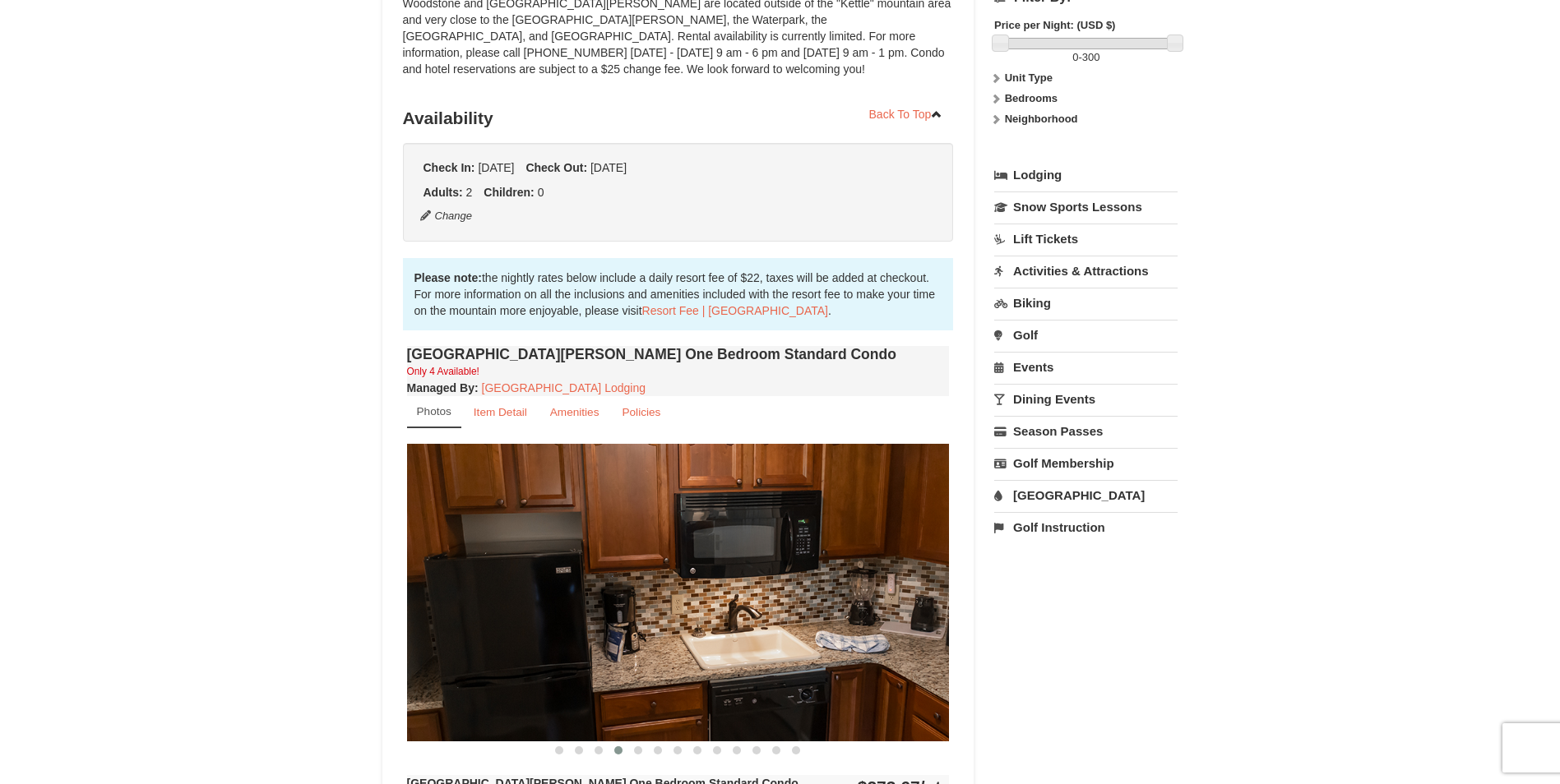
drag, startPoint x: 764, startPoint y: 567, endPoint x: 339, endPoint y: 534, distance: 426.3
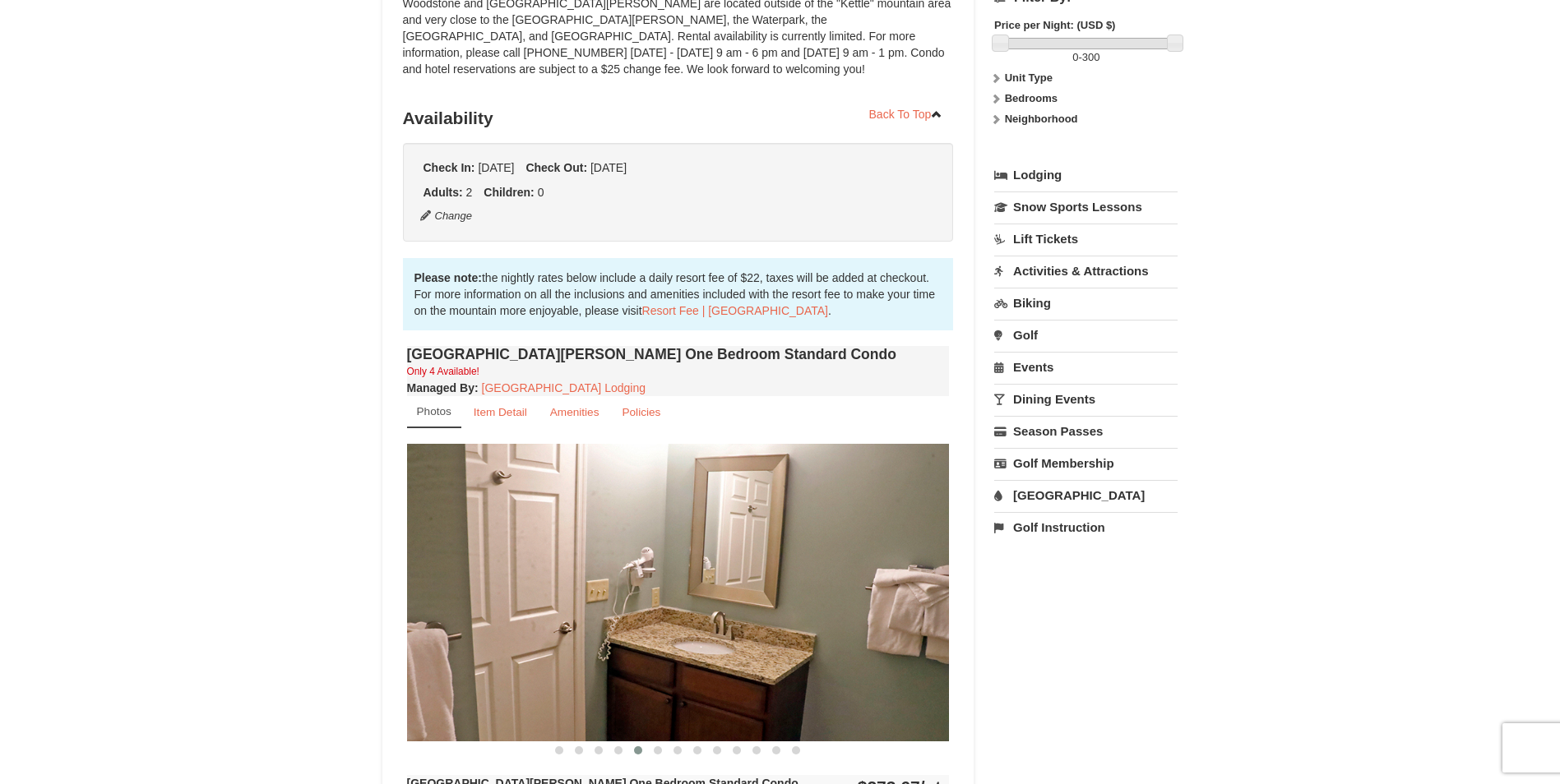
drag, startPoint x: 699, startPoint y: 561, endPoint x: 430, endPoint y: 564, distance: 269.0
click at [431, 564] on img at bounding box center [678, 592] width 542 height 297
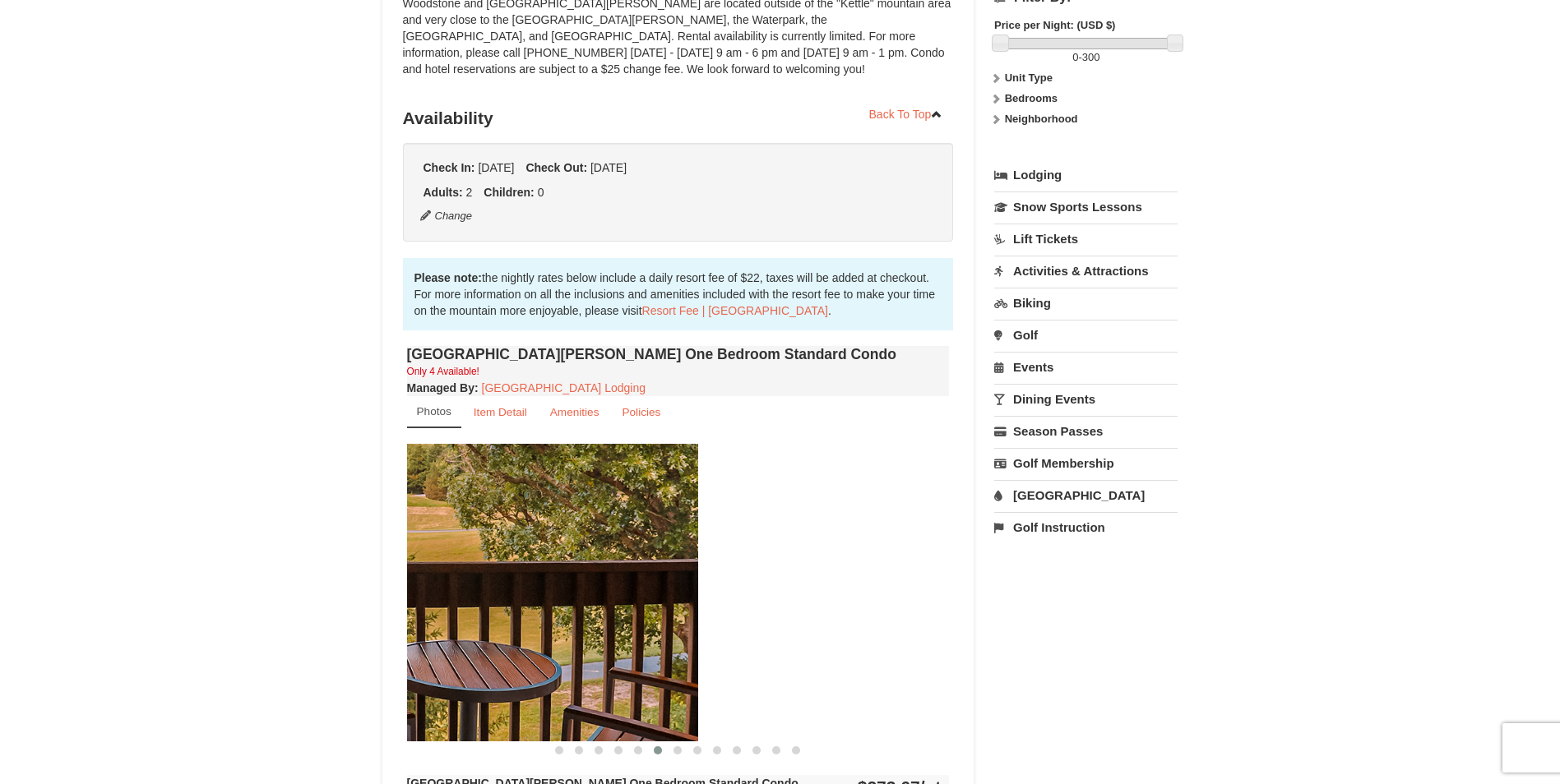
drag, startPoint x: 618, startPoint y: 561, endPoint x: 465, endPoint y: 557, distance: 153.1
click at [465, 557] on img at bounding box center [427, 592] width 542 height 297
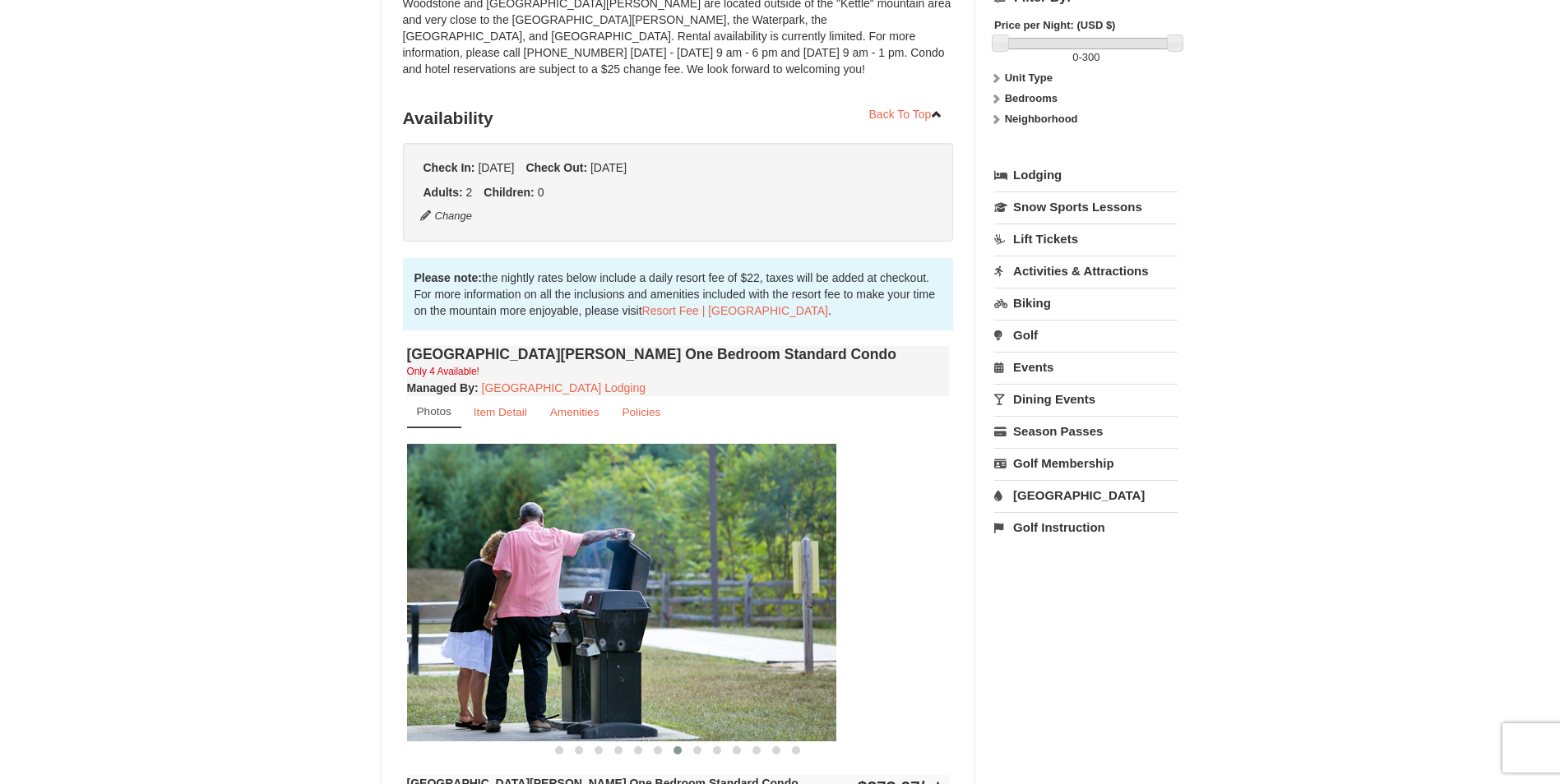
drag, startPoint x: 613, startPoint y: 588, endPoint x: 454, endPoint y: 592, distance: 159.1
click at [459, 593] on img at bounding box center [564, 592] width 542 height 297
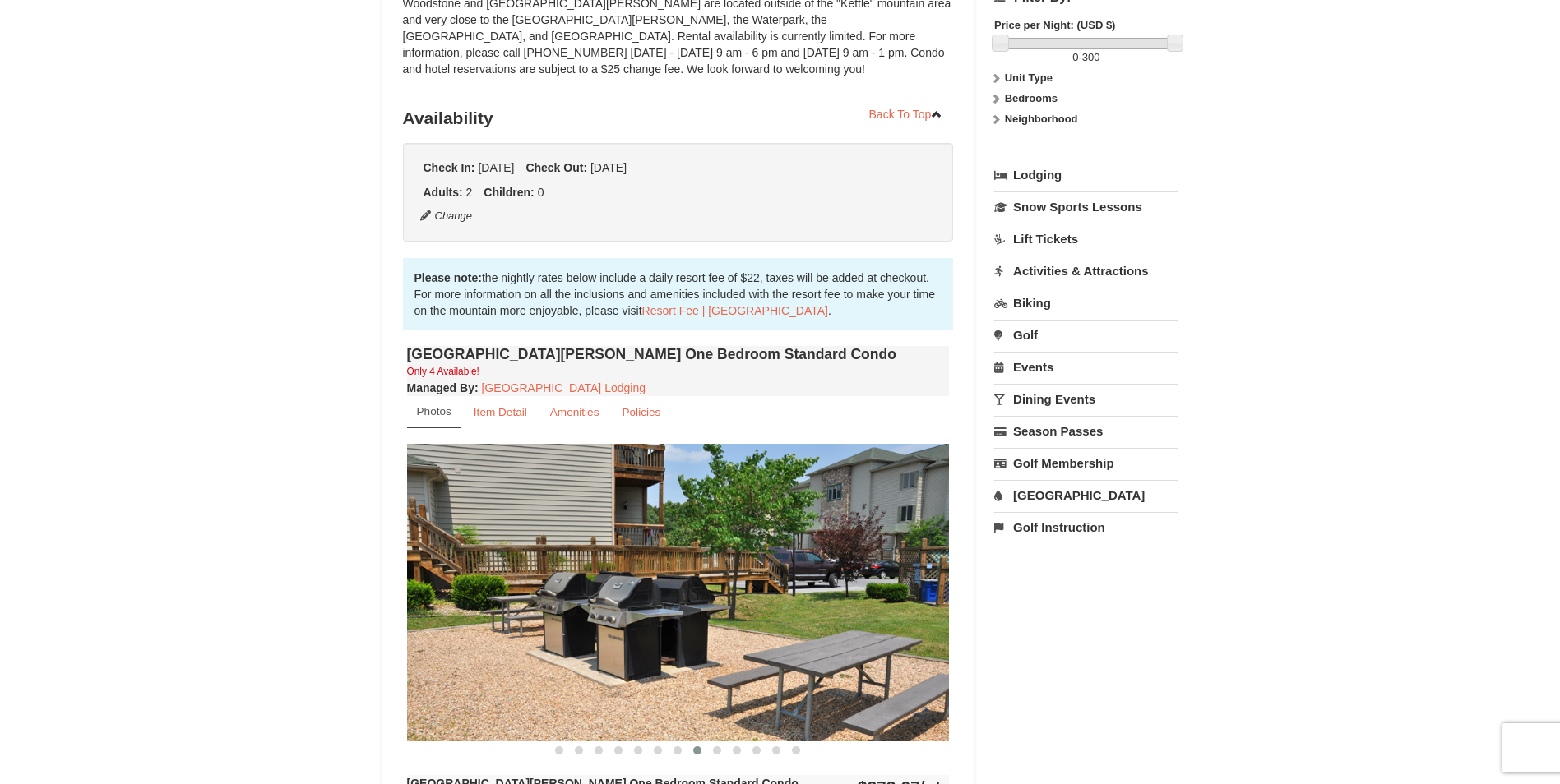
drag, startPoint x: 858, startPoint y: 597, endPoint x: 561, endPoint y: 603, distance: 297.1
click at [561, 603] on img at bounding box center [678, 592] width 542 height 297
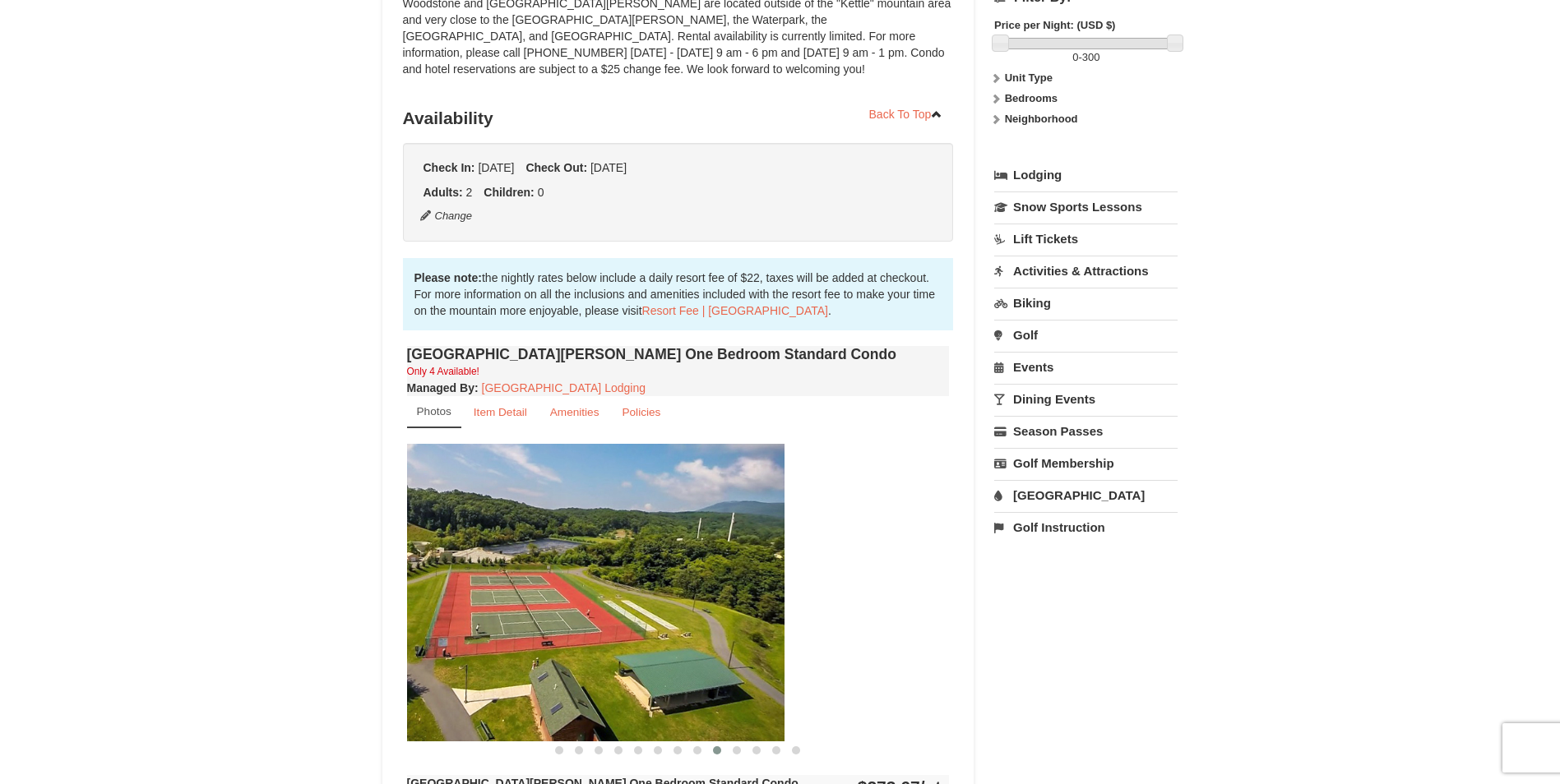
drag, startPoint x: 776, startPoint y: 616, endPoint x: 483, endPoint y: 629, distance: 293.3
click at [485, 629] on img at bounding box center [513, 592] width 542 height 297
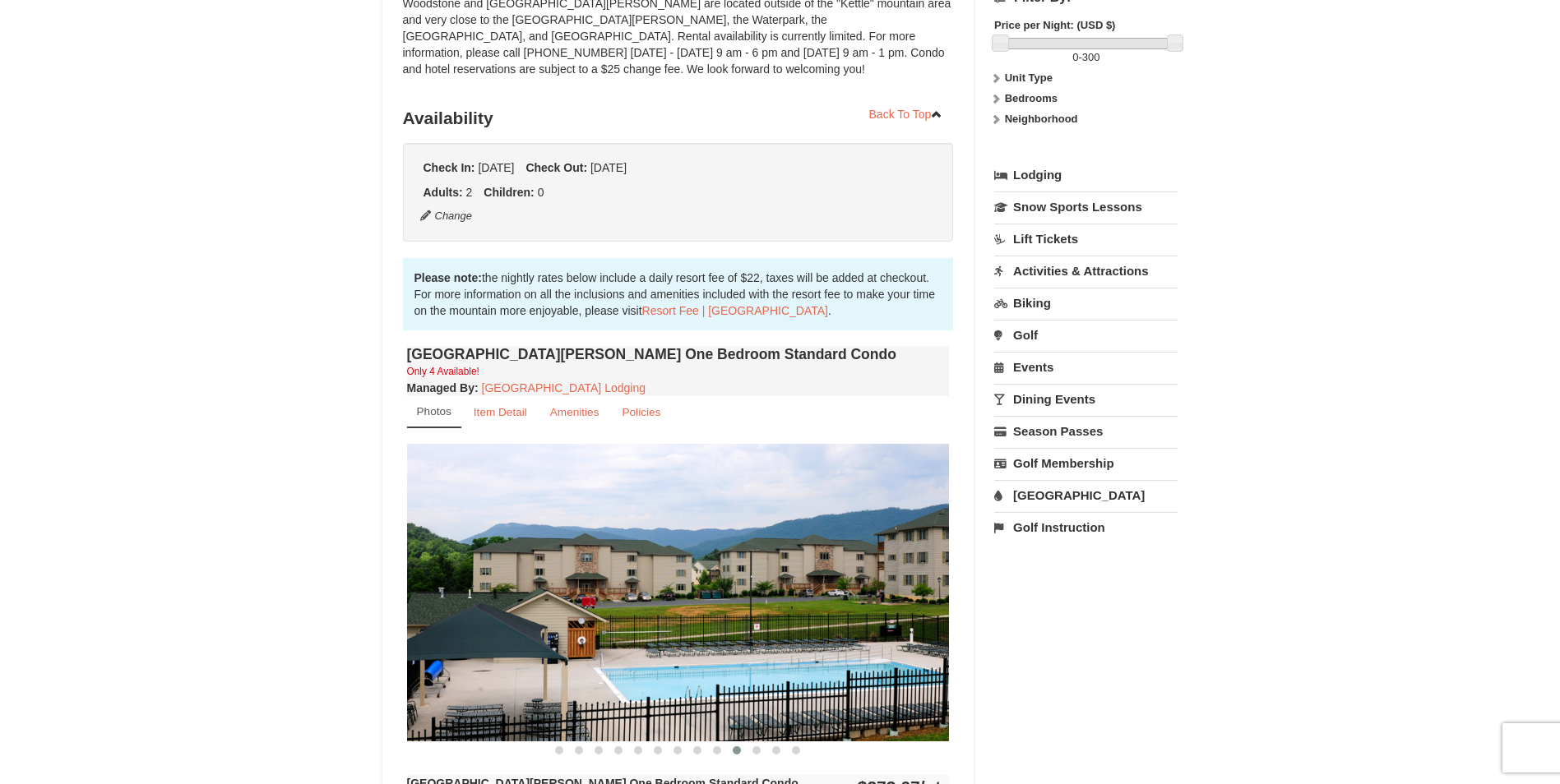
drag, startPoint x: 775, startPoint y: 619, endPoint x: 435, endPoint y: 634, distance: 340.3
click at [440, 634] on img at bounding box center [678, 592] width 542 height 297
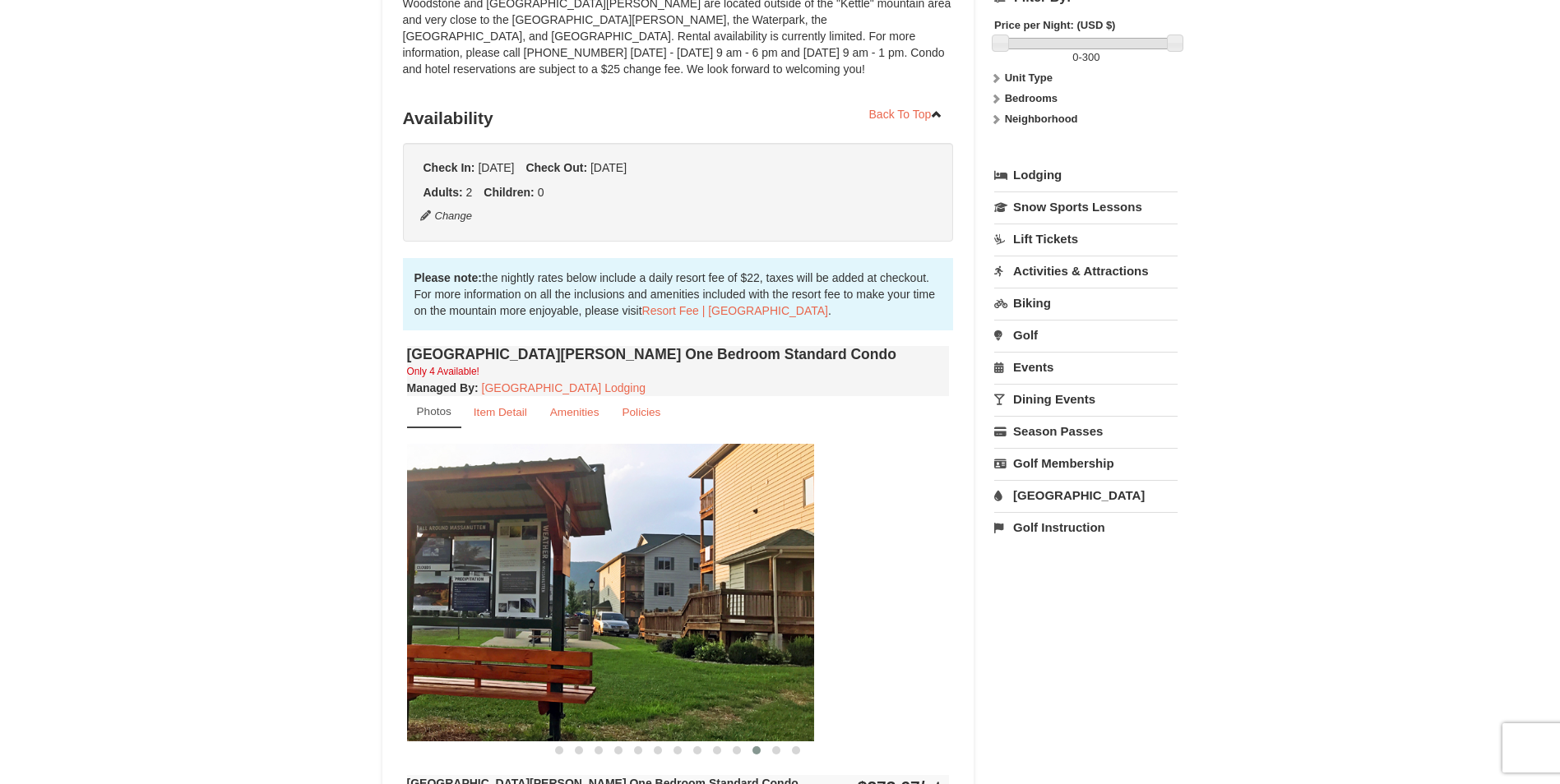
drag, startPoint x: 641, startPoint y: 651, endPoint x: 425, endPoint y: 660, distance: 216.2
click at [425, 660] on img at bounding box center [542, 592] width 542 height 297
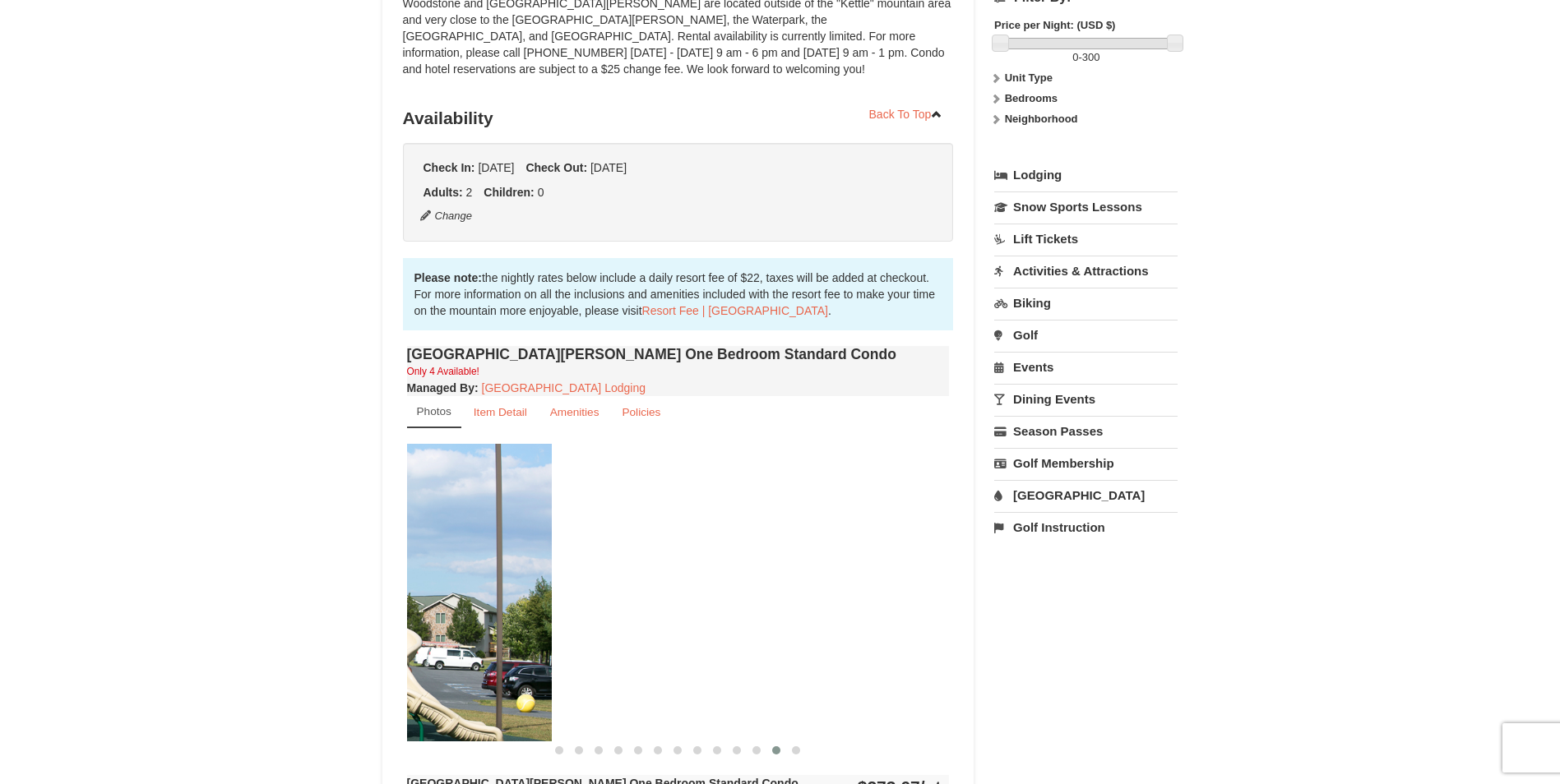
drag, startPoint x: 604, startPoint y: 674, endPoint x: 331, endPoint y: 666, distance: 273.1
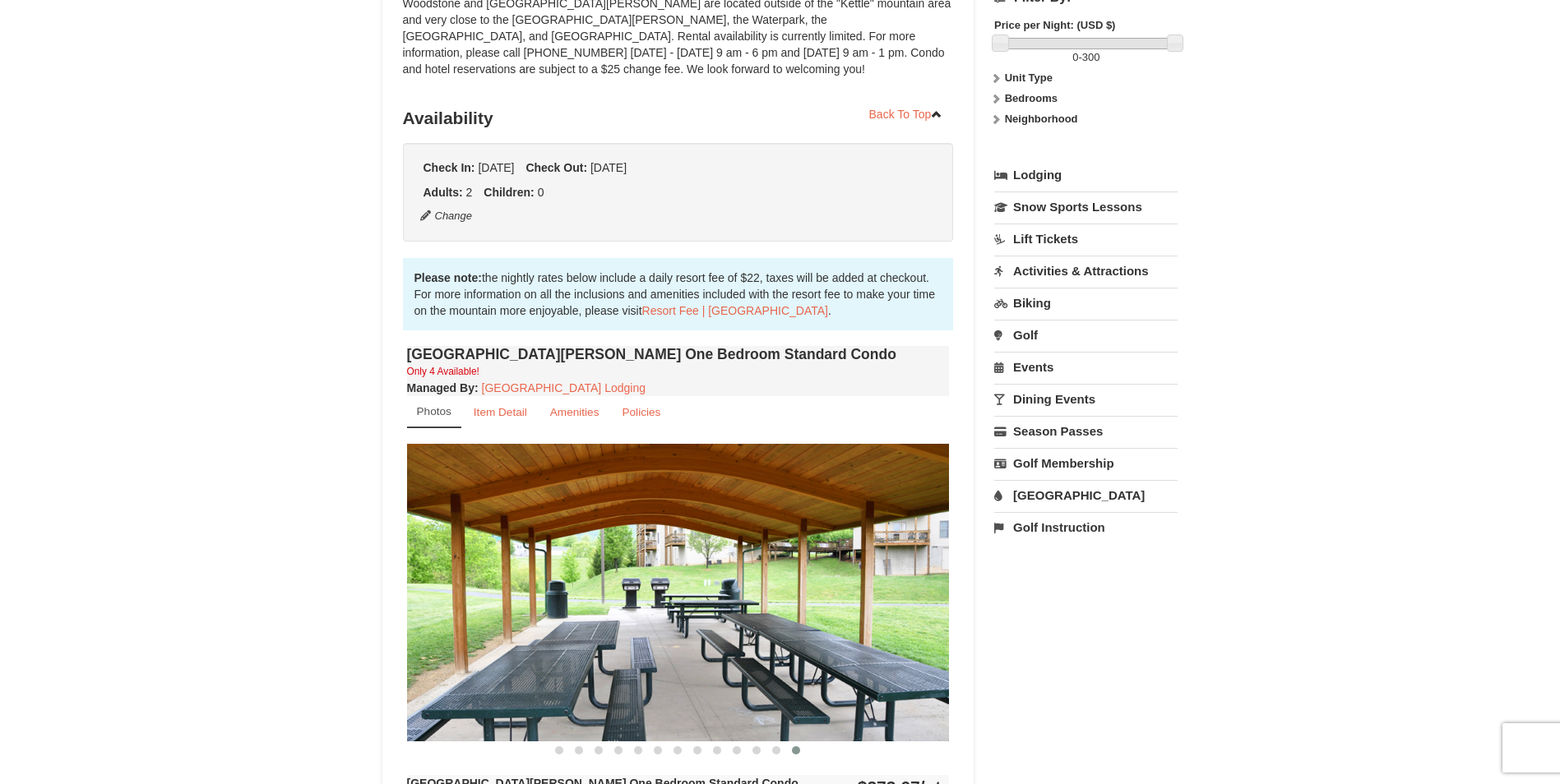
drag, startPoint x: 401, startPoint y: 671, endPoint x: 237, endPoint y: 689, distance: 165.0
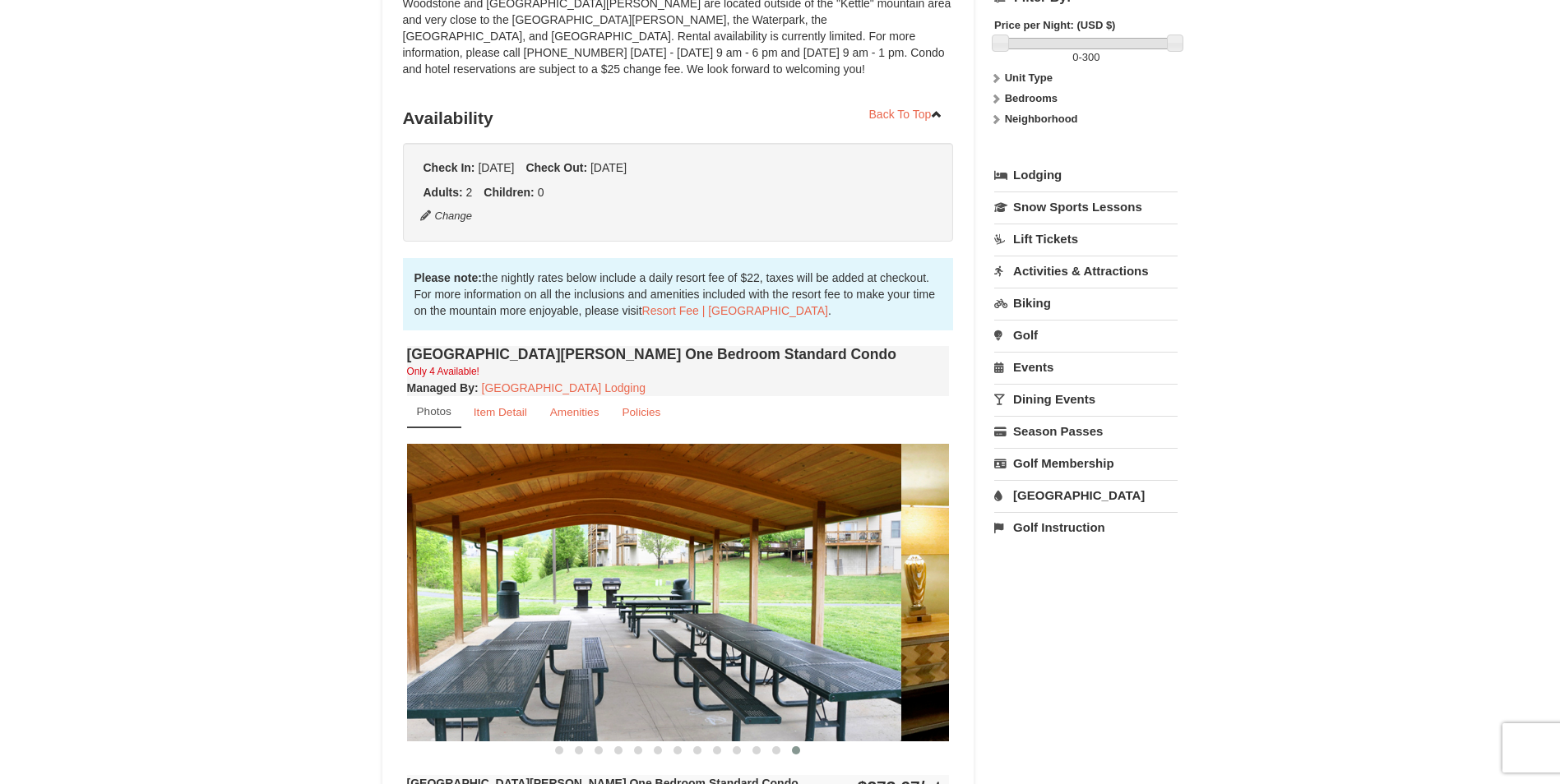
drag, startPoint x: 708, startPoint y: 644, endPoint x: 385, endPoint y: 654, distance: 323.2
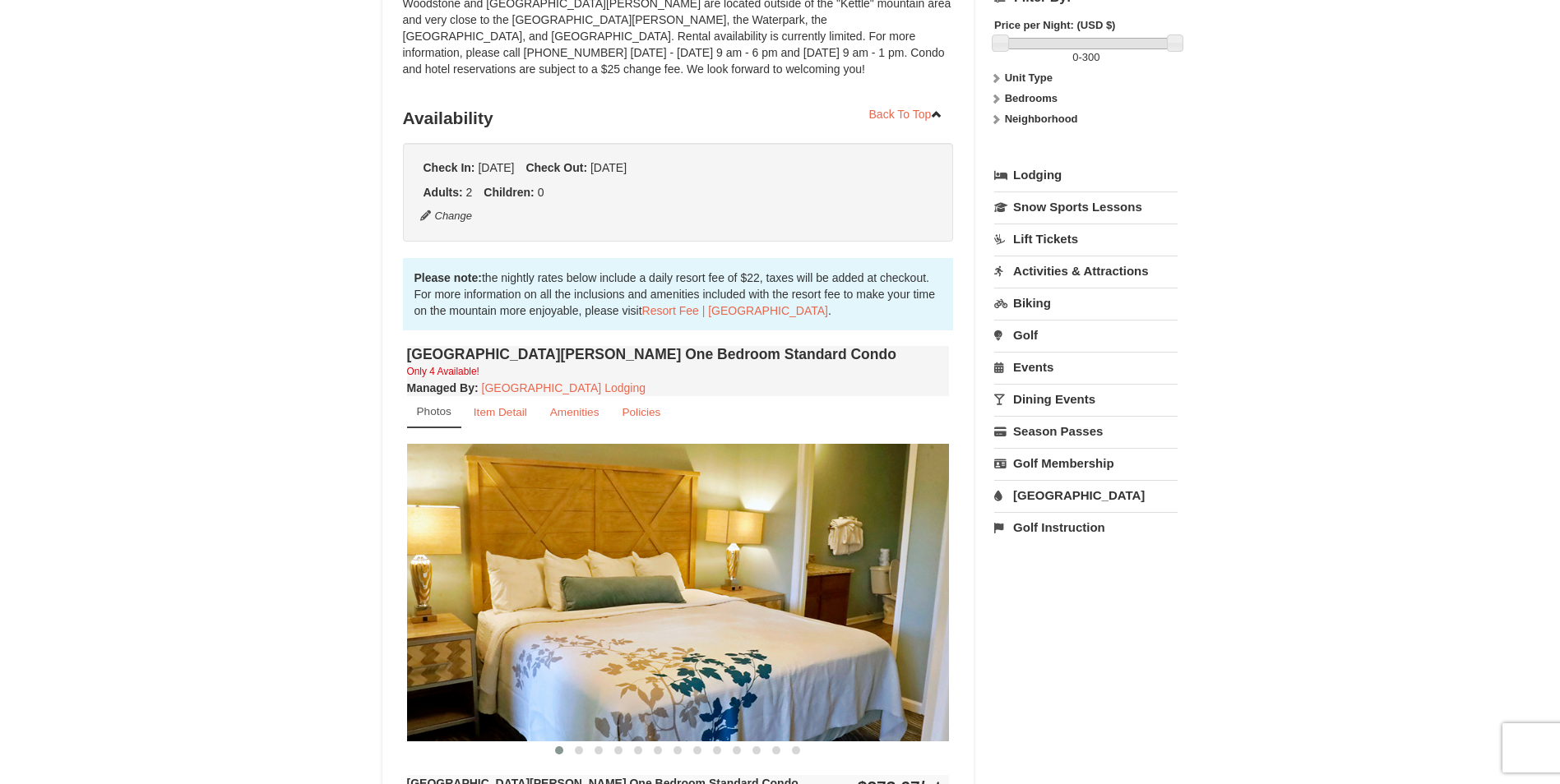
drag, startPoint x: 336, startPoint y: 660, endPoint x: 316, endPoint y: 663, distance: 20.2
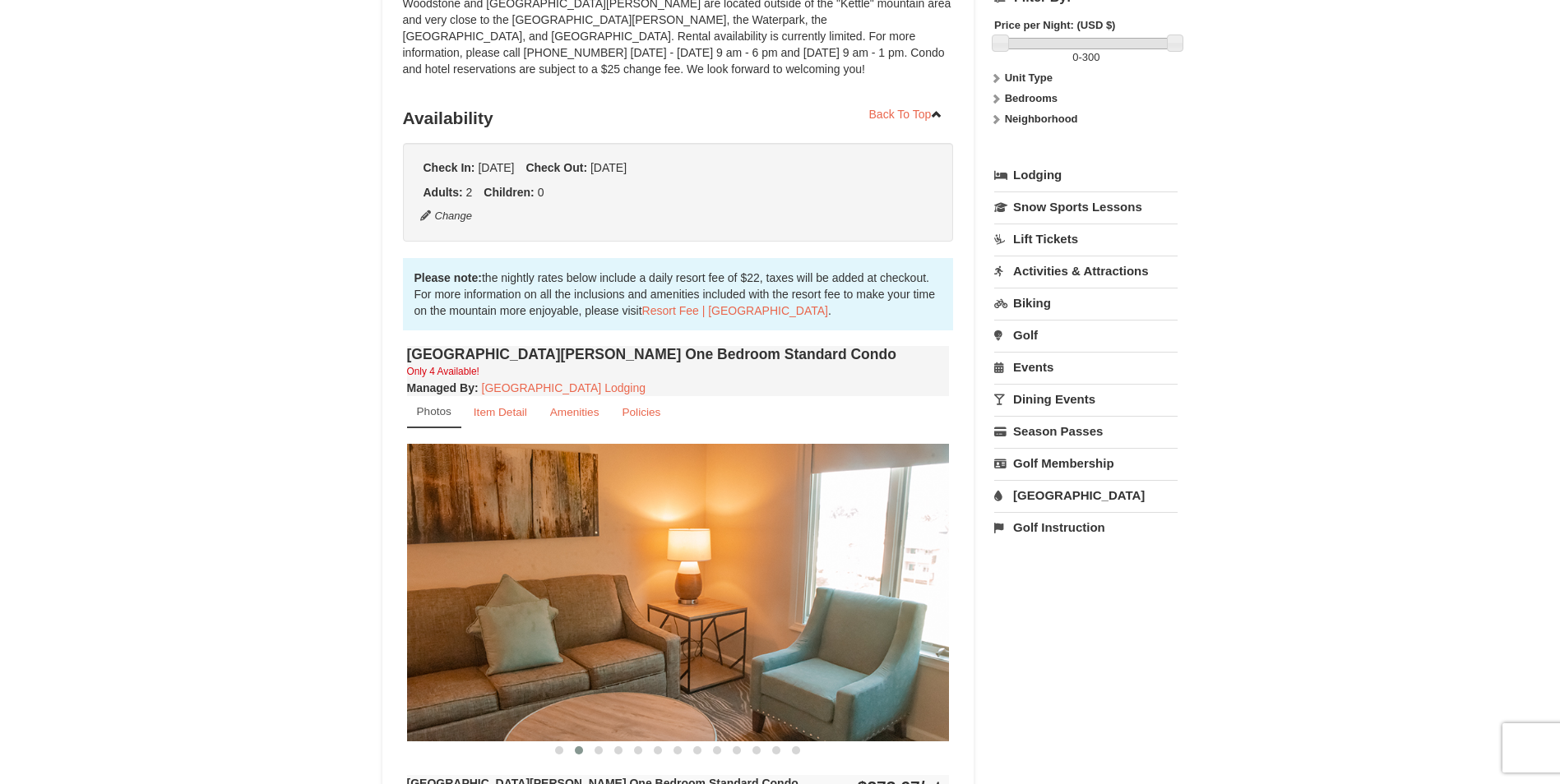
click at [1078, 407] on link "Dining Events" at bounding box center [1085, 399] width 183 height 30
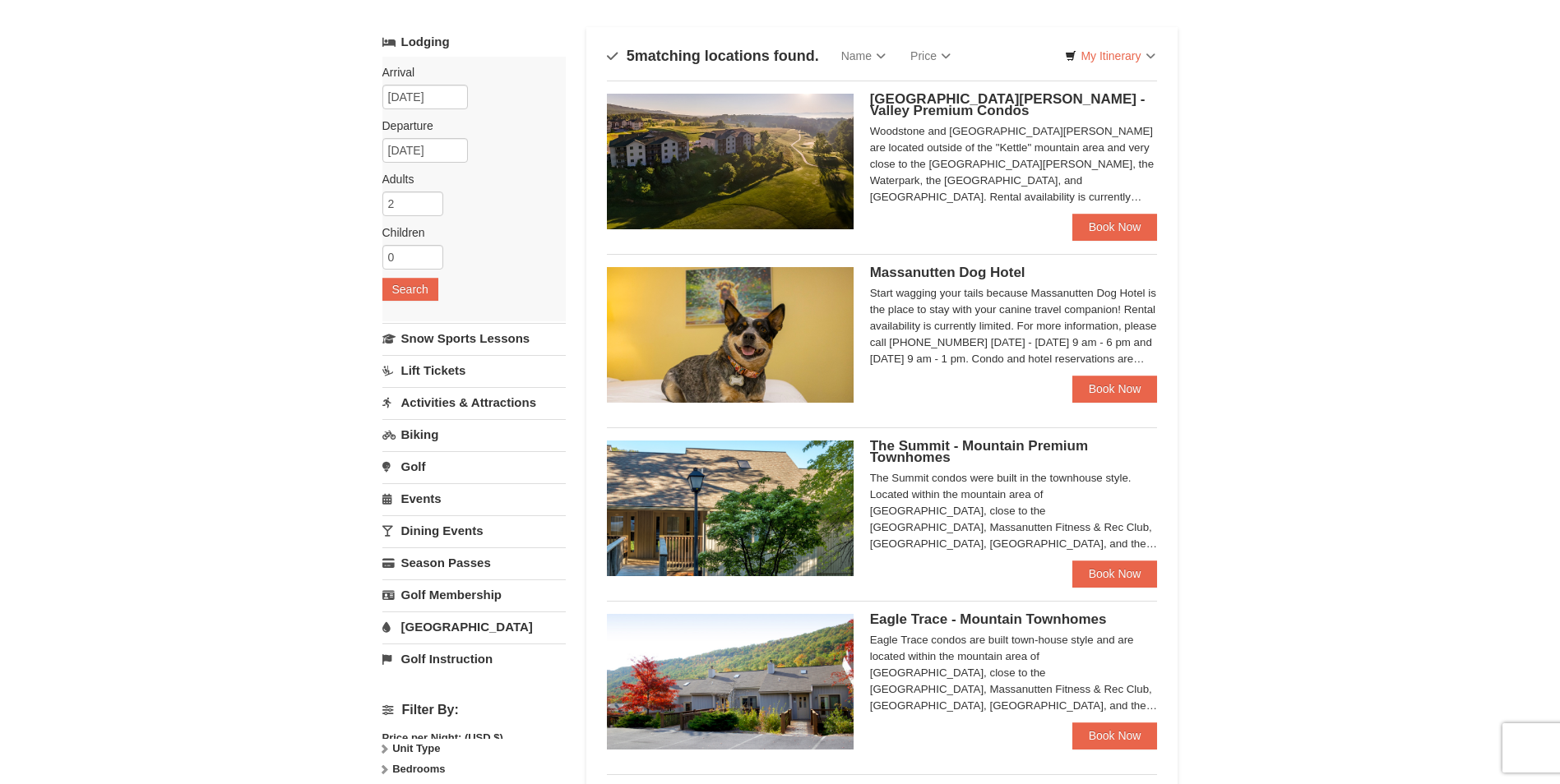
scroll to position [83, 0]
